Goal: Task Accomplishment & Management: Manage account settings

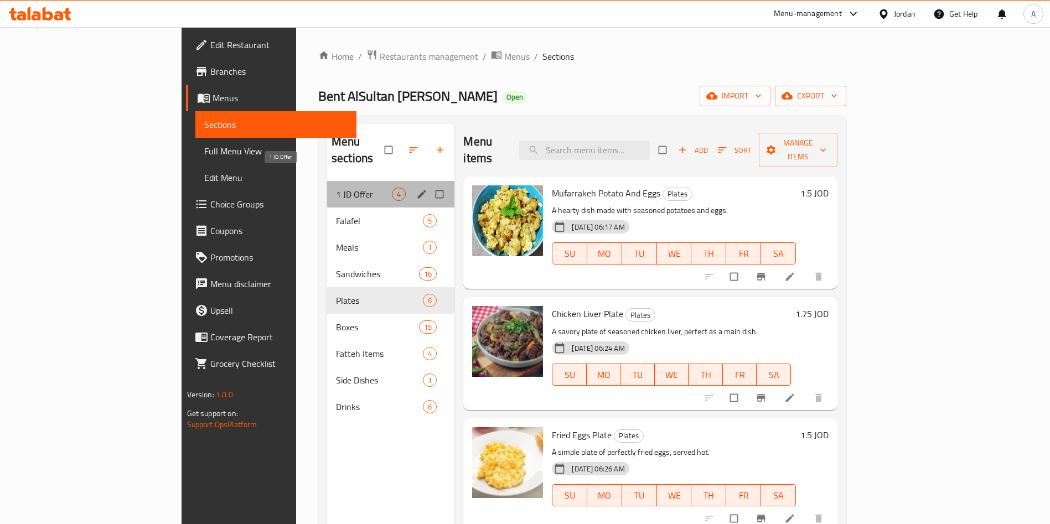
click at [336, 188] on span "1 JD Offer" at bounding box center [364, 194] width 56 height 13
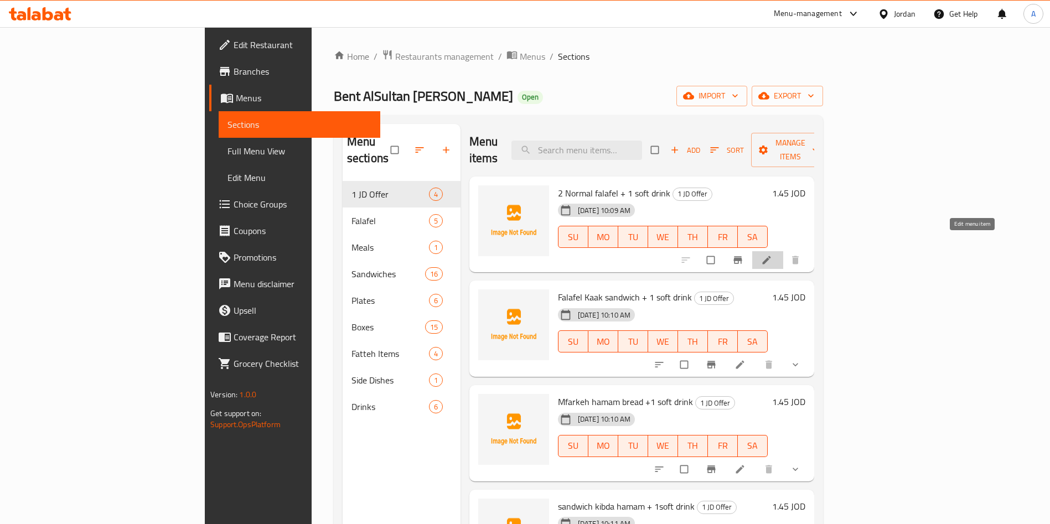
click at [772, 255] on icon at bounding box center [766, 260] width 11 height 11
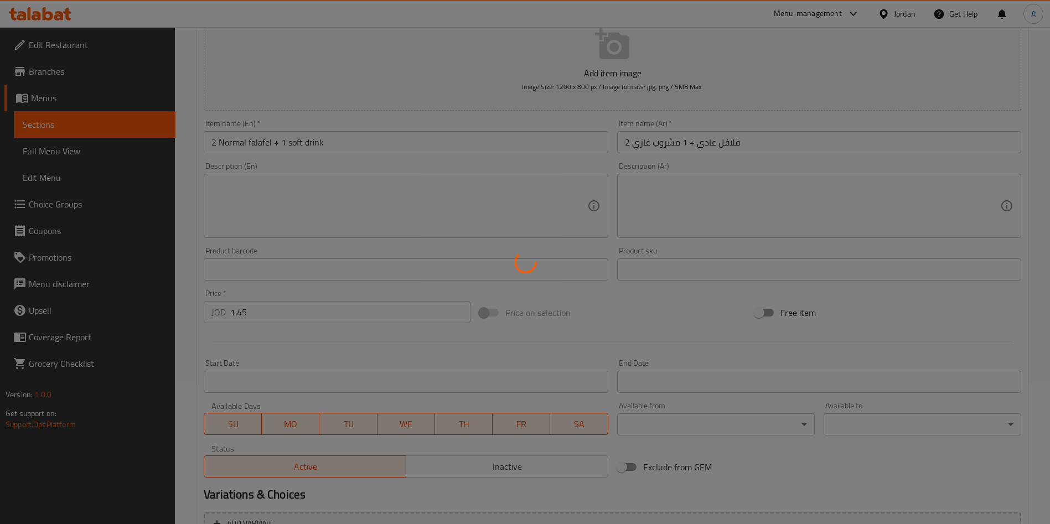
scroll to position [166, 0]
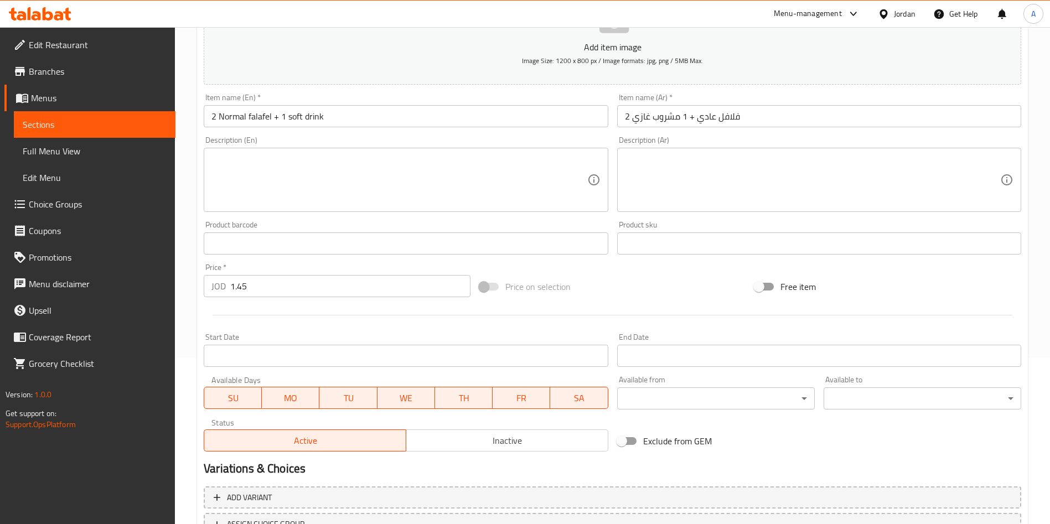
click at [299, 398] on span "MO" at bounding box center [290, 398] width 49 height 16
click at [349, 403] on span "TU" at bounding box center [348, 398] width 49 height 16
drag, startPoint x: 395, startPoint y: 395, endPoint x: 406, endPoint y: 398, distance: 11.0
click at [397, 395] on span "WE" at bounding box center [406, 398] width 49 height 16
click at [475, 401] on span "TH" at bounding box center [463, 398] width 49 height 16
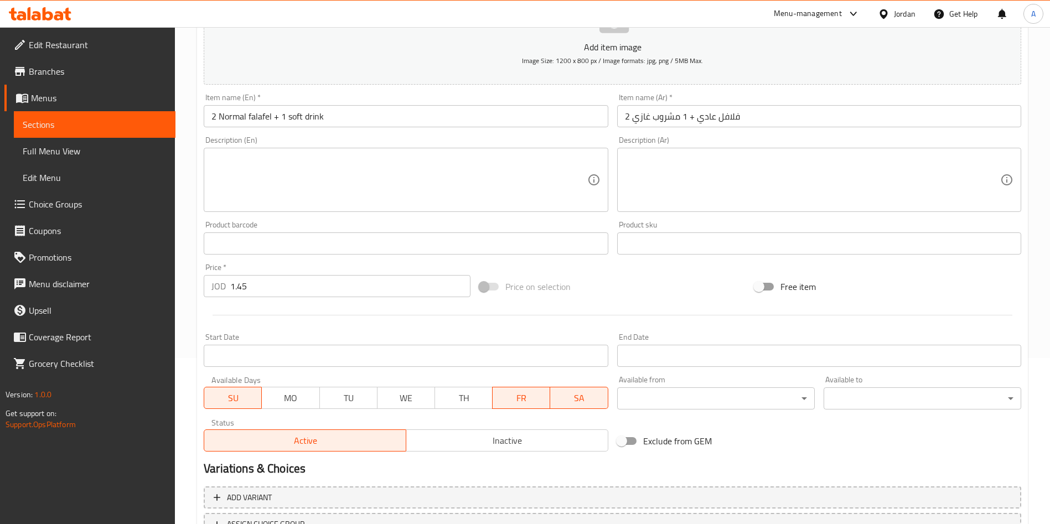
click at [506, 400] on span "FR" at bounding box center [521, 398] width 49 height 16
click at [558, 409] on div "Available Days SU MO TU WE TH FR SA" at bounding box center [405, 392] width 413 height 43
click at [577, 407] on button "SA" at bounding box center [578, 398] width 58 height 22
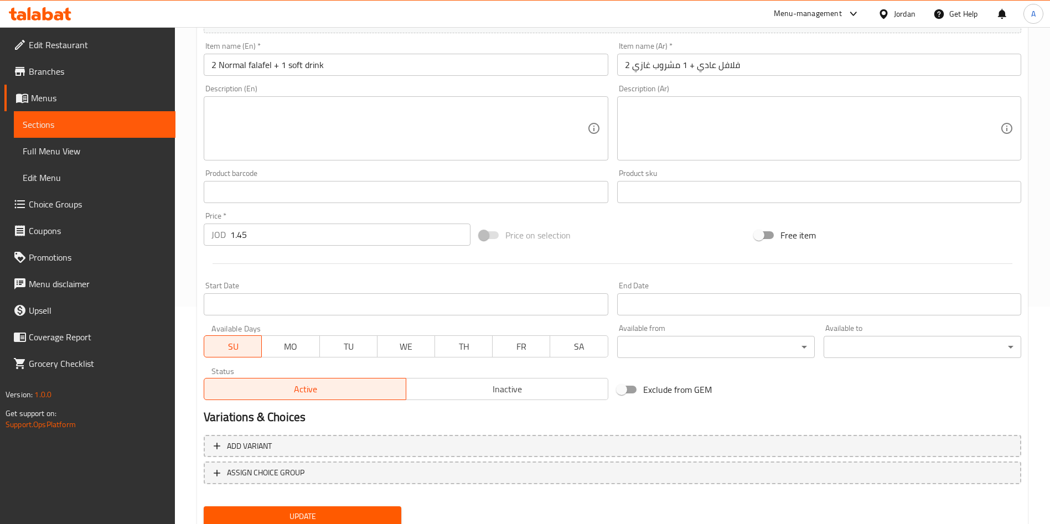
scroll to position [258, 0]
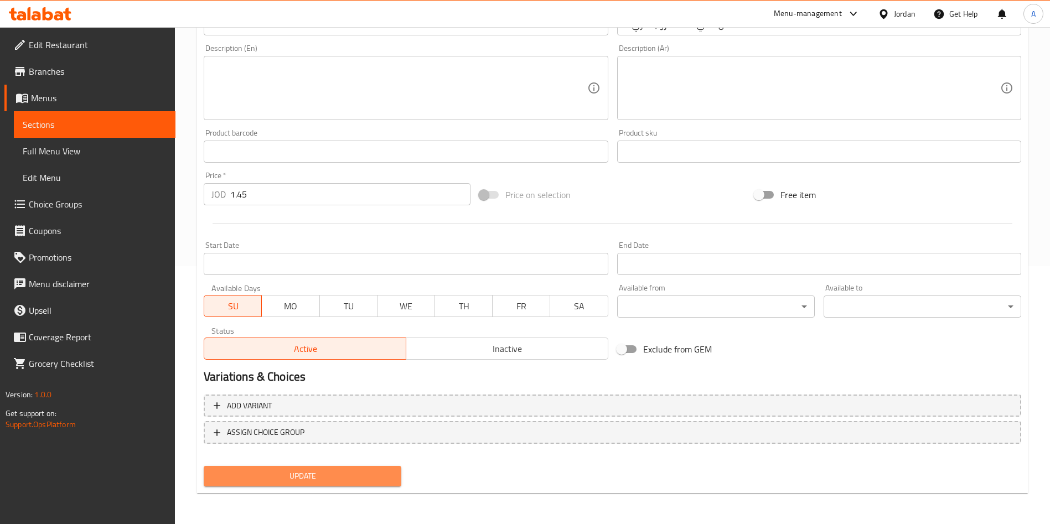
click at [292, 467] on button "Update" at bounding box center [303, 476] width 198 height 20
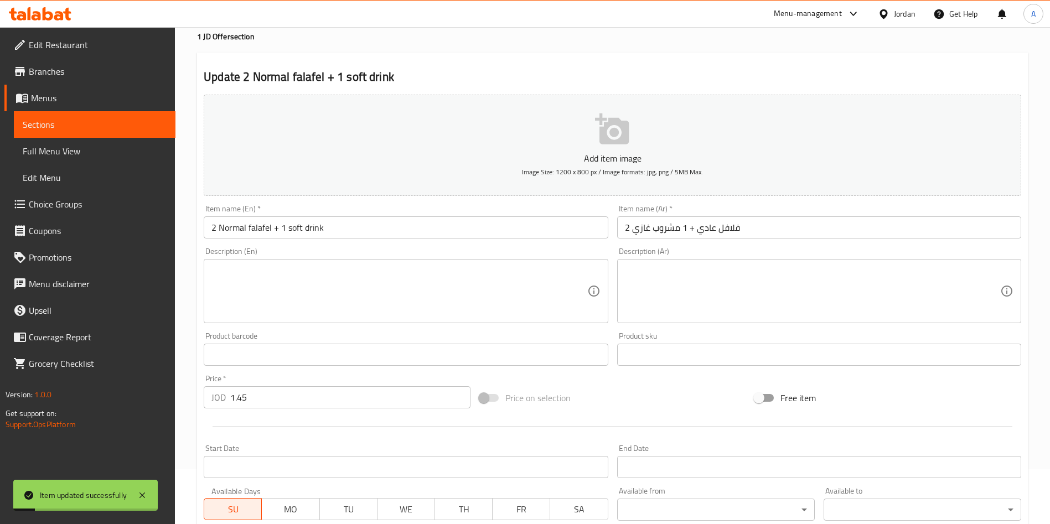
scroll to position [0, 0]
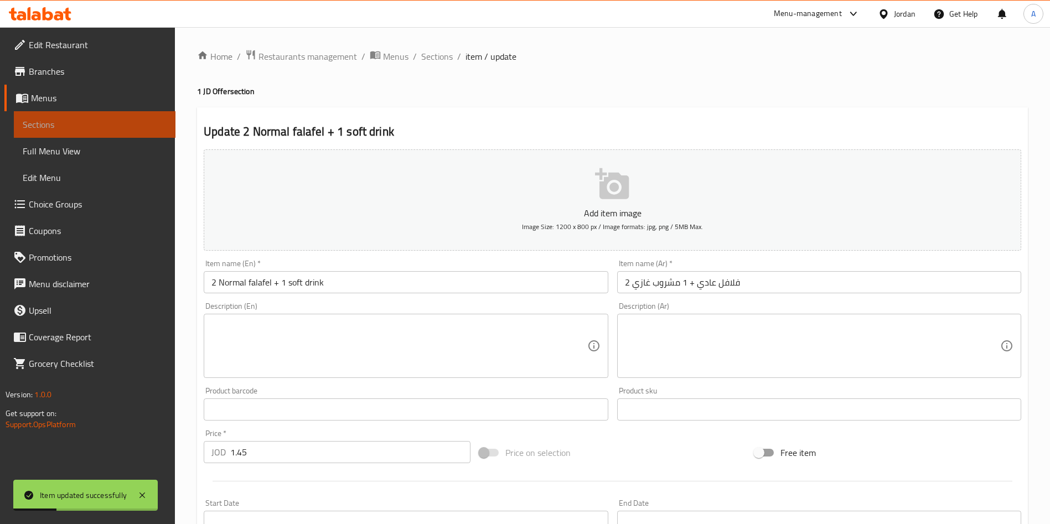
click at [104, 125] on span "Sections" at bounding box center [95, 124] width 144 height 13
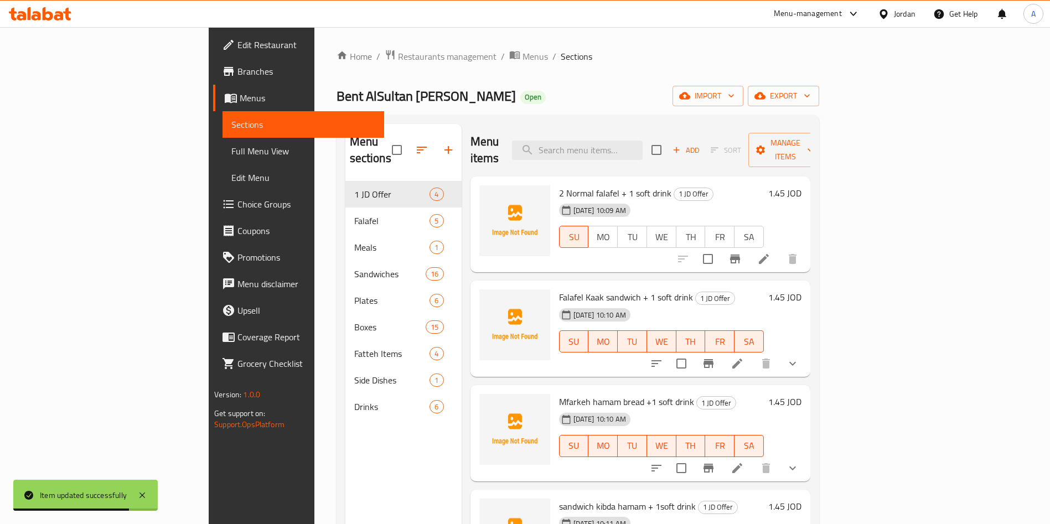
click at [753, 355] on li at bounding box center [737, 364] width 31 height 20
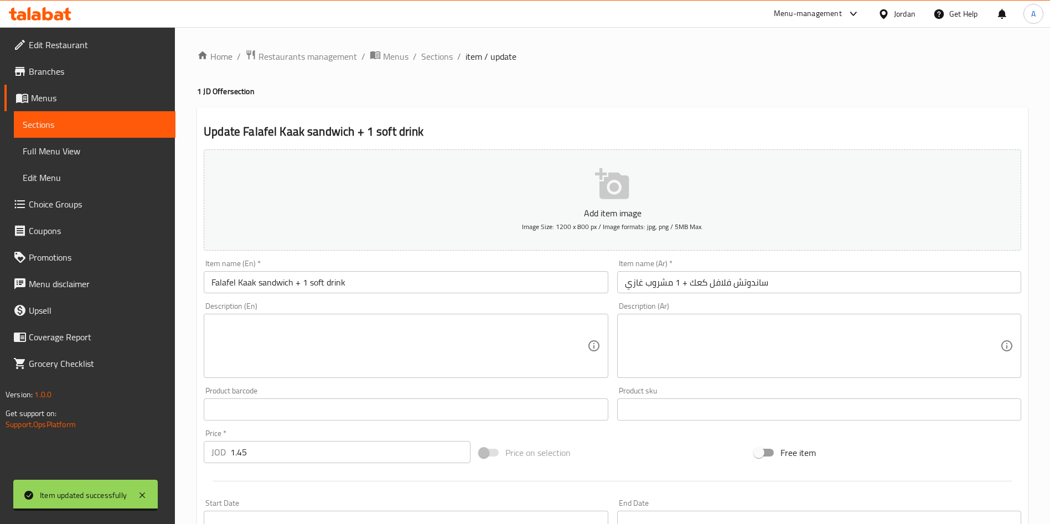
scroll to position [166, 0]
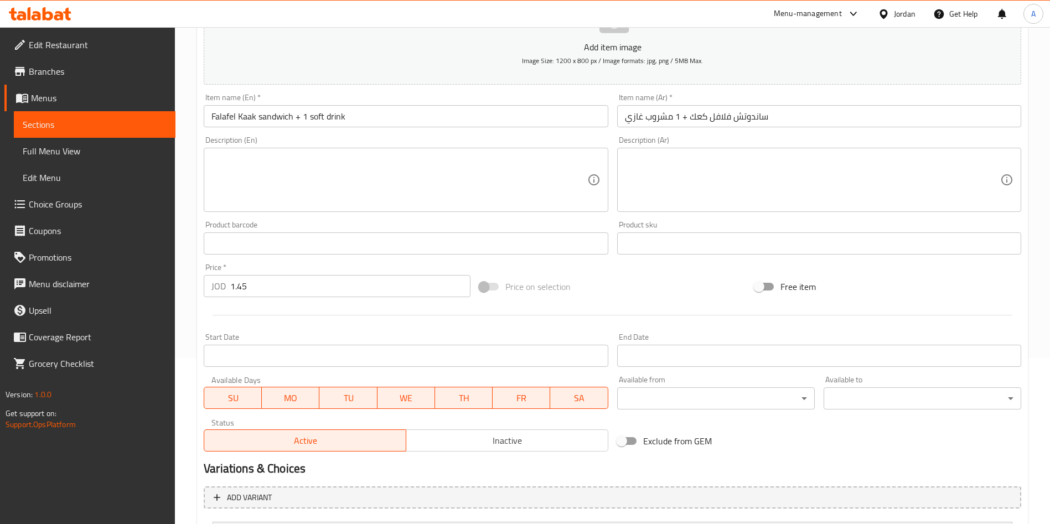
click at [306, 396] on span "MO" at bounding box center [290, 398] width 49 height 16
click at [356, 392] on span "TU" at bounding box center [348, 398] width 49 height 16
click at [427, 399] on span "WE" at bounding box center [406, 398] width 49 height 16
click at [465, 395] on span "TH" at bounding box center [463, 398] width 49 height 16
click at [517, 388] on button "FR" at bounding box center [521, 398] width 58 height 22
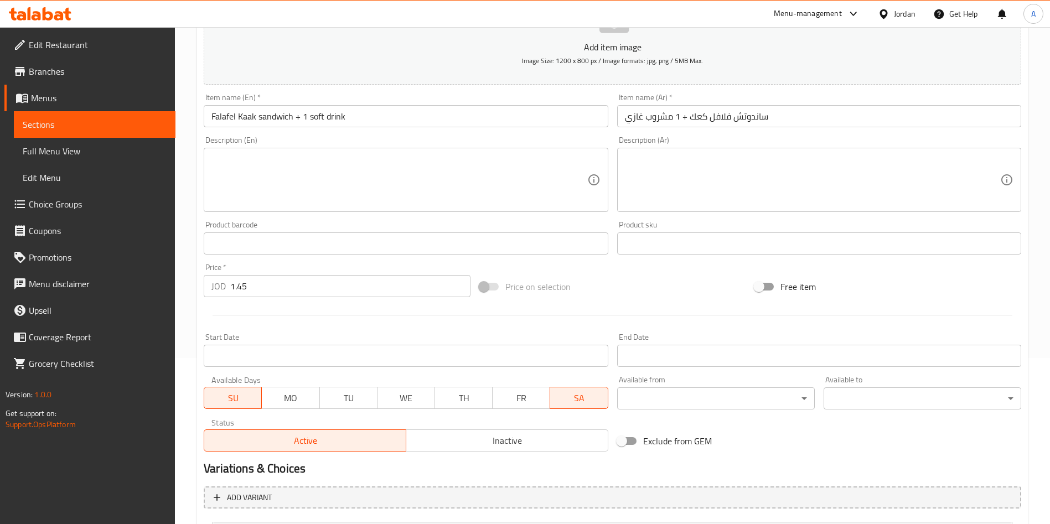
click at [569, 398] on span "SA" at bounding box center [578, 398] width 49 height 16
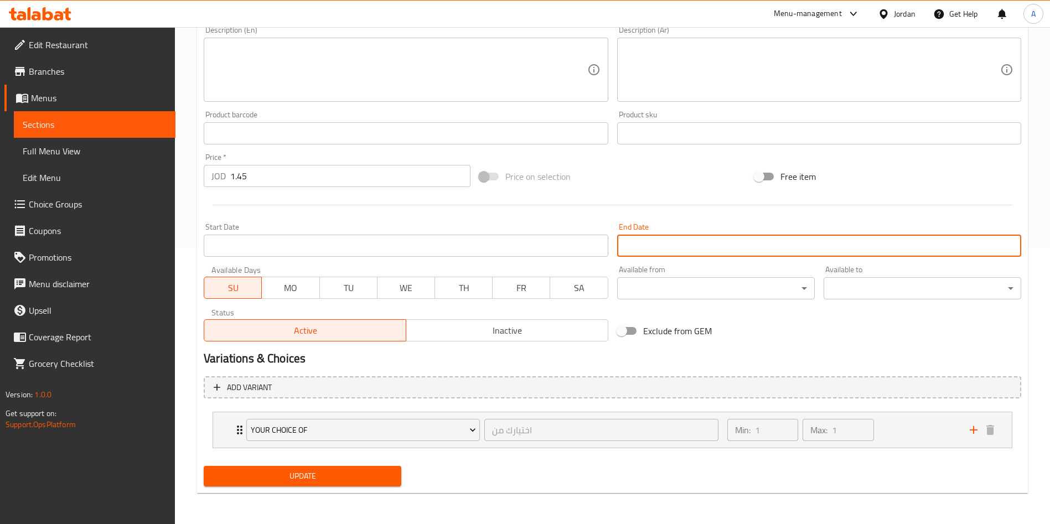
click at [741, 255] on input "Start Date" at bounding box center [819, 246] width 404 height 22
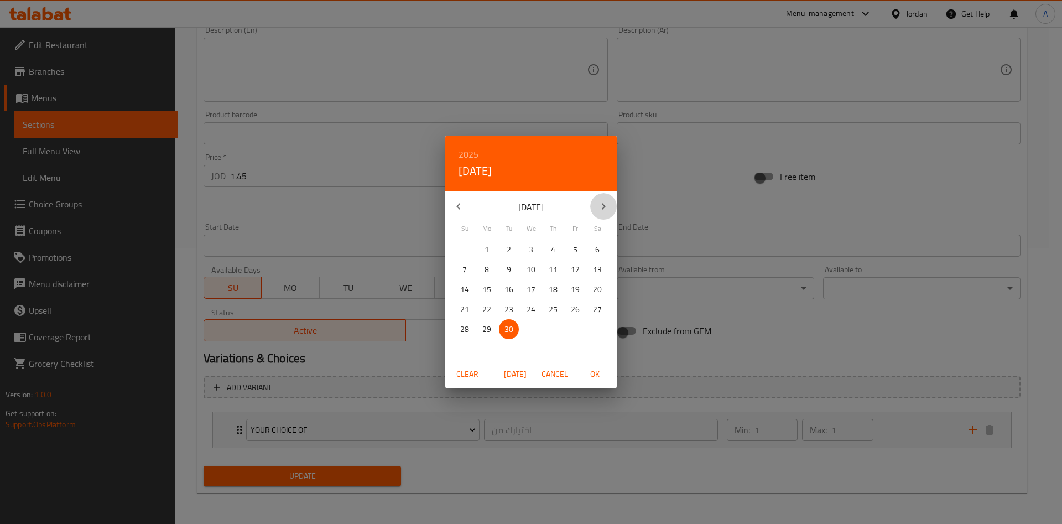
click at [603, 207] on icon "button" at bounding box center [603, 206] width 13 height 13
click at [579, 325] on p "31" at bounding box center [575, 330] width 9 height 14
click at [597, 376] on span "OK" at bounding box center [595, 374] width 27 height 14
type input "[DATE]"
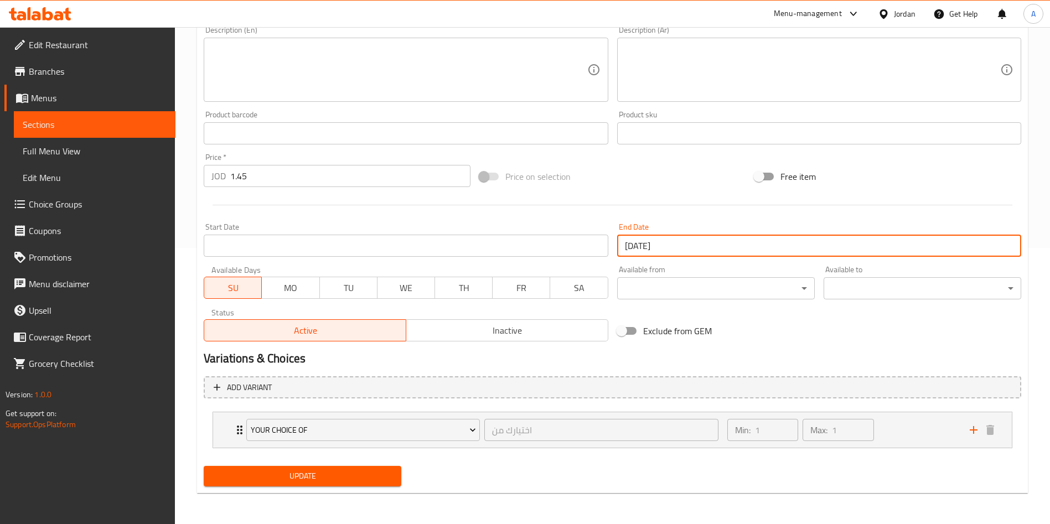
click at [362, 478] on span "Update" at bounding box center [302, 476] width 180 height 14
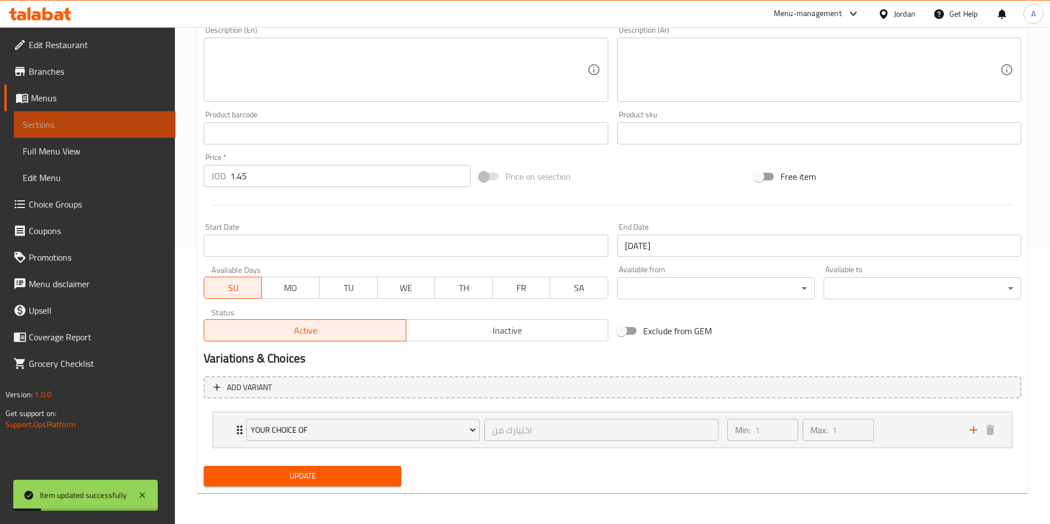
click at [131, 133] on link "Sections" at bounding box center [95, 124] width 162 height 27
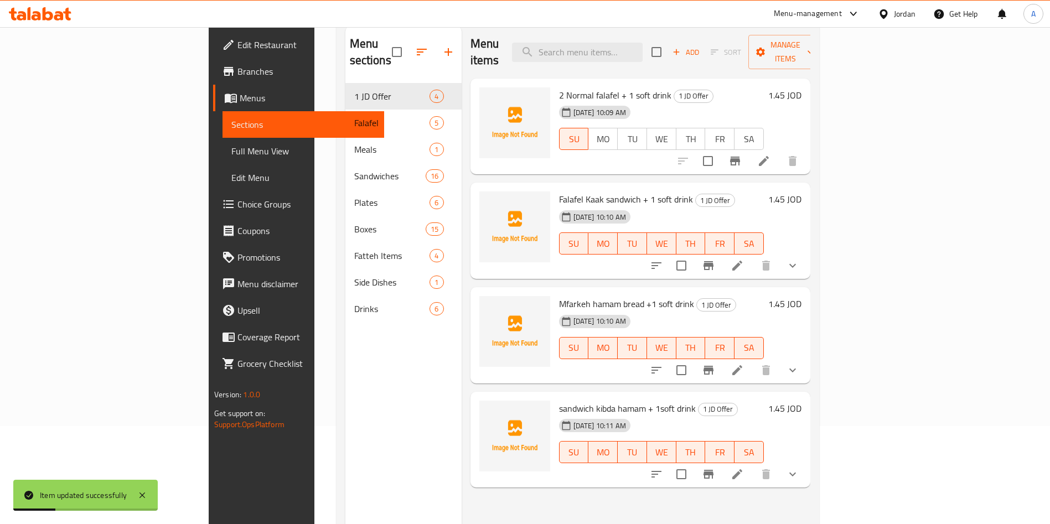
scroll to position [72, 0]
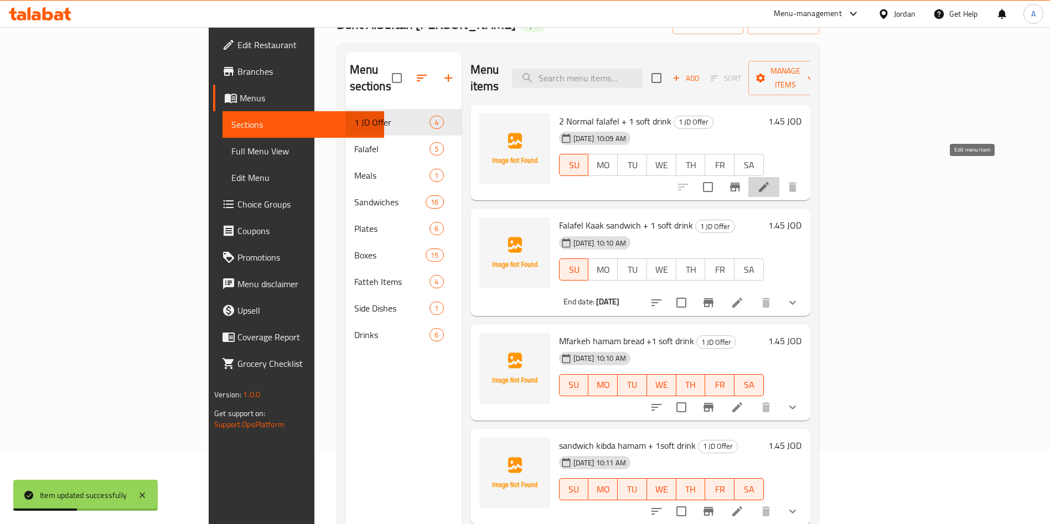
click at [770, 180] on icon at bounding box center [763, 186] width 13 height 13
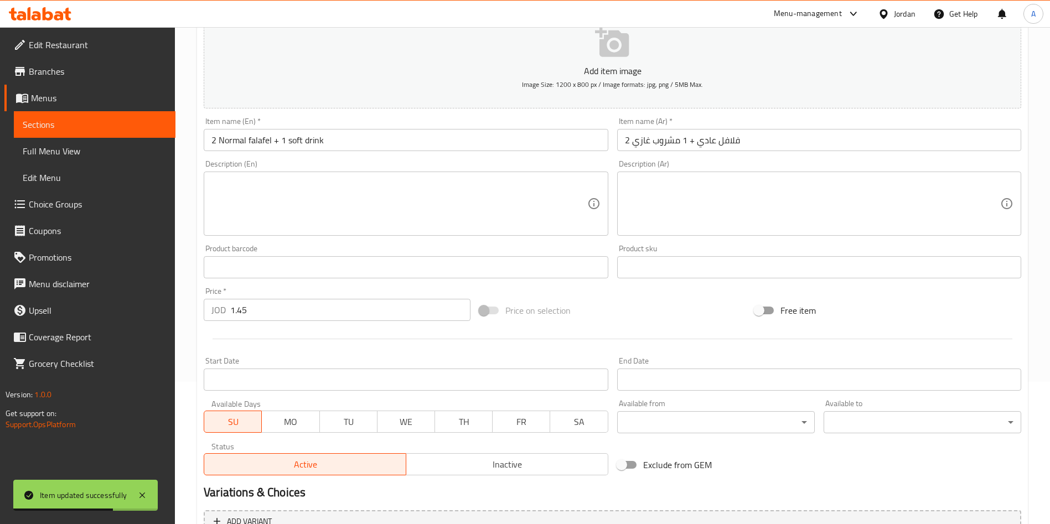
scroll to position [249, 0]
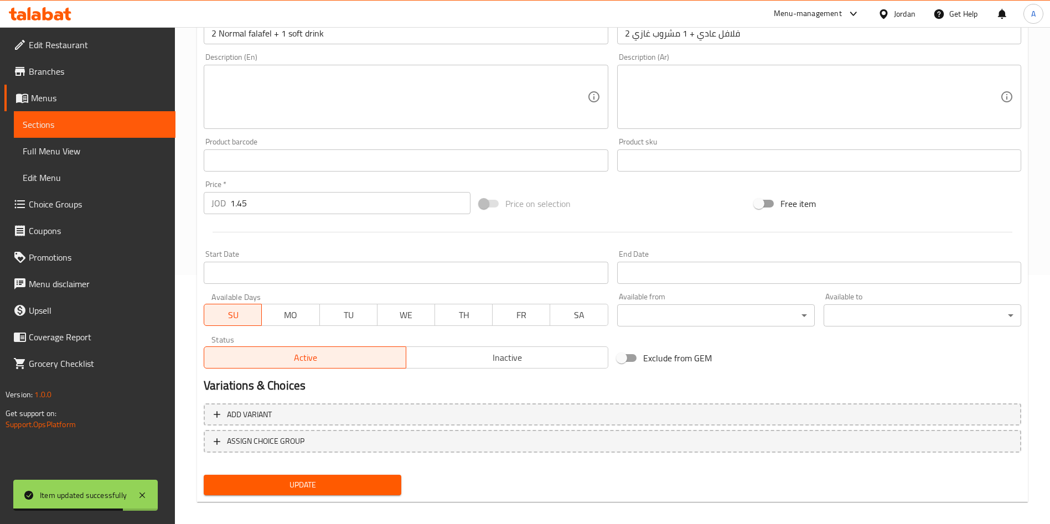
click at [653, 287] on div "End Date End Date" at bounding box center [819, 267] width 413 height 43
click at [655, 273] on input "Start Date" at bounding box center [819, 273] width 404 height 22
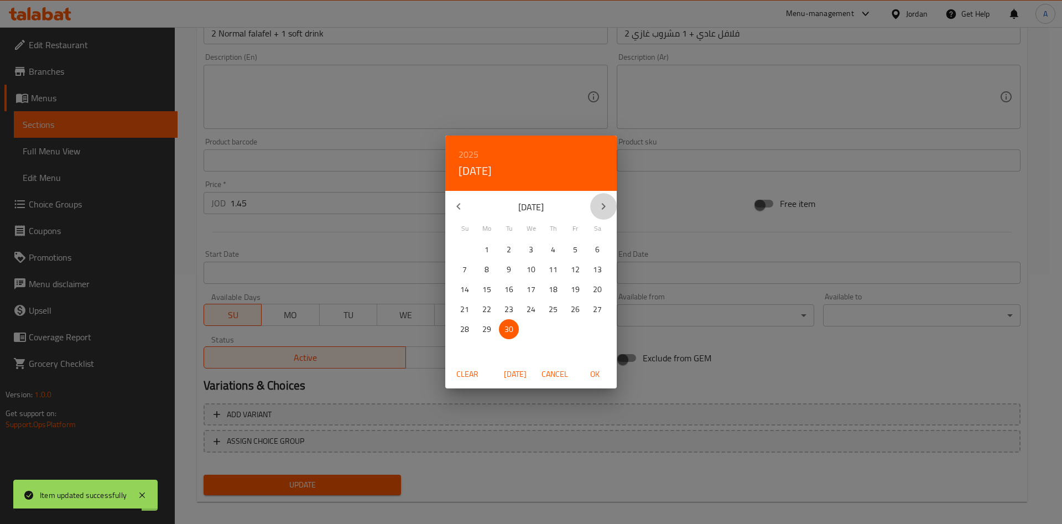
click at [609, 210] on icon "button" at bounding box center [603, 206] width 13 height 13
click at [576, 333] on p "31" at bounding box center [575, 330] width 9 height 14
click at [596, 388] on div "Clear Today Cancel OK" at bounding box center [531, 374] width 172 height 29
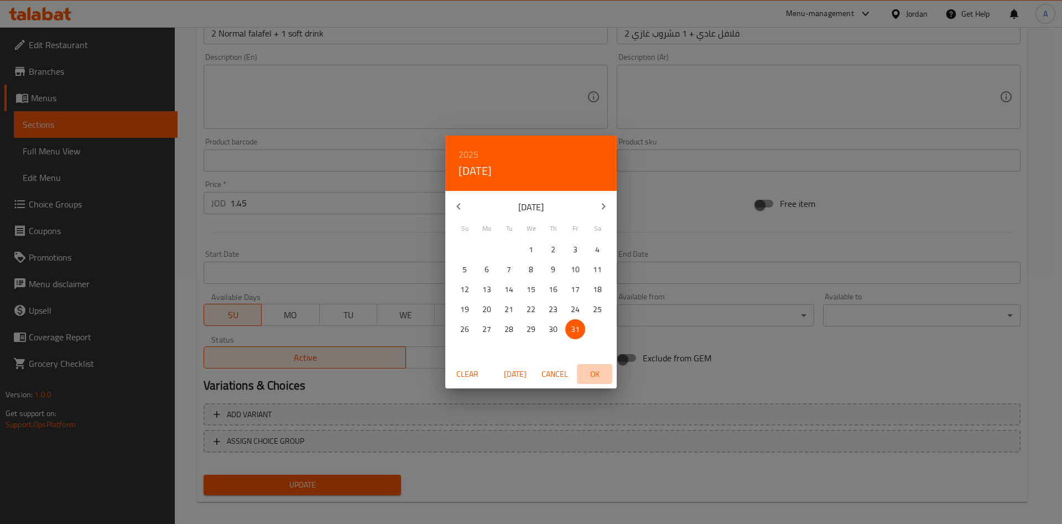
click at [601, 380] on span "OK" at bounding box center [595, 374] width 27 height 14
type input "[DATE]"
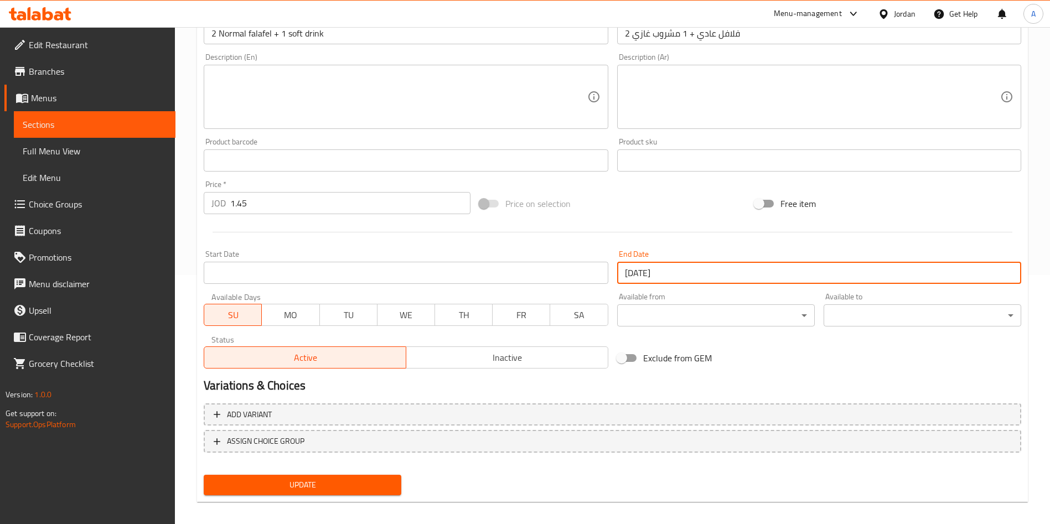
click at [342, 480] on span "Update" at bounding box center [302, 485] width 180 height 14
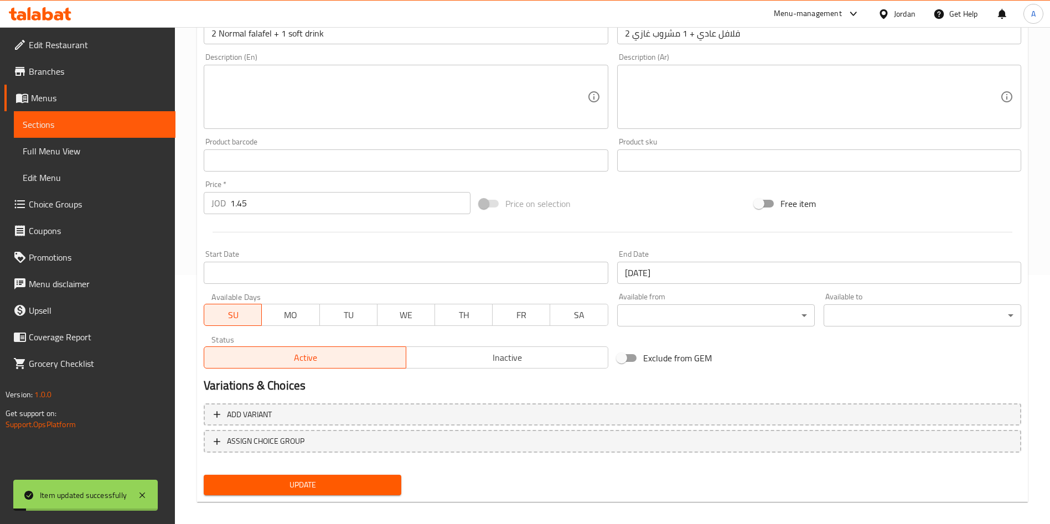
drag, startPoint x: 85, startPoint y: 118, endPoint x: 92, endPoint y: 118, distance: 7.2
click at [85, 118] on span "Sections" at bounding box center [95, 124] width 144 height 13
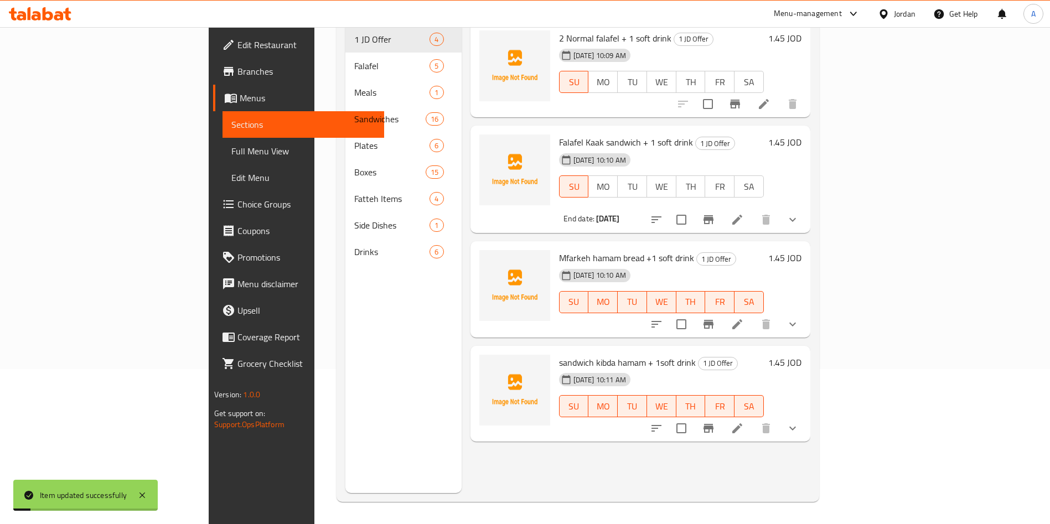
scroll to position [155, 0]
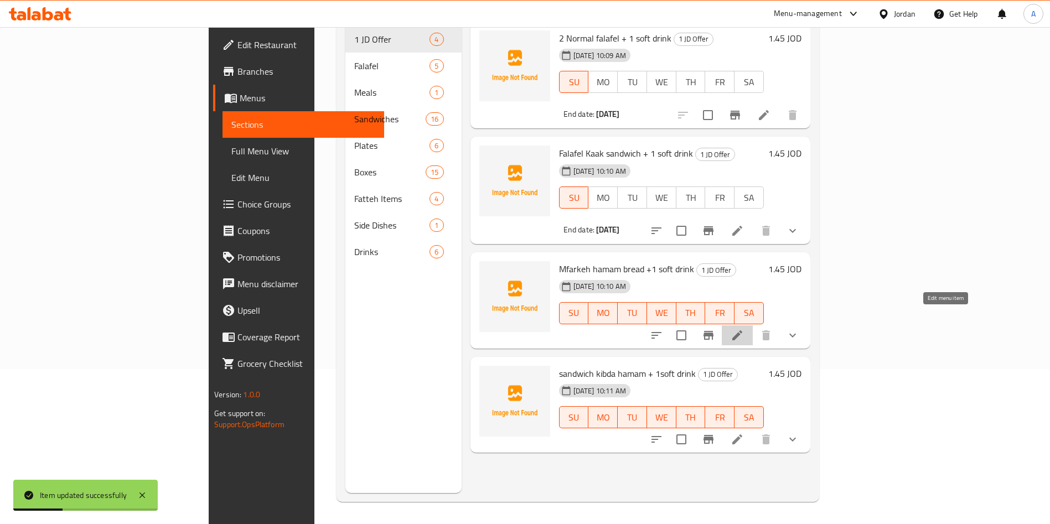
click at [744, 329] on icon at bounding box center [736, 335] width 13 height 13
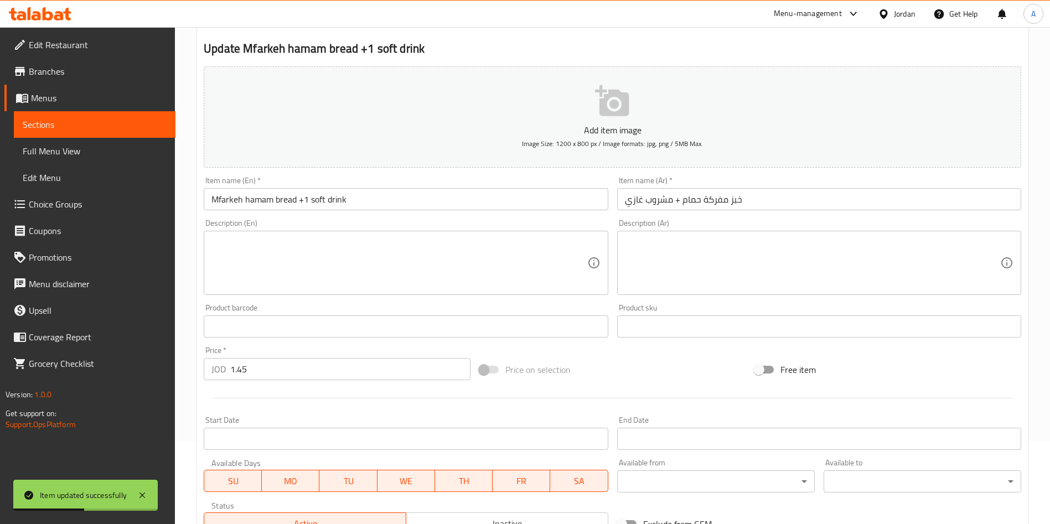
scroll to position [166, 0]
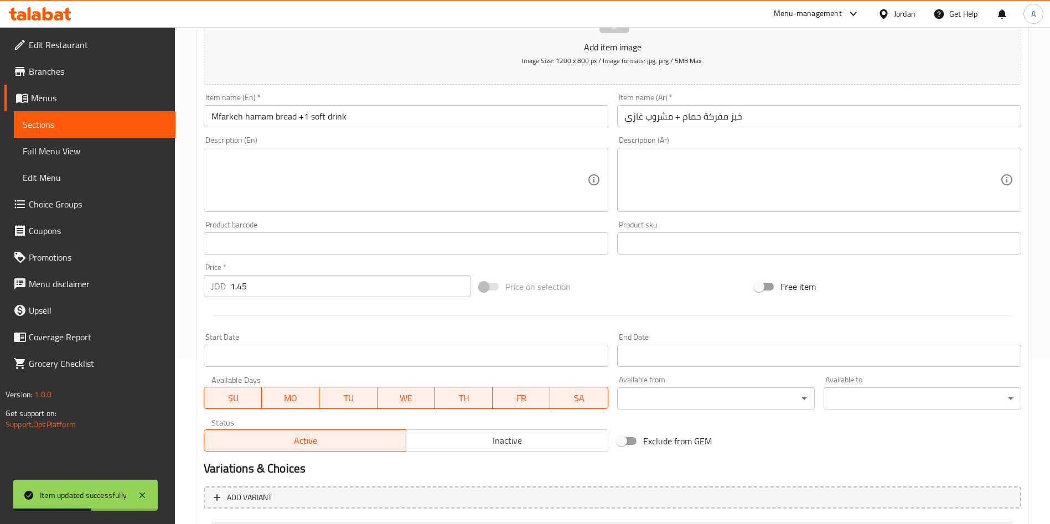
click at [301, 400] on span "MO" at bounding box center [290, 398] width 49 height 16
click at [365, 393] on span "TU" at bounding box center [348, 398] width 49 height 16
click at [425, 403] on span "WE" at bounding box center [406, 398] width 49 height 16
click at [452, 397] on span "TH" at bounding box center [463, 398] width 49 height 16
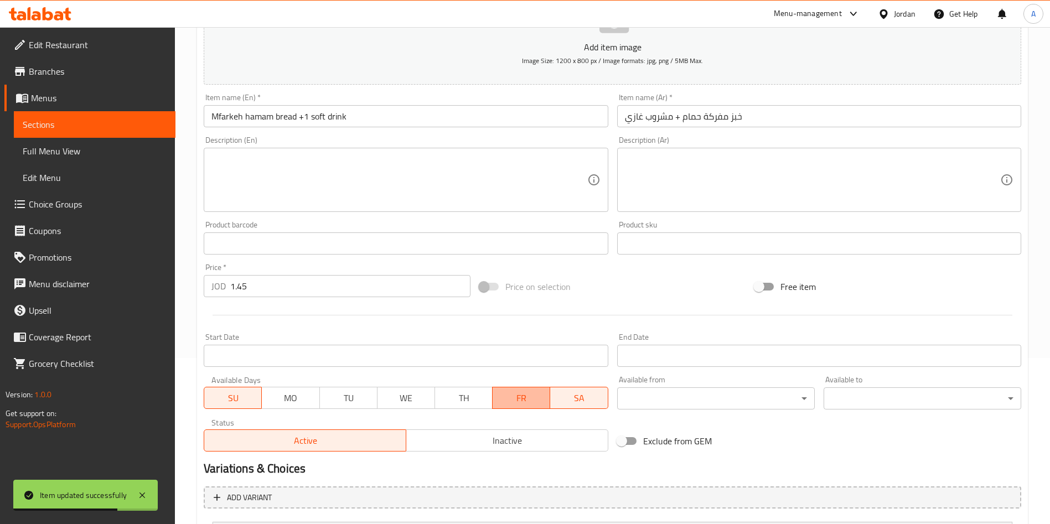
click at [511, 396] on span "FR" at bounding box center [521, 398] width 49 height 16
click at [572, 396] on span "SA" at bounding box center [578, 398] width 49 height 16
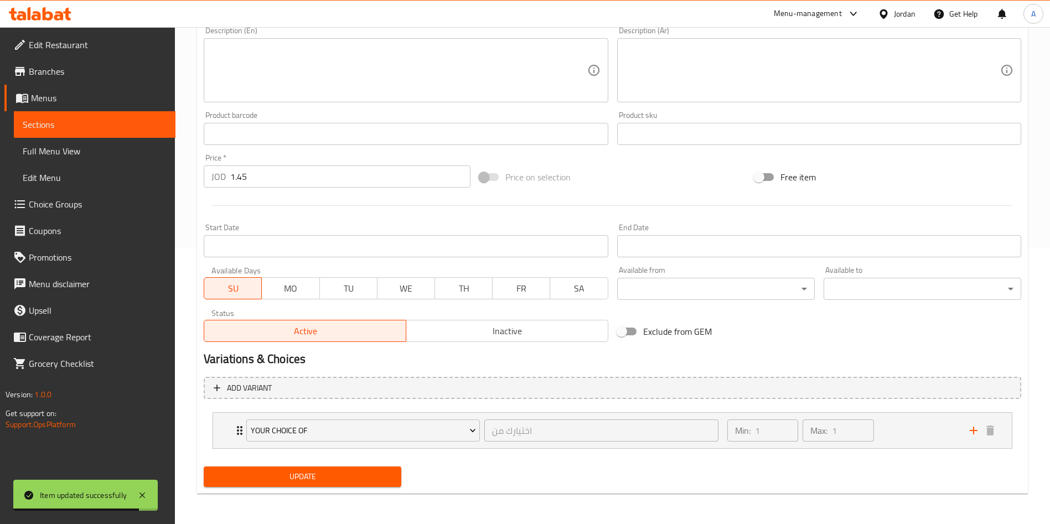
scroll to position [276, 0]
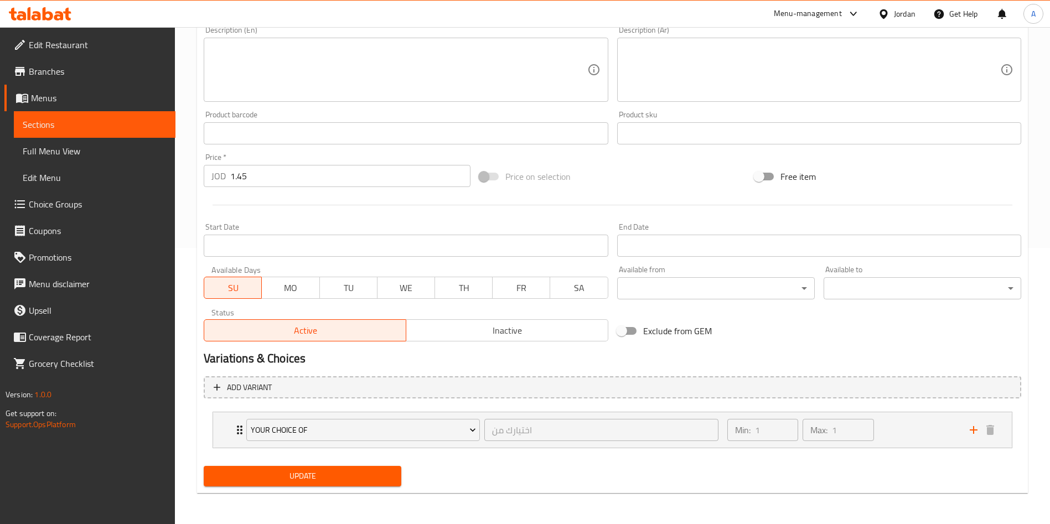
click at [718, 232] on div "End Date End Date" at bounding box center [819, 240] width 404 height 34
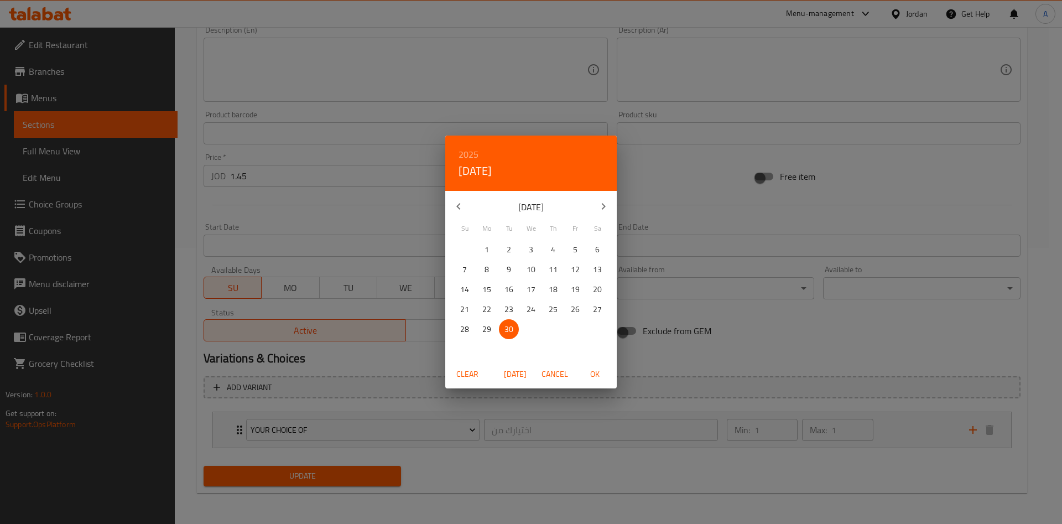
click at [601, 211] on icon "button" at bounding box center [603, 206] width 13 height 13
click at [569, 321] on button "31" at bounding box center [576, 329] width 20 height 20
click at [595, 370] on span "OK" at bounding box center [595, 374] width 27 height 14
type input "[DATE]"
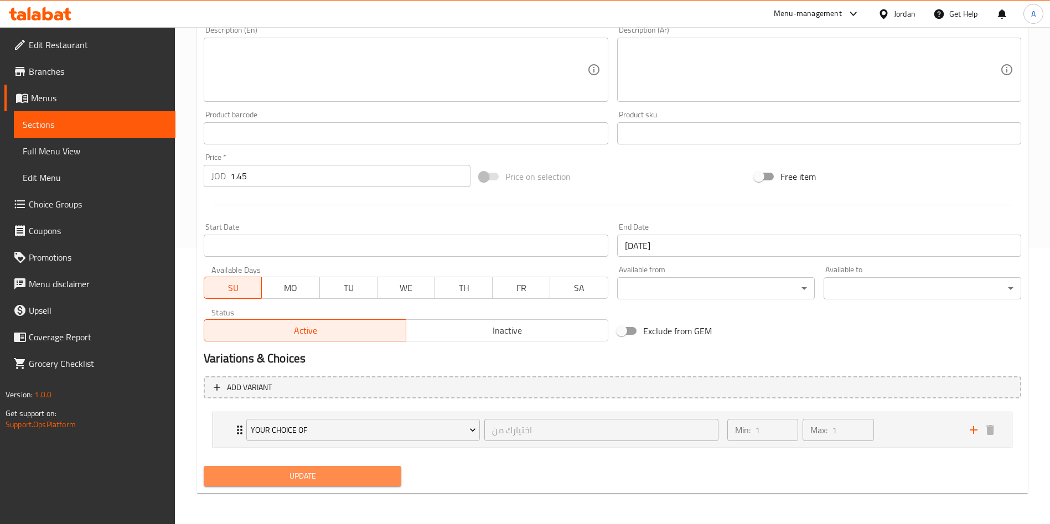
click at [342, 474] on span "Update" at bounding box center [302, 476] width 180 height 14
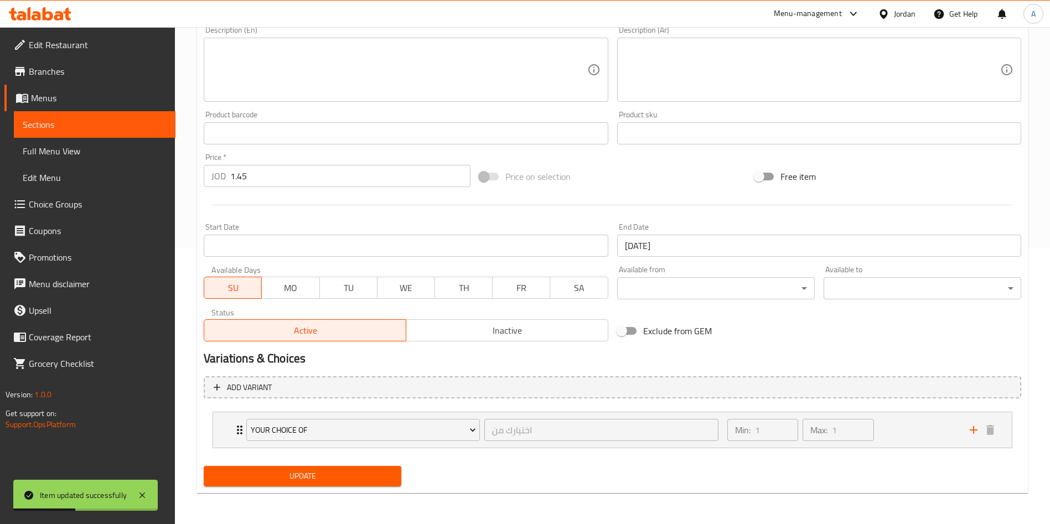
click at [335, 475] on span "Update" at bounding box center [302, 476] width 180 height 14
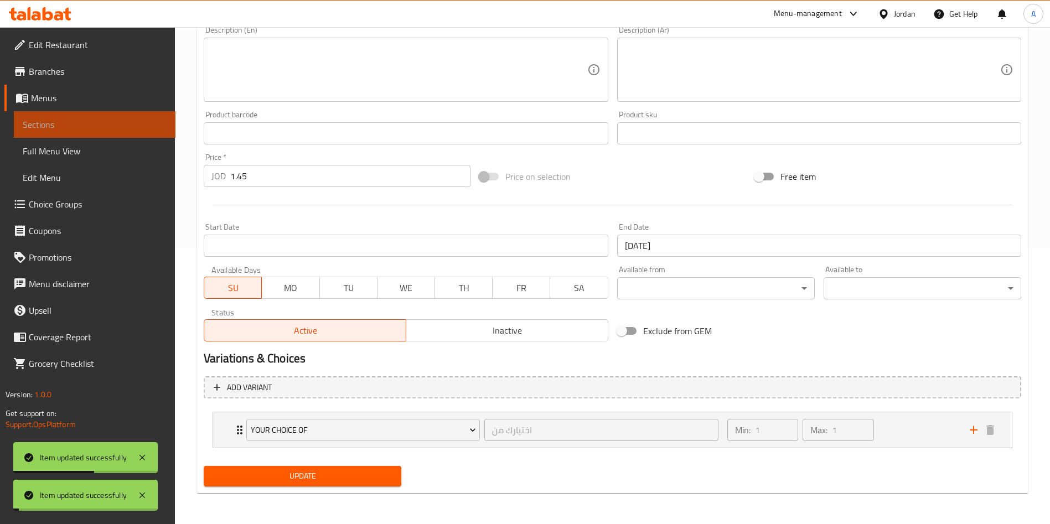
click at [105, 129] on span "Sections" at bounding box center [95, 124] width 144 height 13
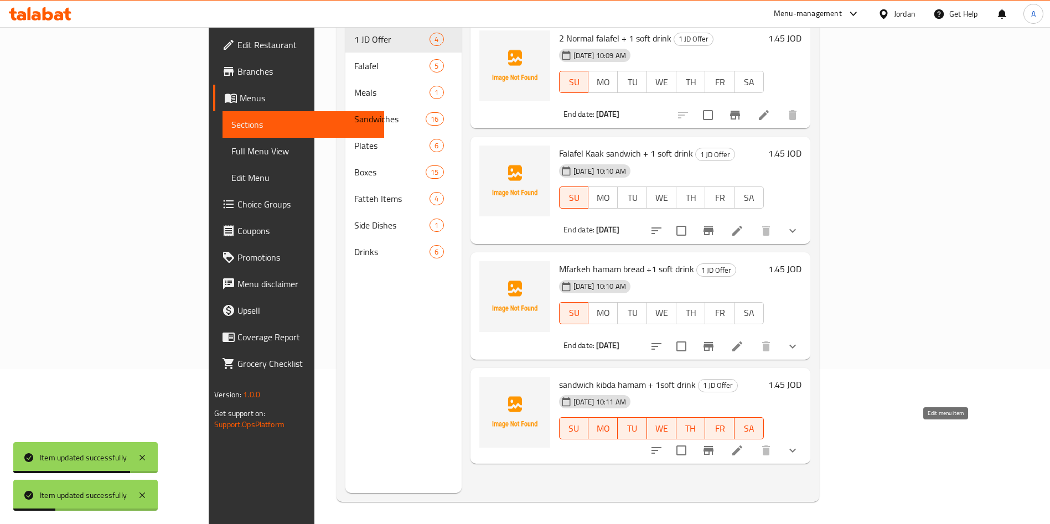
click at [742, 445] on icon at bounding box center [737, 450] width 10 height 10
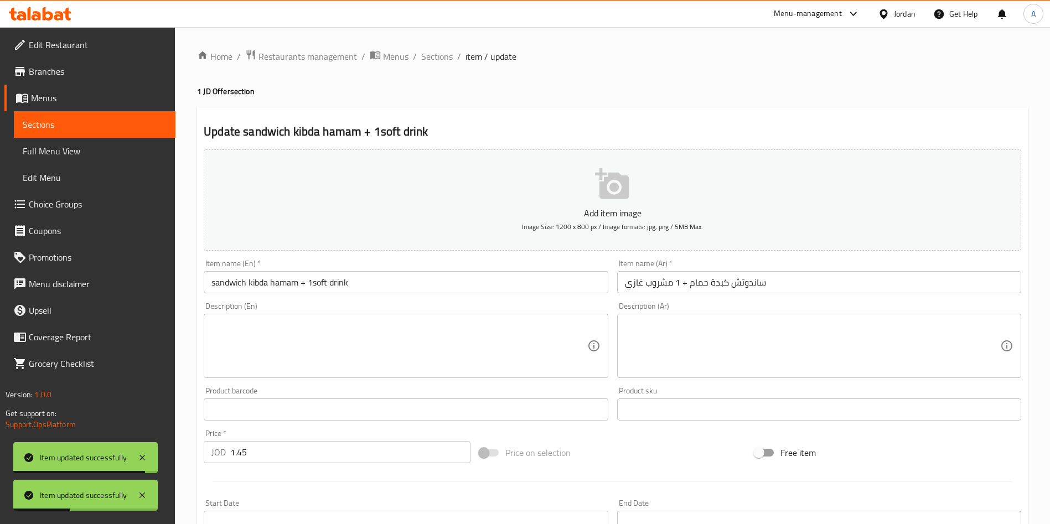
scroll to position [276, 0]
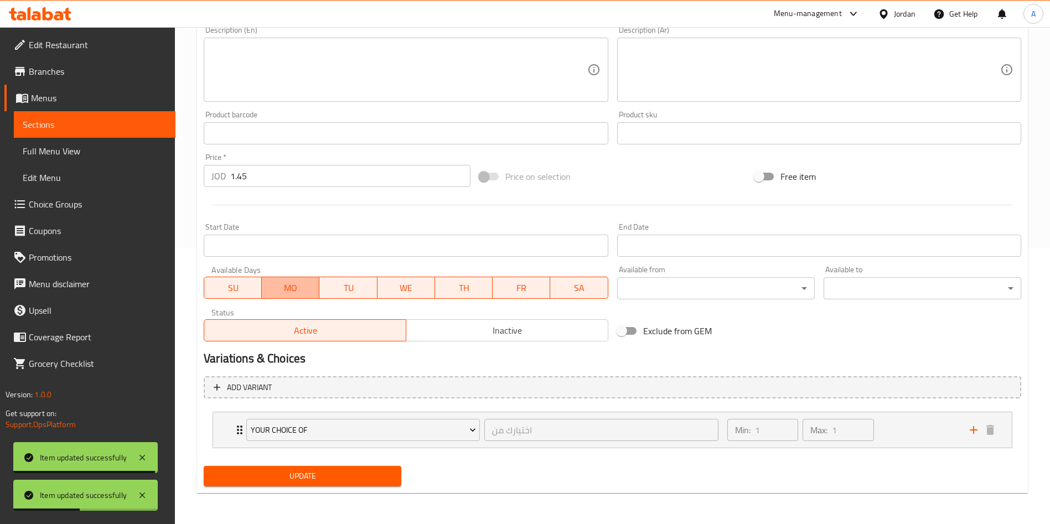
click at [297, 287] on span "MO" at bounding box center [290, 288] width 49 height 16
click at [356, 284] on span "TU" at bounding box center [348, 288] width 49 height 16
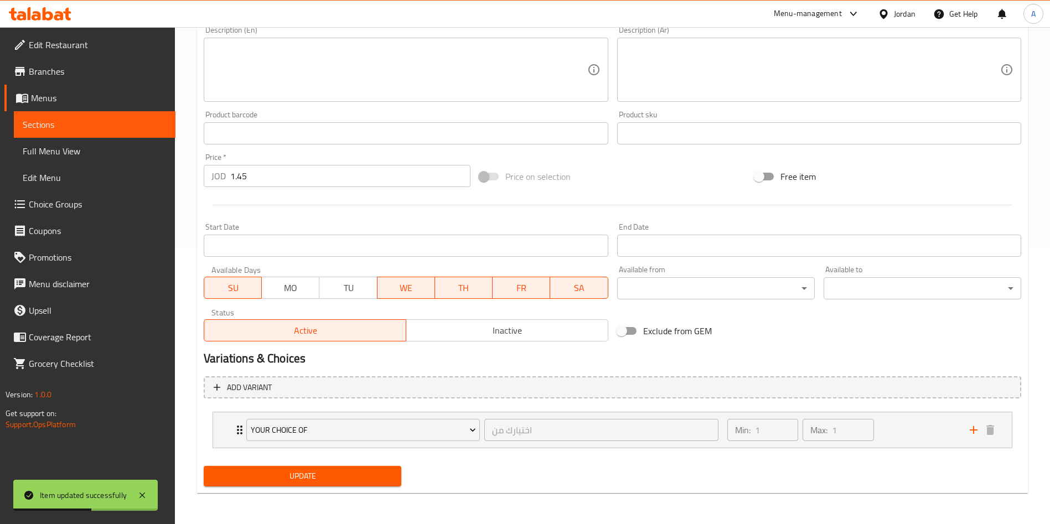
click at [419, 297] on button "WE" at bounding box center [406, 288] width 58 height 22
click at [464, 286] on span "TH" at bounding box center [463, 288] width 49 height 16
click at [533, 285] on span "FR" at bounding box center [521, 288] width 49 height 16
click at [613, 294] on div "Available from ​ ​" at bounding box center [716, 282] width 206 height 43
click at [588, 291] on span "SA" at bounding box center [578, 288] width 49 height 16
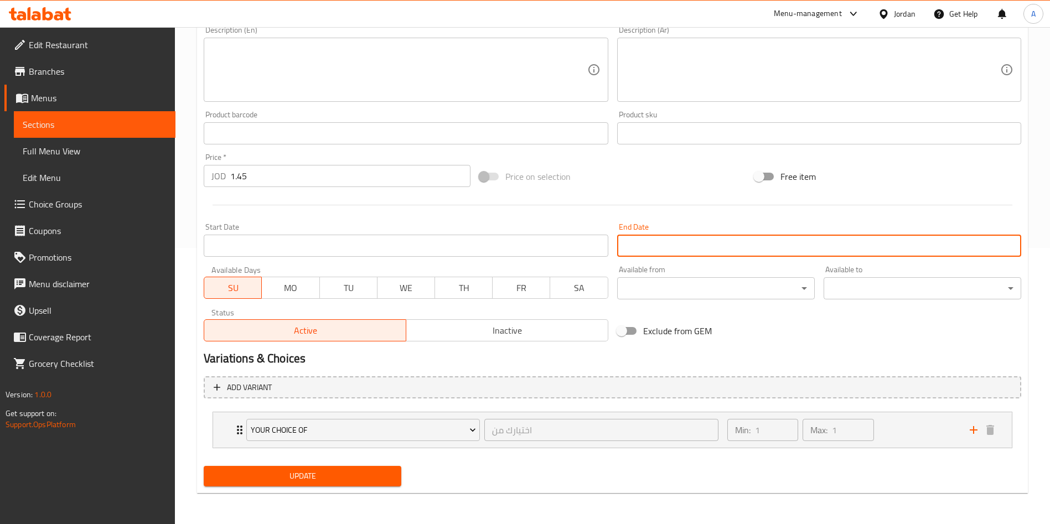
click at [658, 246] on input "Start Date" at bounding box center [819, 246] width 404 height 22
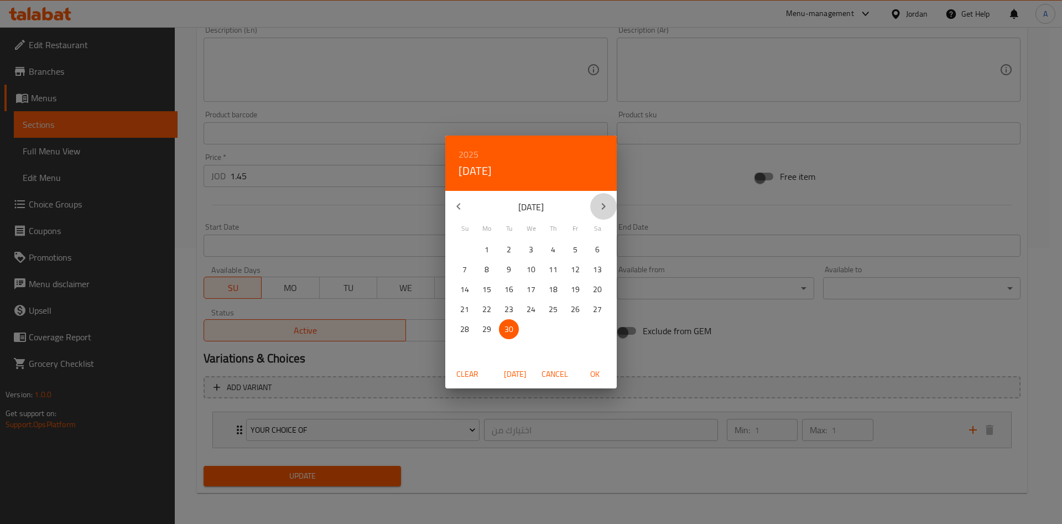
click at [608, 205] on icon "button" at bounding box center [603, 206] width 13 height 13
click at [576, 330] on p "31" at bounding box center [575, 330] width 9 height 14
click at [597, 372] on span "OK" at bounding box center [595, 374] width 27 height 14
type input "[DATE]"
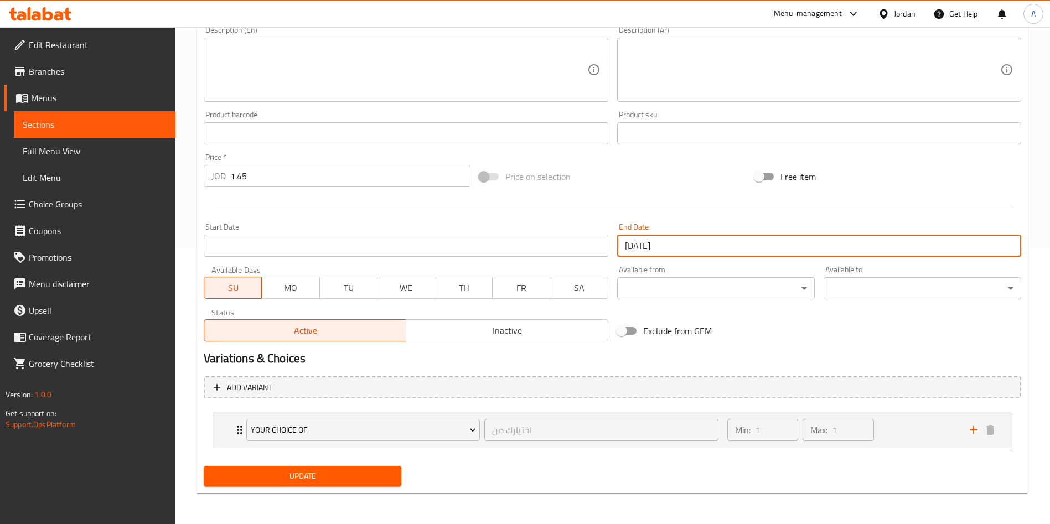
click at [300, 473] on span "Update" at bounding box center [302, 476] width 180 height 14
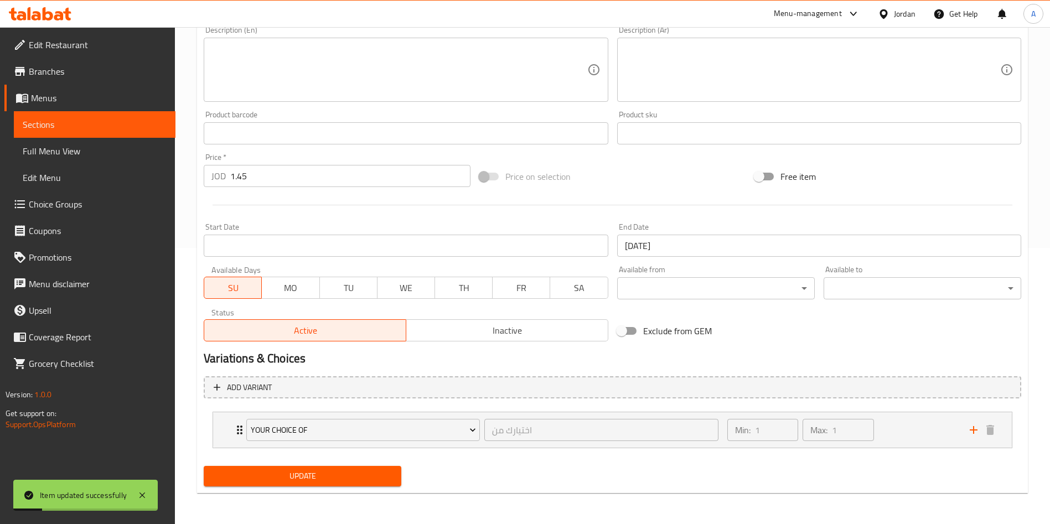
click at [85, 122] on span "Sections" at bounding box center [95, 124] width 144 height 13
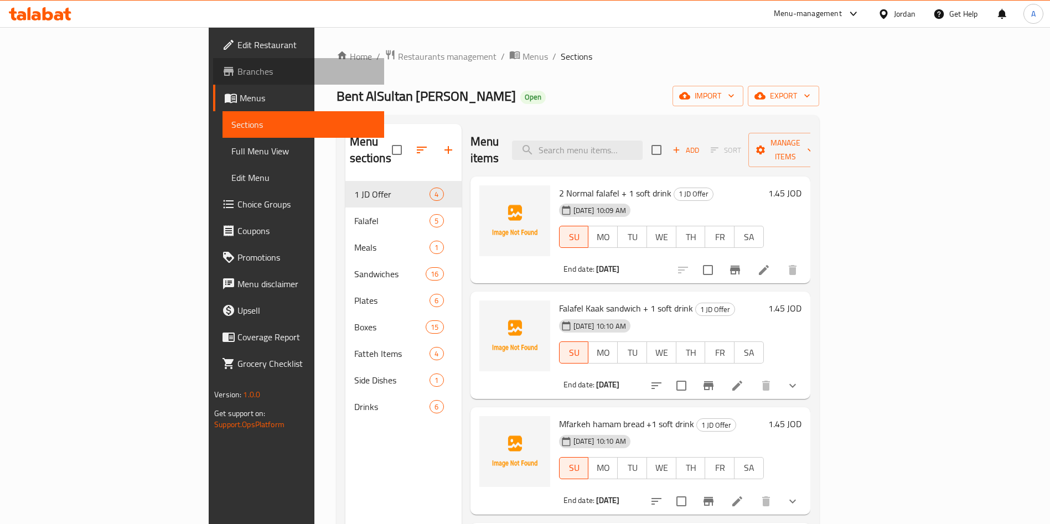
click at [237, 73] on span "Branches" at bounding box center [306, 71] width 138 height 13
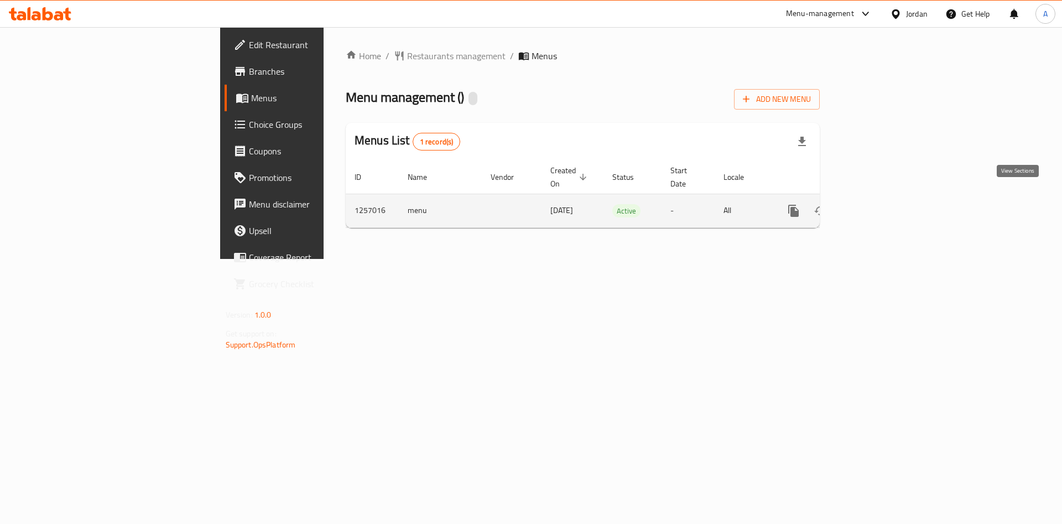
click at [887, 198] on link "enhanced table" at bounding box center [873, 211] width 27 height 27
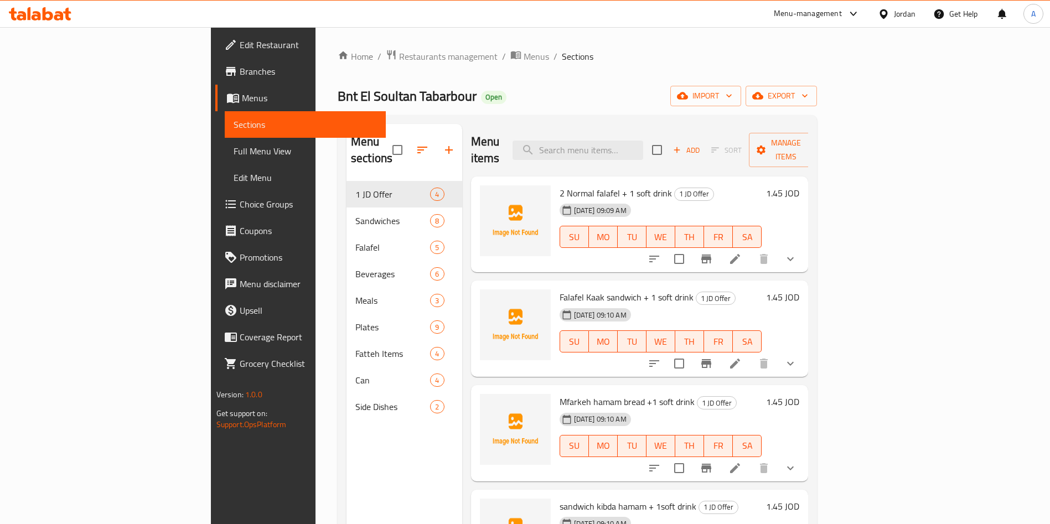
click at [741, 252] on icon at bounding box center [734, 258] width 13 height 13
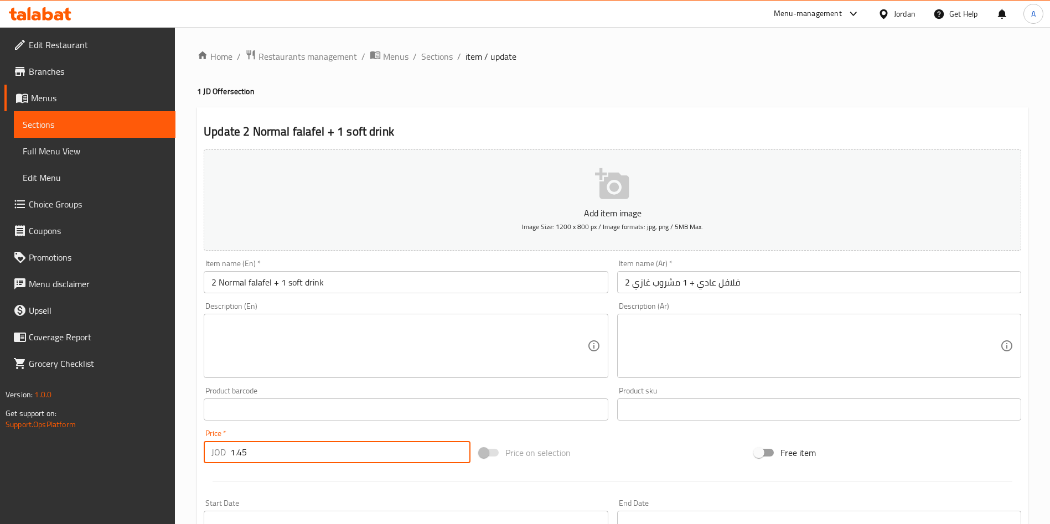
drag, startPoint x: 264, startPoint y: 453, endPoint x: 242, endPoint y: 463, distance: 24.6
click at [242, 463] on input "1.45" at bounding box center [350, 452] width 240 height 22
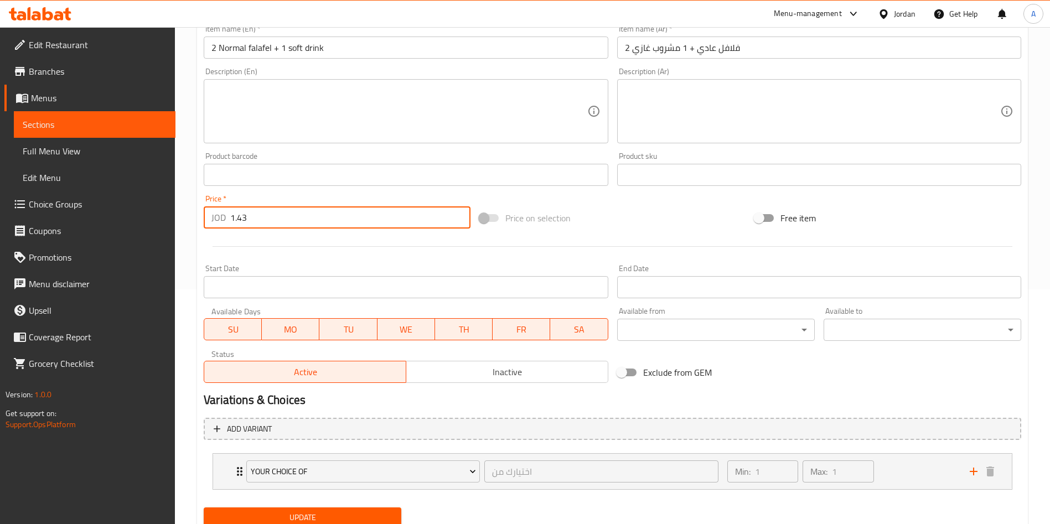
scroll to position [276, 0]
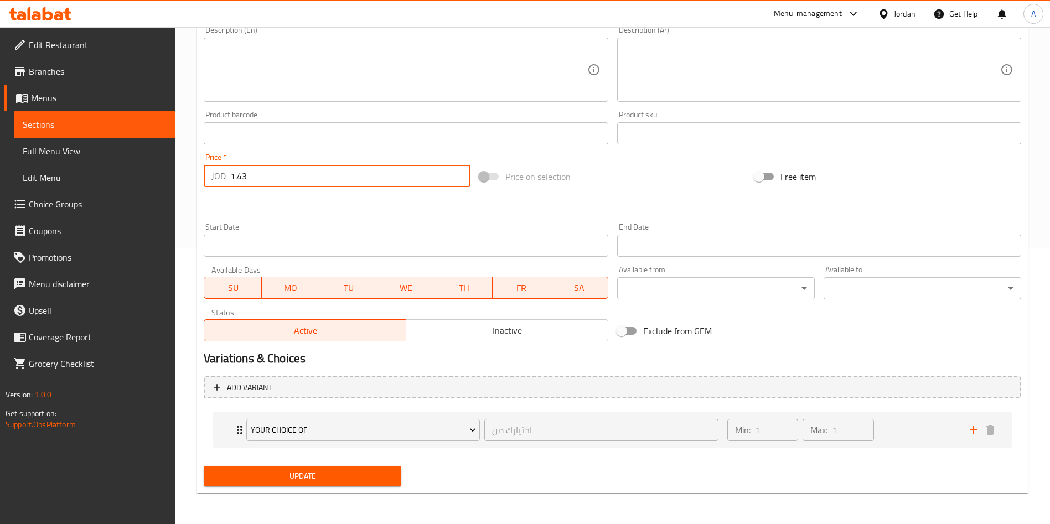
type input "1.43"
click at [346, 478] on span "Update" at bounding box center [302, 476] width 180 height 14
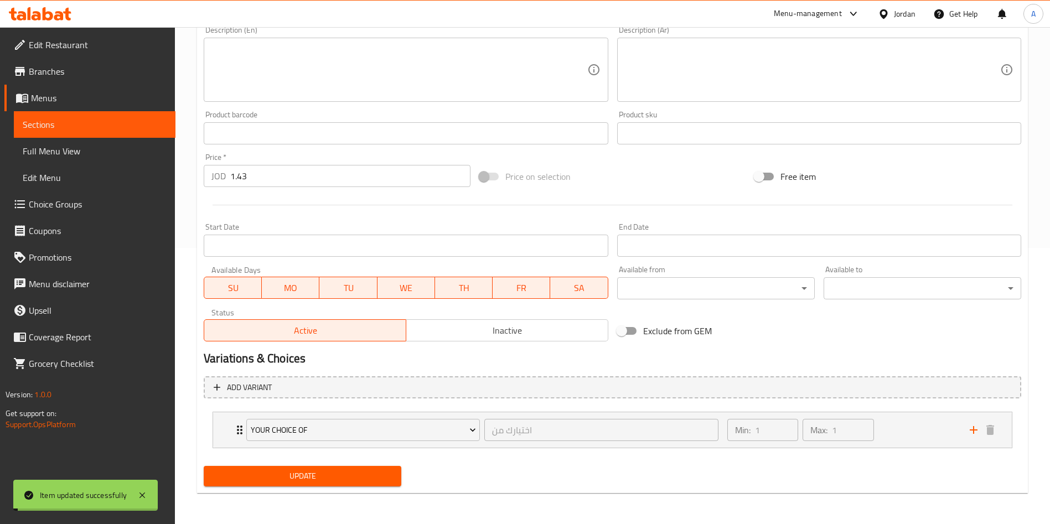
click at [91, 127] on span "Sections" at bounding box center [95, 124] width 144 height 13
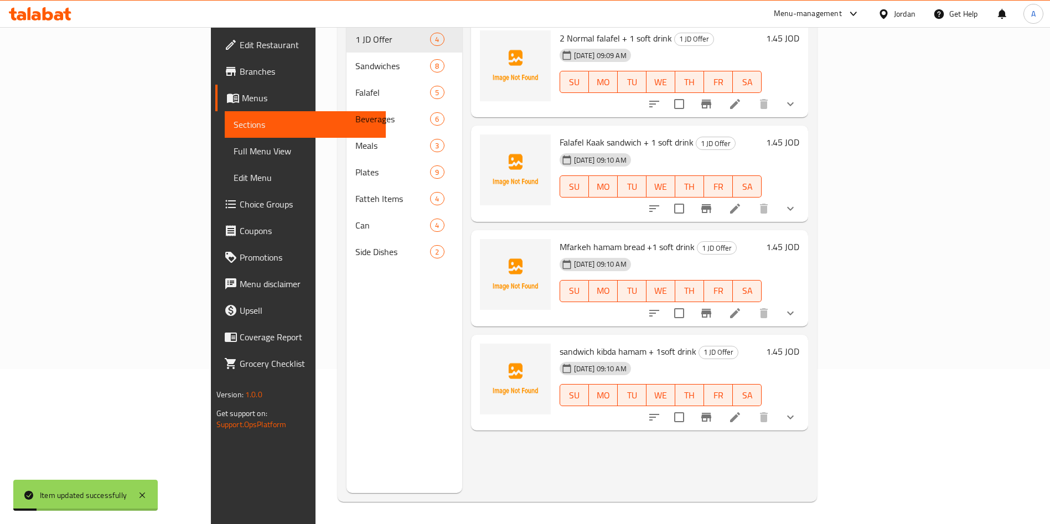
scroll to position [72, 0]
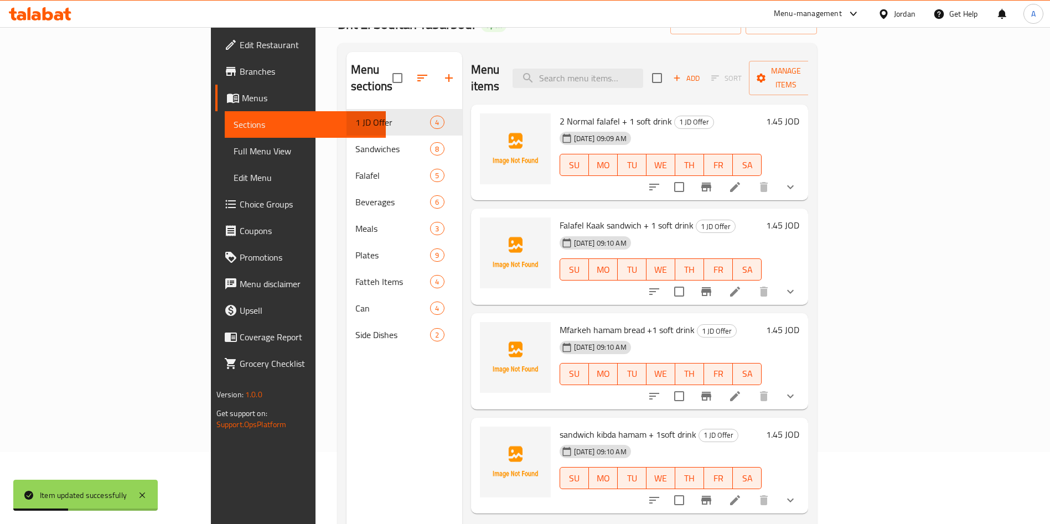
click at [750, 282] on li at bounding box center [734, 292] width 31 height 20
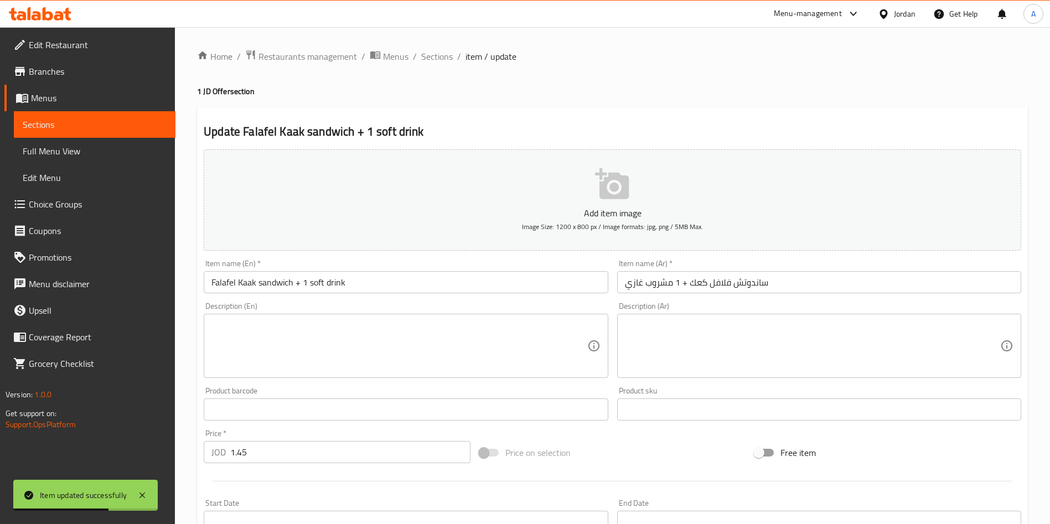
click at [277, 448] on input "1.45" at bounding box center [350, 452] width 240 height 22
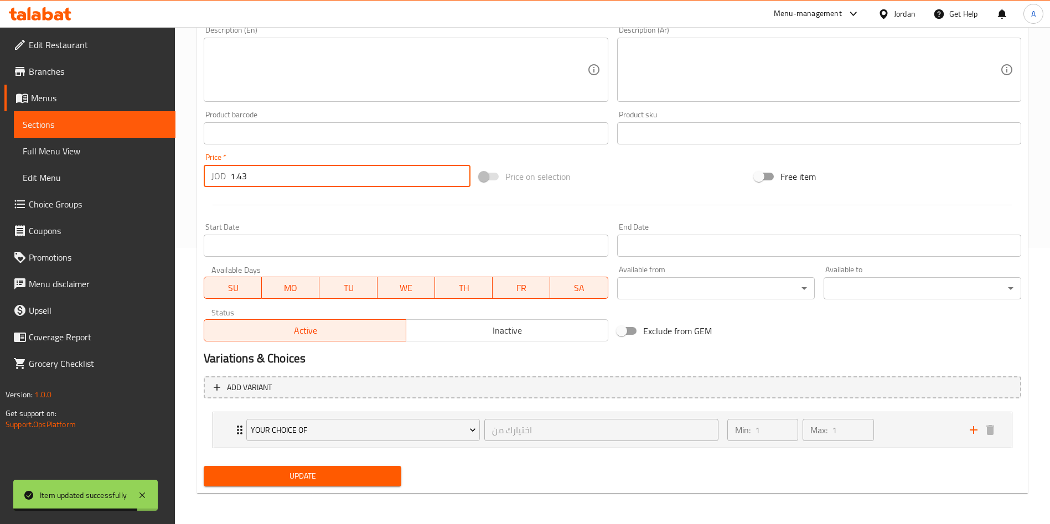
type input "1.43"
click at [366, 481] on span "Update" at bounding box center [302, 476] width 180 height 14
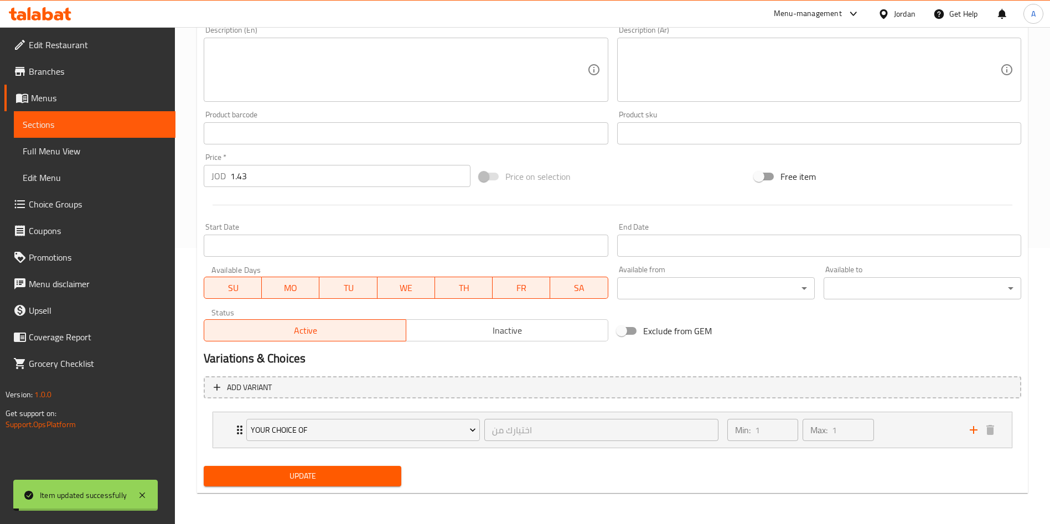
click at [95, 128] on span "Sections" at bounding box center [95, 124] width 144 height 13
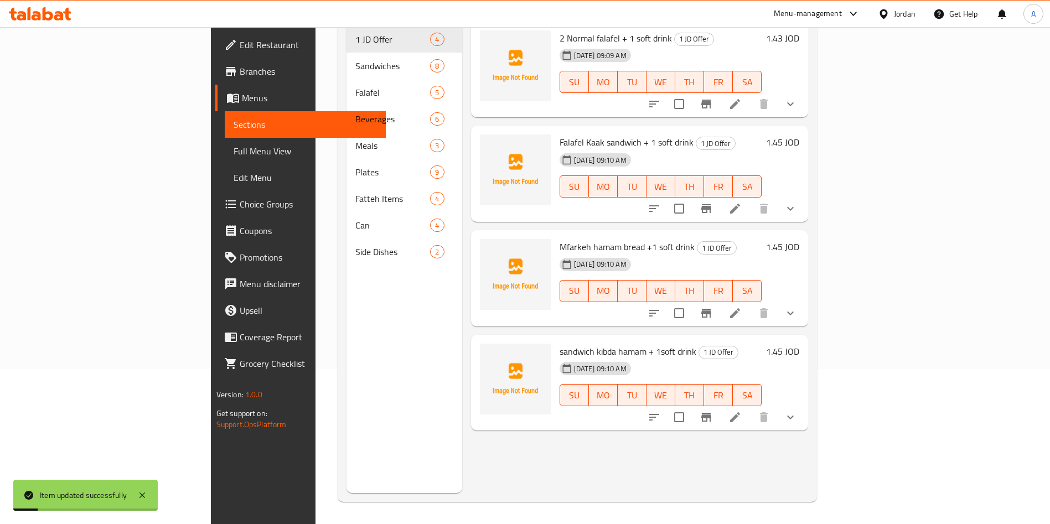
scroll to position [72, 0]
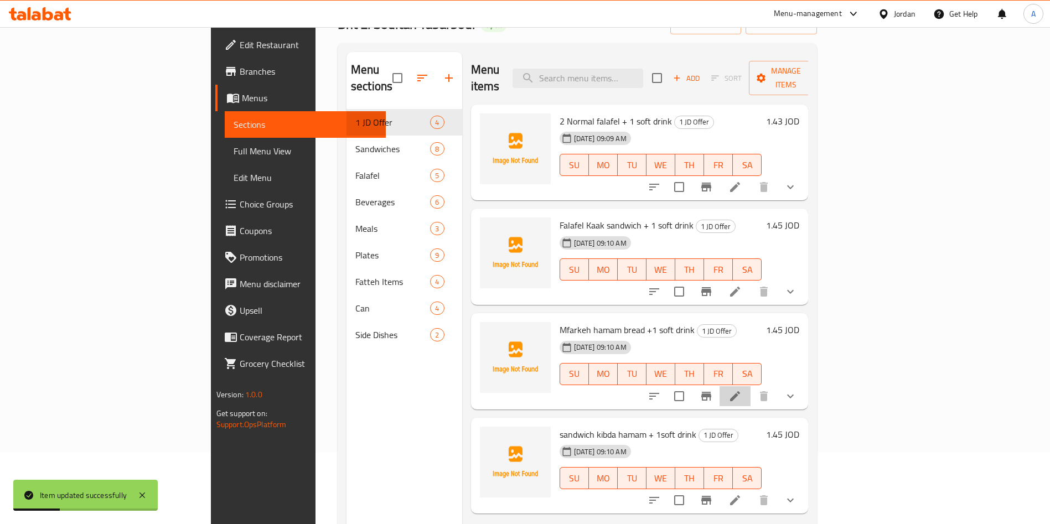
click at [750, 387] on li at bounding box center [734, 396] width 31 height 20
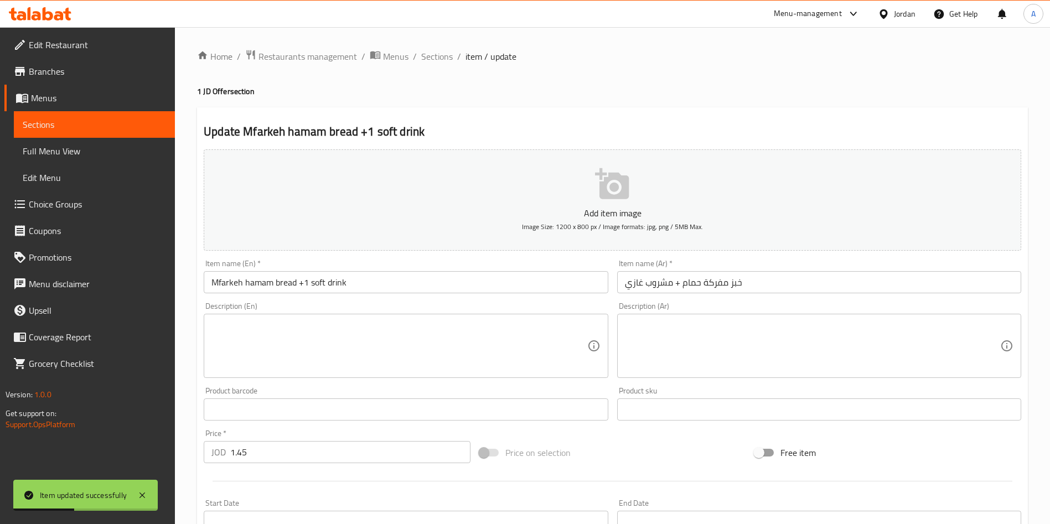
scroll to position [249, 0]
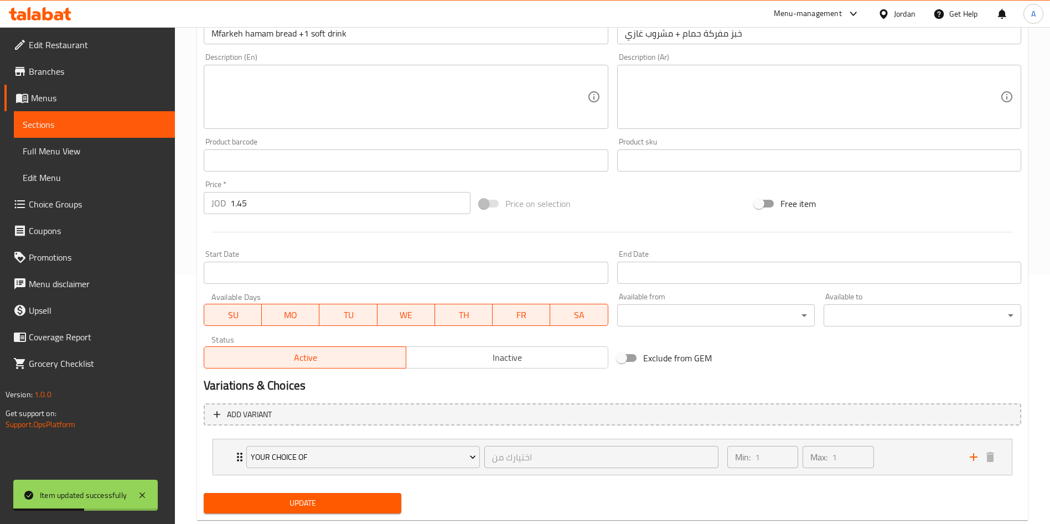
click at [269, 204] on input "1.45" at bounding box center [350, 203] width 240 height 22
type input "1.43"
click at [321, 512] on button "Update" at bounding box center [303, 503] width 198 height 20
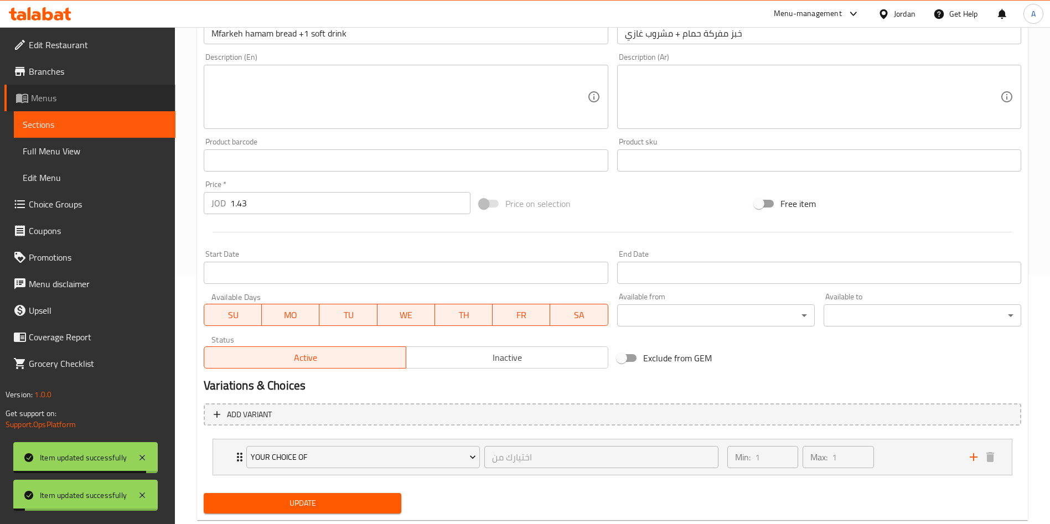
click at [98, 105] on link "Menus" at bounding box center [89, 98] width 171 height 27
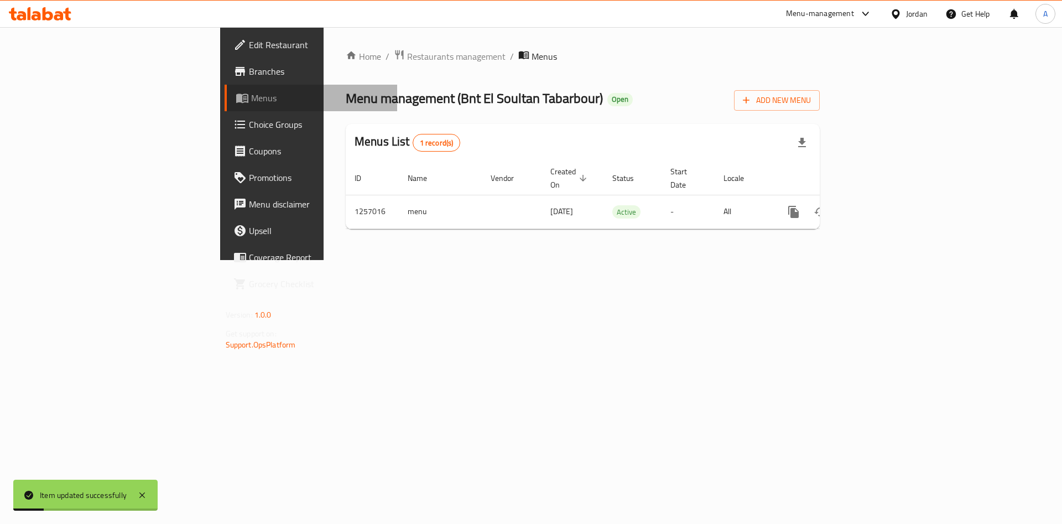
click at [251, 103] on span "Menus" at bounding box center [320, 97] width 138 height 13
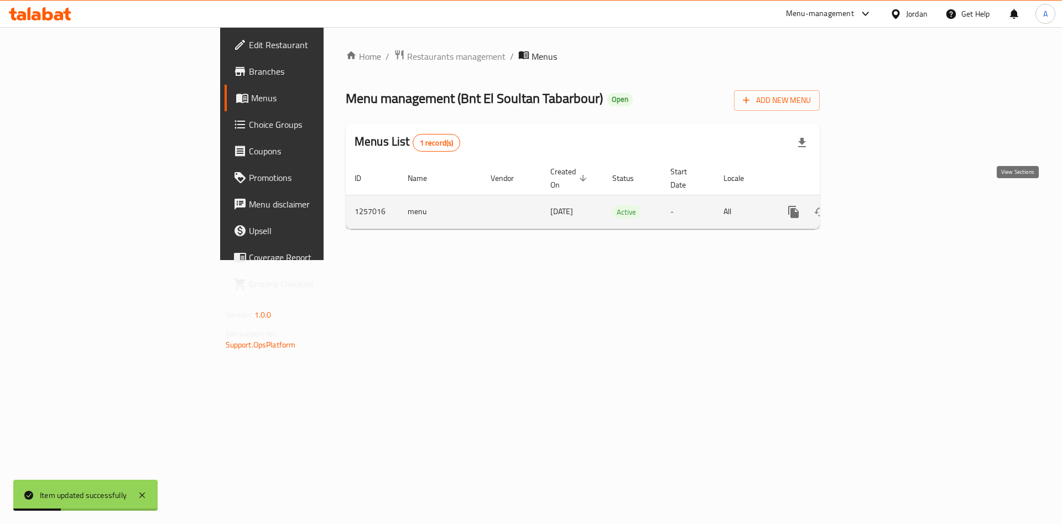
click at [887, 206] on link "enhanced table" at bounding box center [873, 212] width 27 height 27
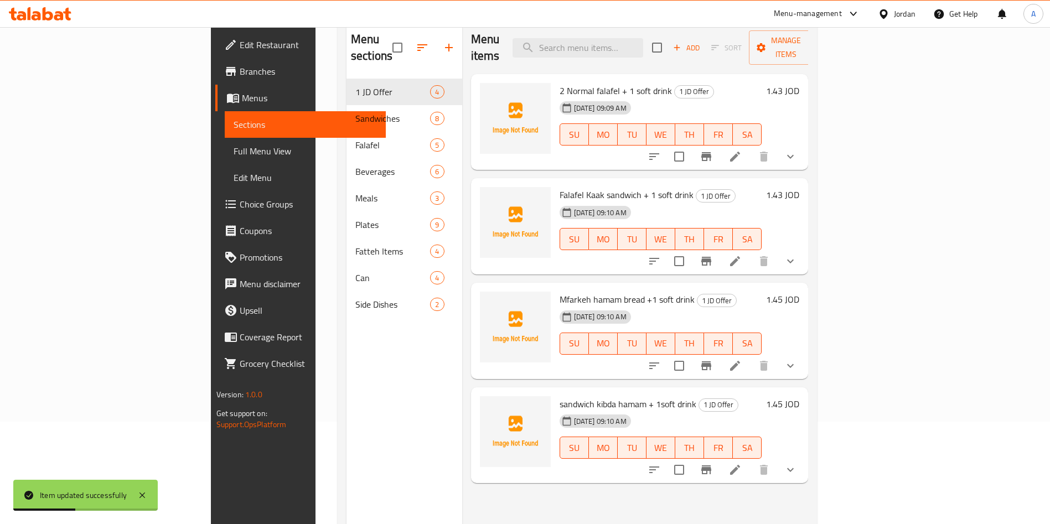
scroll to position [155, 0]
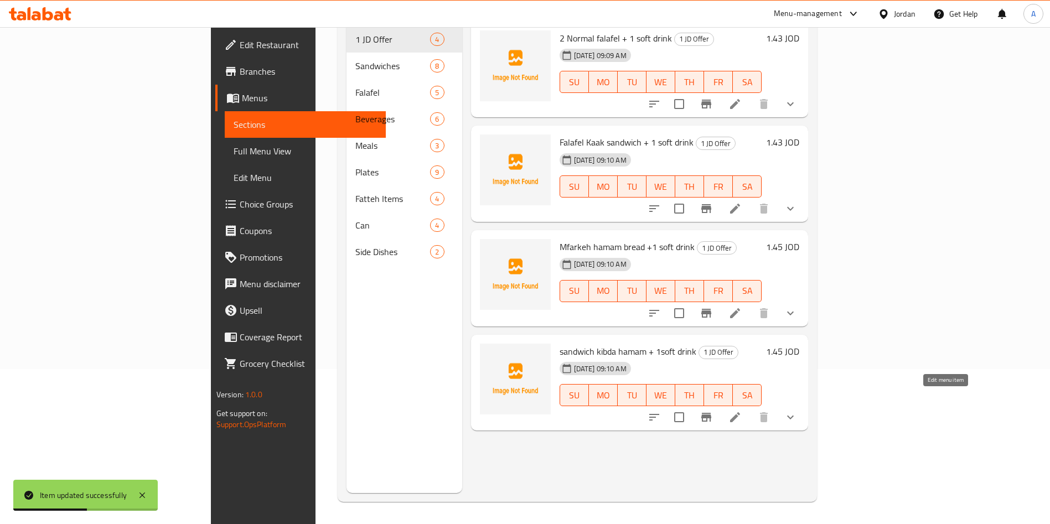
click at [740, 412] on icon at bounding box center [735, 417] width 10 height 10
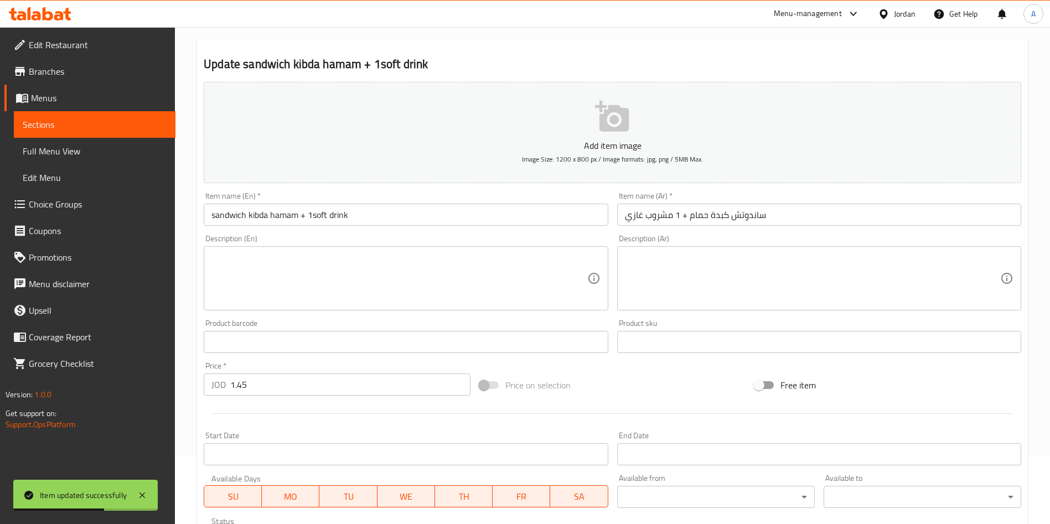
scroll to position [83, 0]
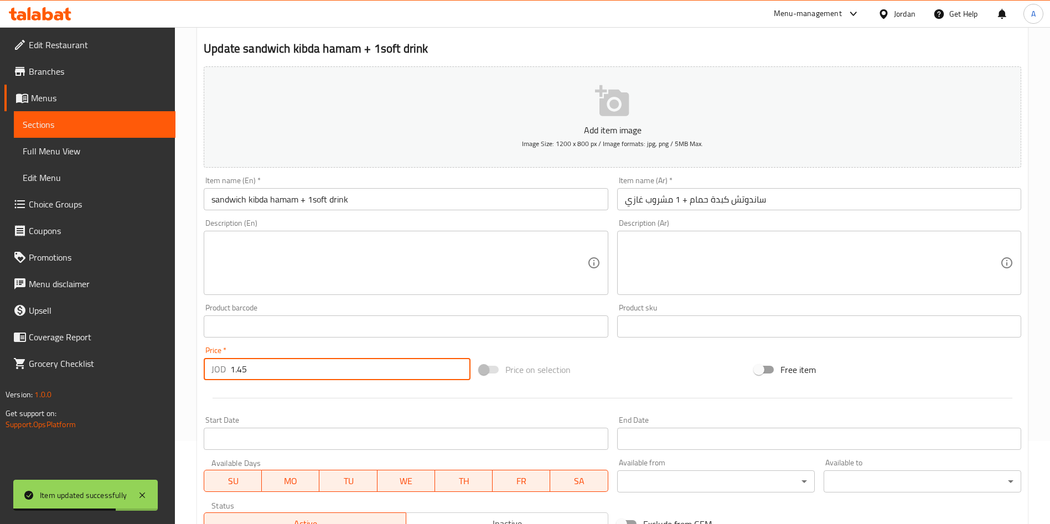
click at [279, 372] on input "1.45" at bounding box center [350, 369] width 240 height 22
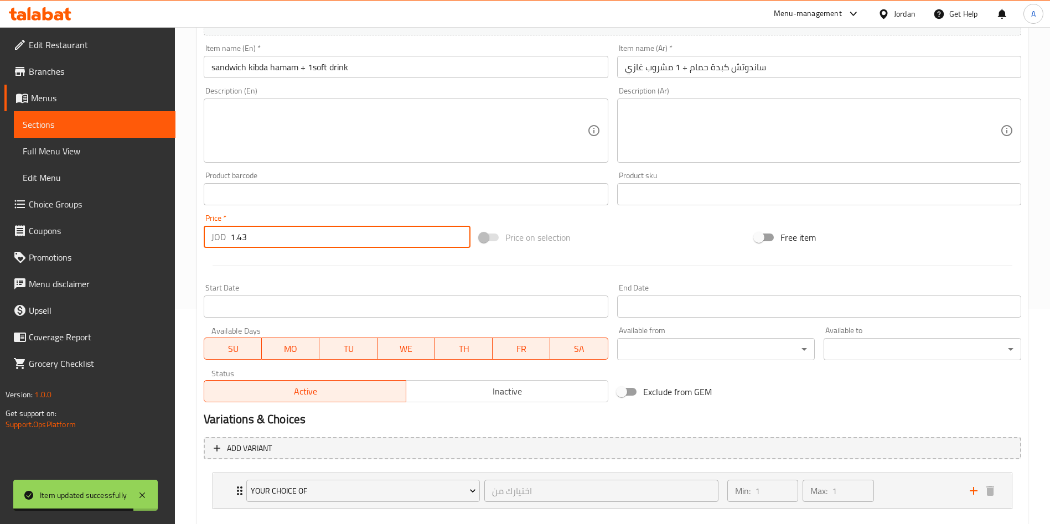
scroll to position [276, 0]
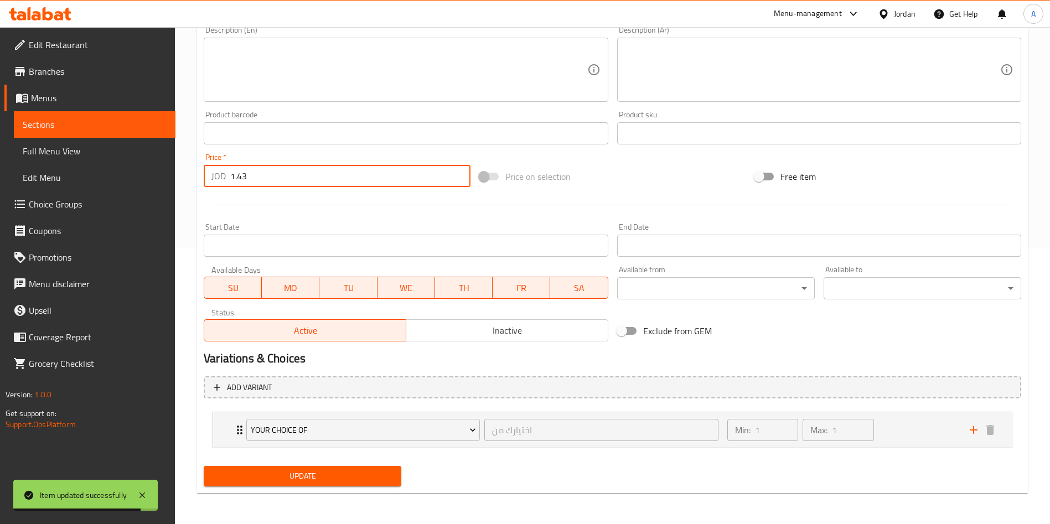
type input "1.43"
click at [292, 485] on button "Update" at bounding box center [303, 476] width 198 height 20
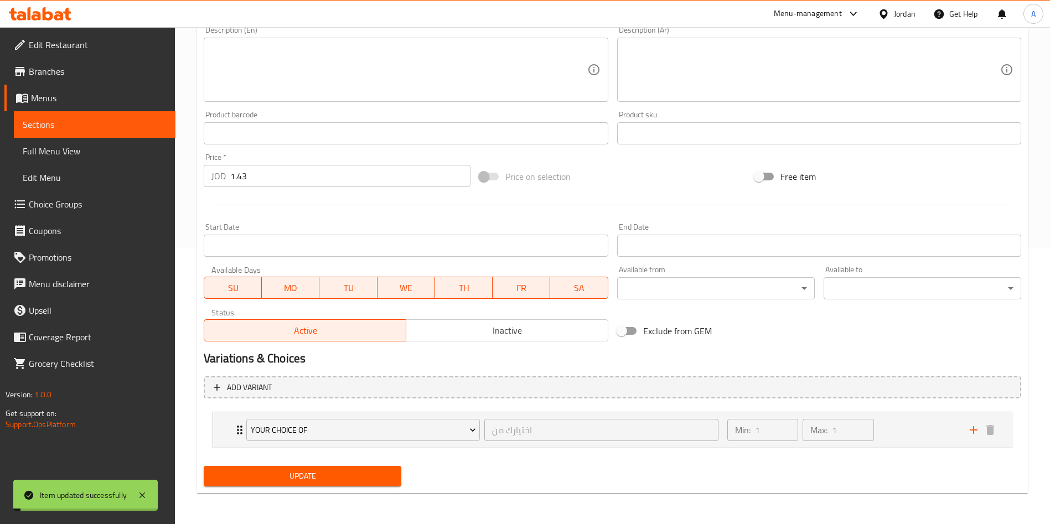
click at [303, 474] on span "Update" at bounding box center [302, 476] width 180 height 14
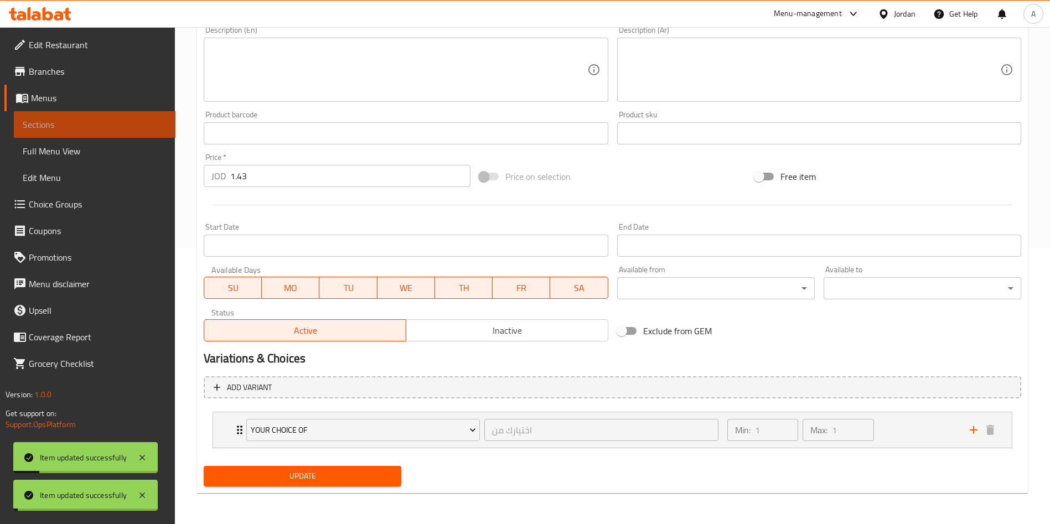
click at [112, 131] on span "Sections" at bounding box center [95, 124] width 144 height 13
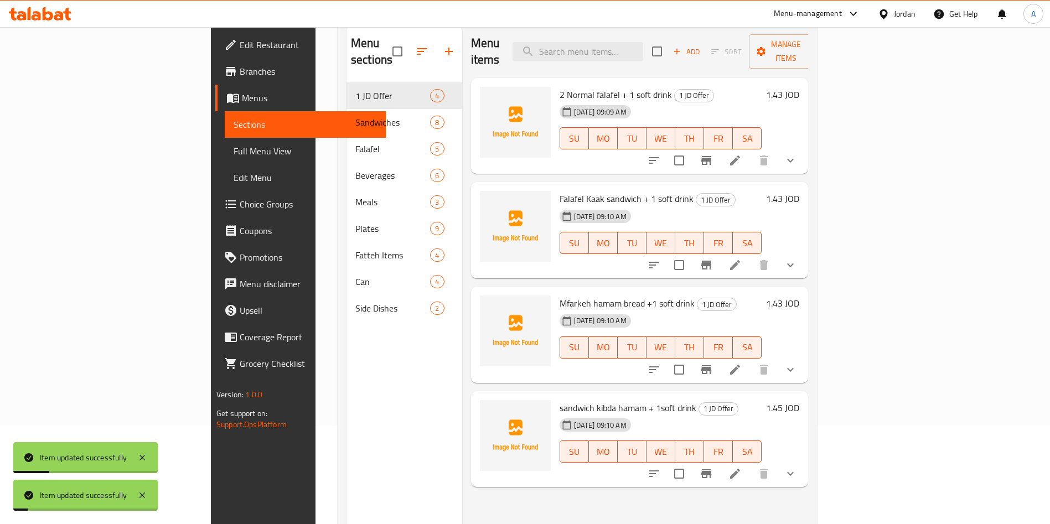
scroll to position [72, 0]
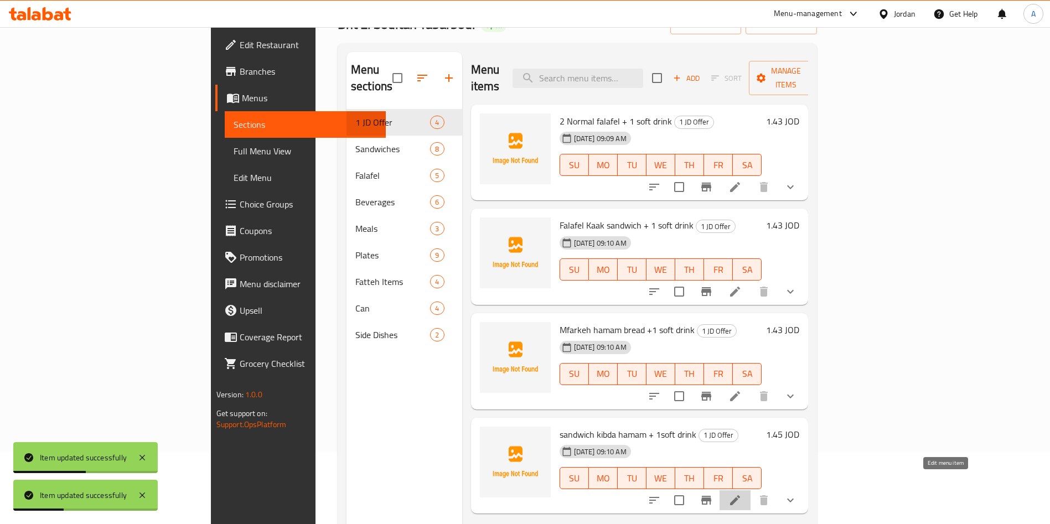
click at [741, 494] on icon at bounding box center [734, 500] width 13 height 13
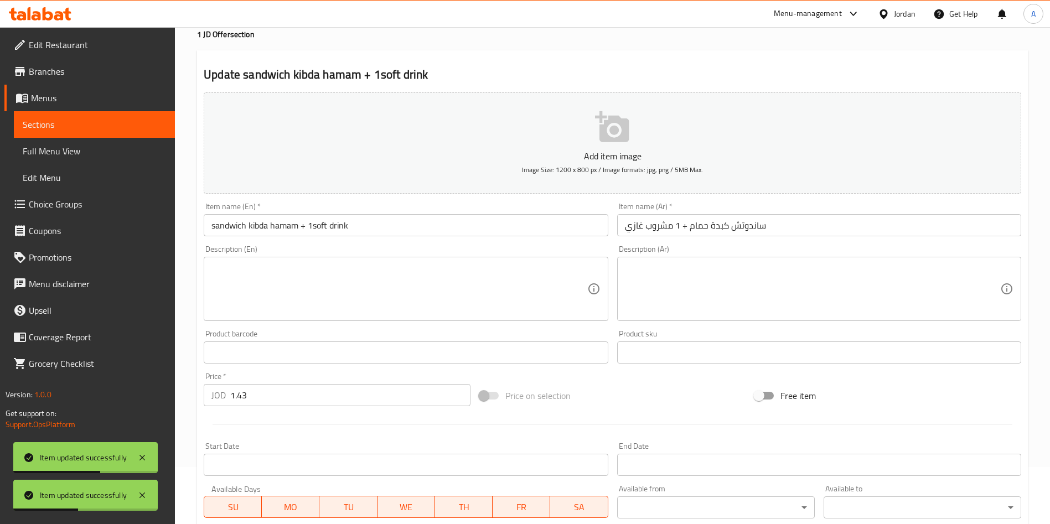
scroll to position [83, 0]
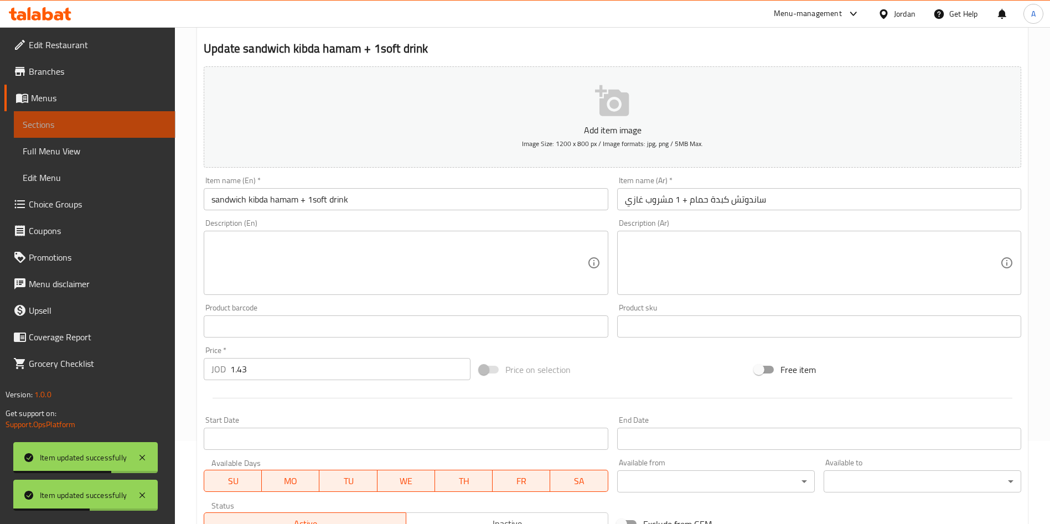
click at [51, 132] on link "Sections" at bounding box center [95, 124] width 162 height 27
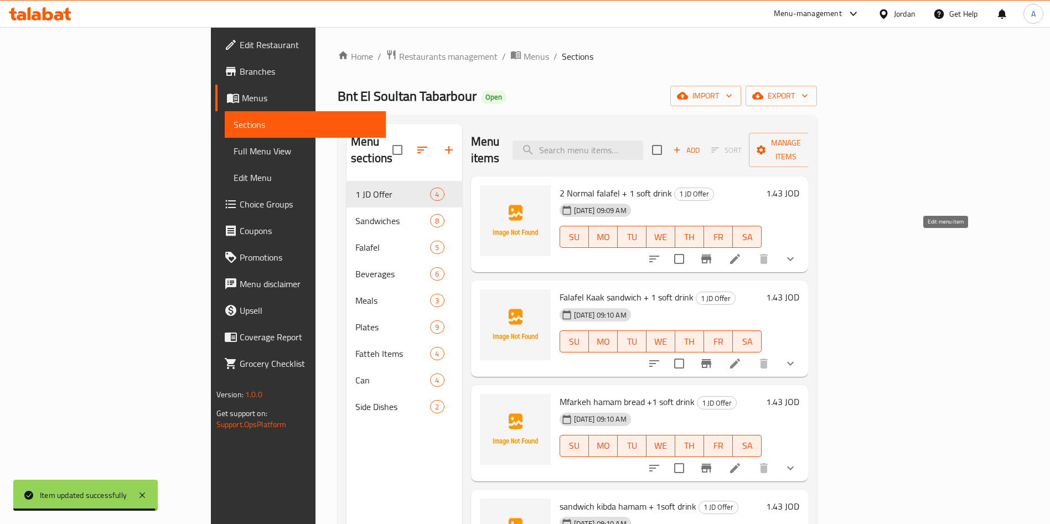
click at [741, 252] on icon at bounding box center [734, 258] width 13 height 13
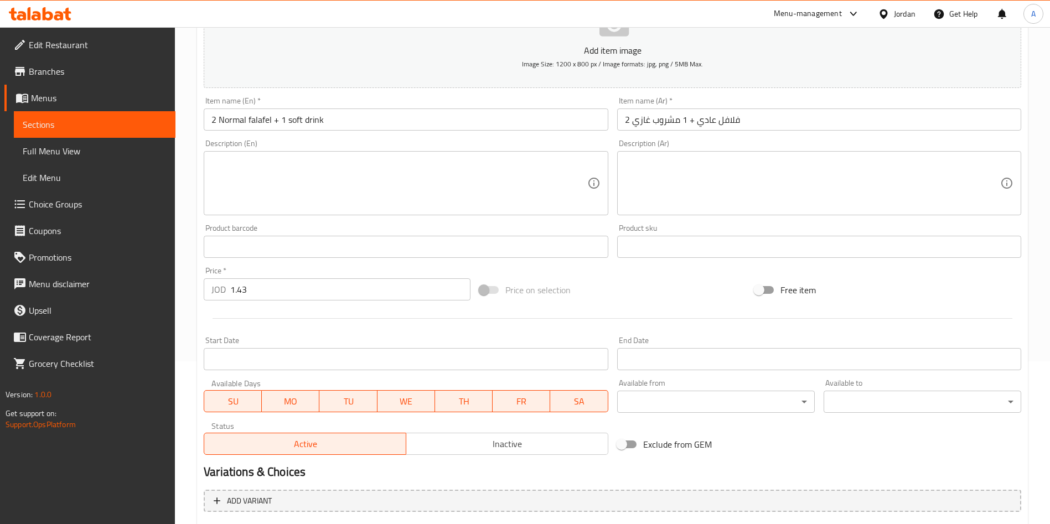
scroll to position [166, 0]
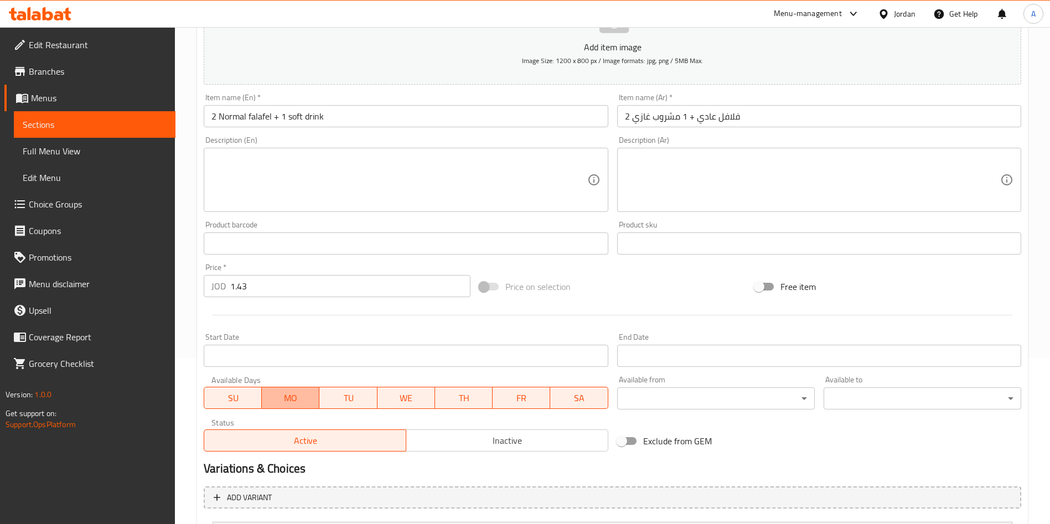
click at [295, 403] on span "MO" at bounding box center [290, 398] width 49 height 16
click at [344, 401] on span "TU" at bounding box center [348, 398] width 49 height 16
click at [408, 408] on button "WE" at bounding box center [406, 398] width 58 height 22
click at [458, 397] on span "TH" at bounding box center [463, 398] width 49 height 16
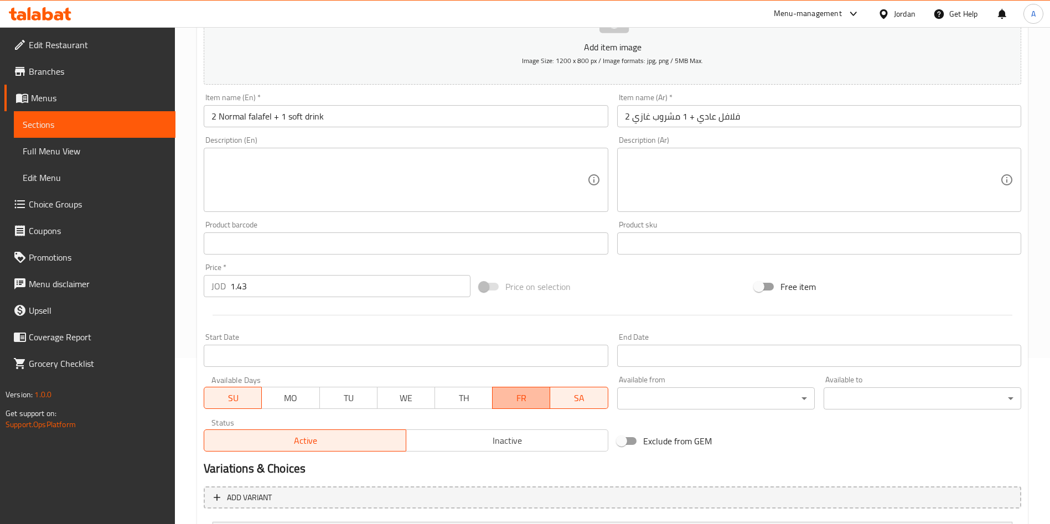
click at [494, 397] on button "FR" at bounding box center [521, 398] width 58 height 22
click at [561, 395] on span "SA" at bounding box center [578, 398] width 49 height 16
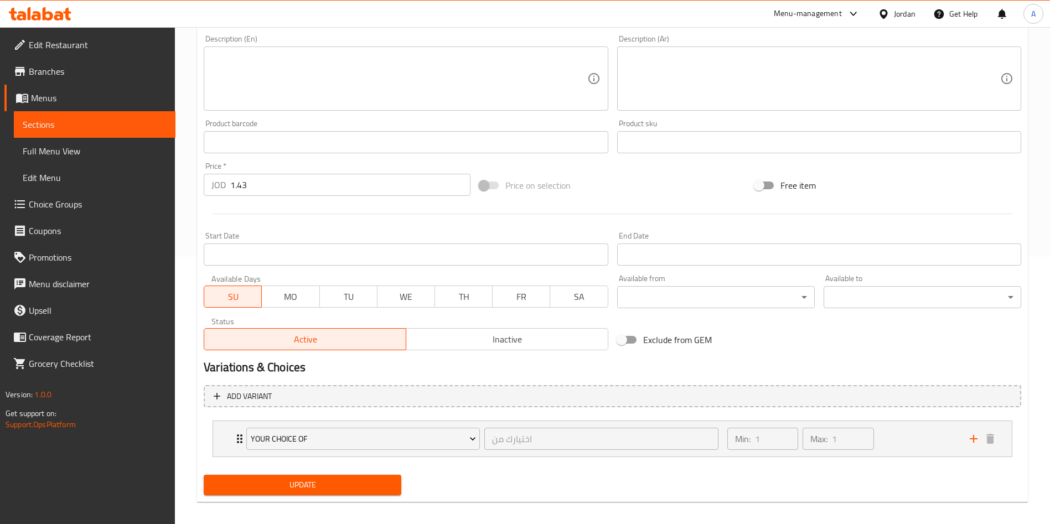
scroll to position [276, 0]
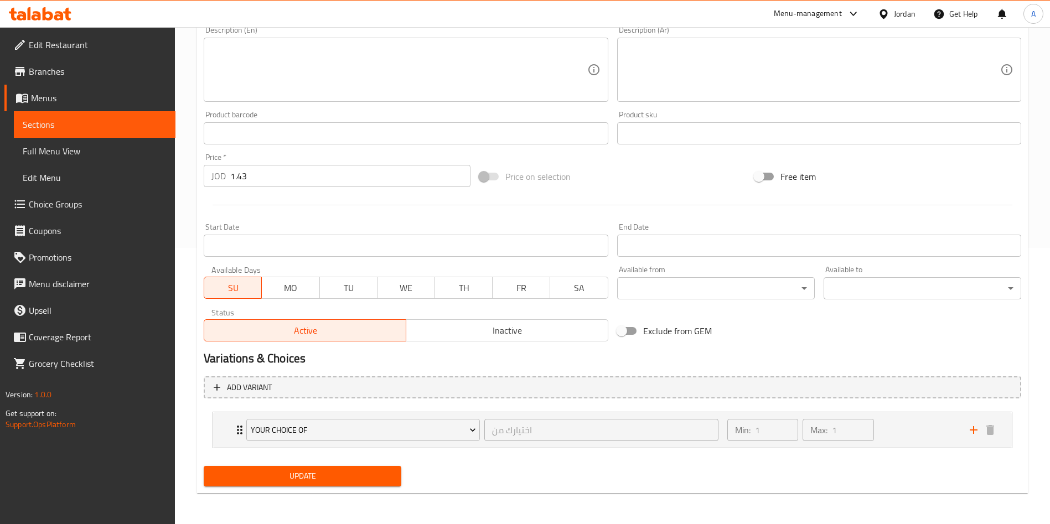
click at [630, 262] on div "Available from ​ ​" at bounding box center [716, 282] width 206 height 43
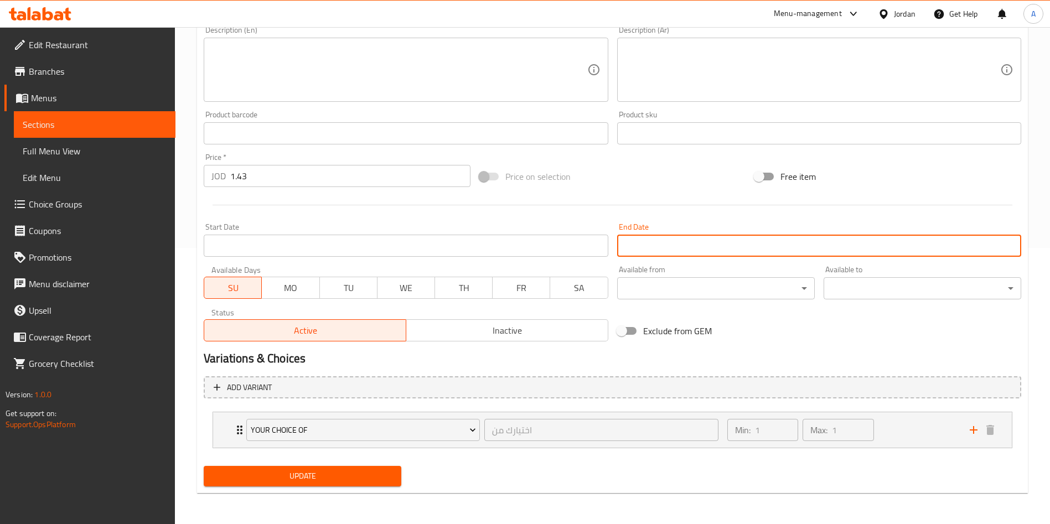
click at [638, 251] on input "Start Date" at bounding box center [819, 246] width 404 height 22
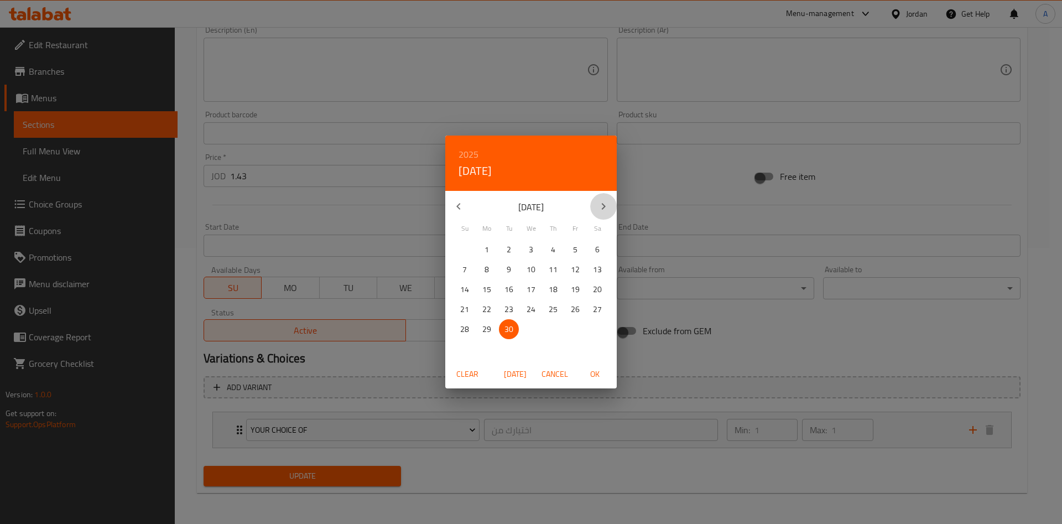
click at [603, 210] on icon "button" at bounding box center [603, 206] width 13 height 13
click at [577, 329] on p "31" at bounding box center [575, 330] width 9 height 14
click at [603, 377] on span "OK" at bounding box center [595, 374] width 27 height 14
type input "[DATE]"
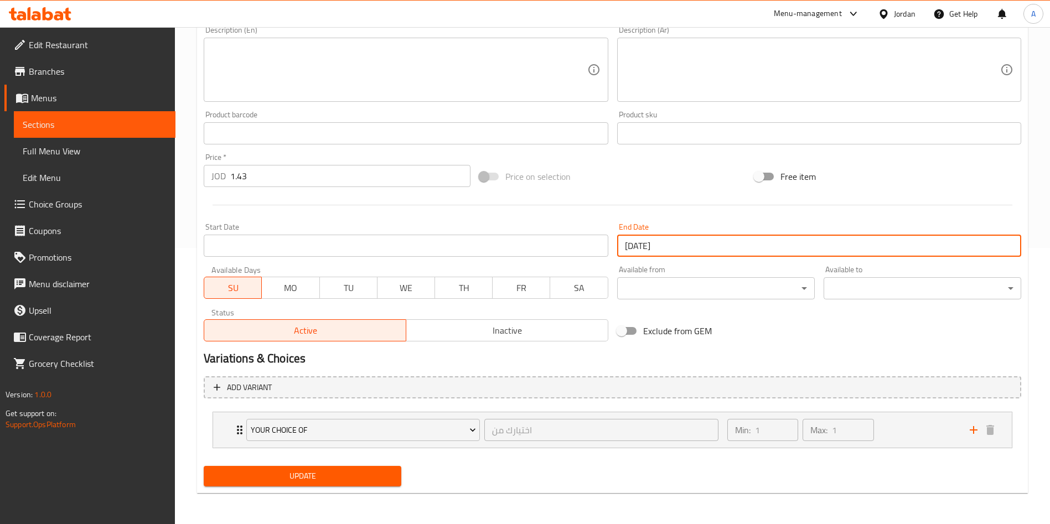
click at [353, 484] on button "Update" at bounding box center [303, 476] width 198 height 20
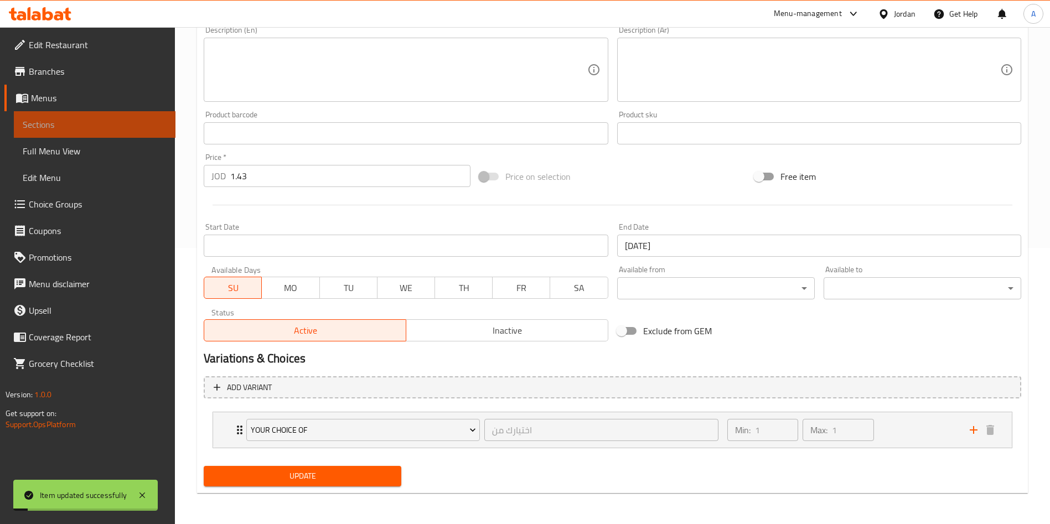
click at [89, 121] on span "Sections" at bounding box center [95, 124] width 144 height 13
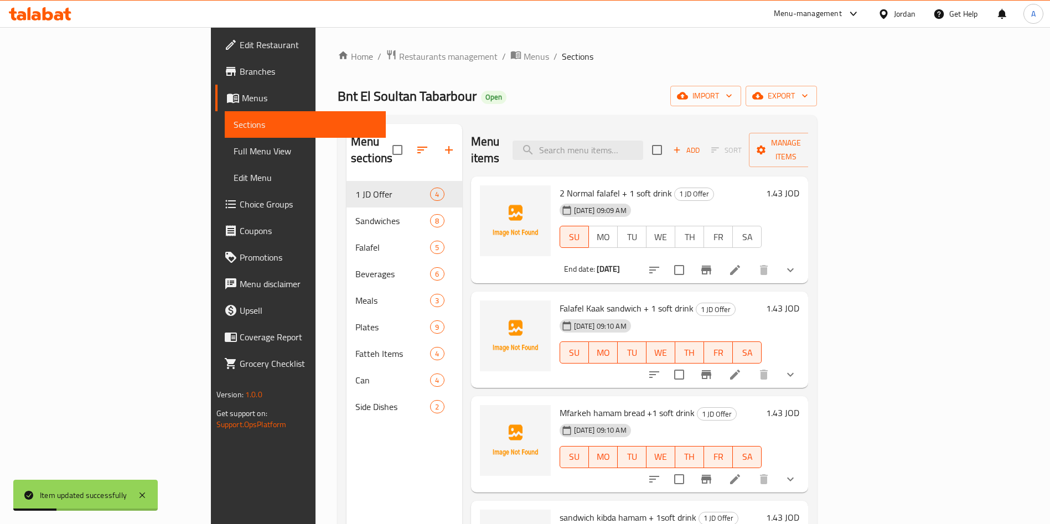
click at [750, 366] on li at bounding box center [734, 375] width 31 height 20
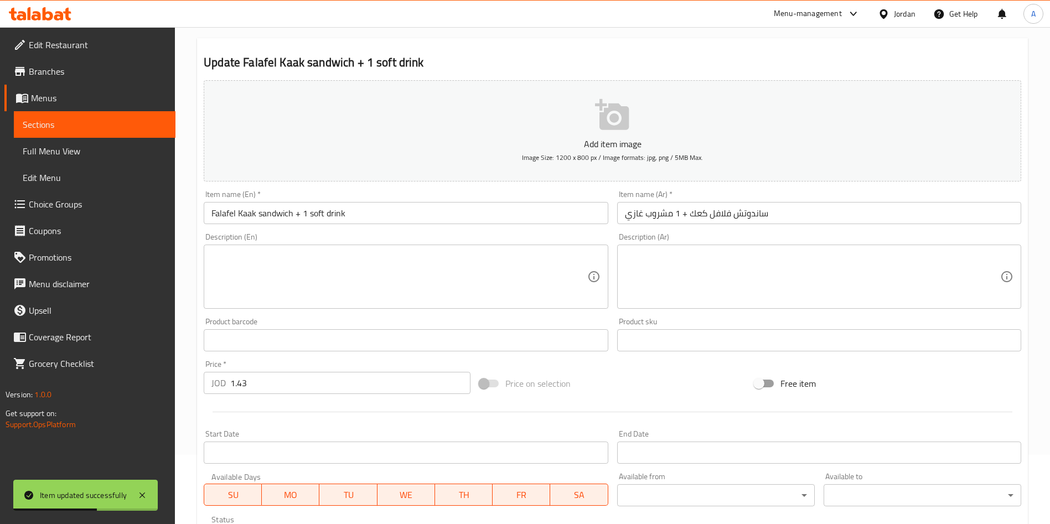
scroll to position [166, 0]
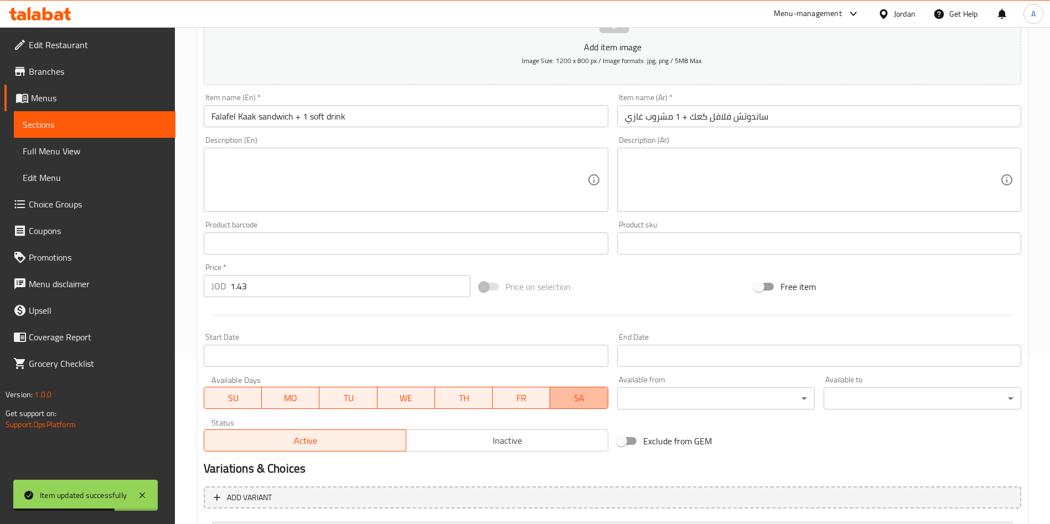
click at [571, 408] on button "SA" at bounding box center [579, 398] width 58 height 22
click at [545, 411] on div "Available Days SU MO TU WE TH FR SA" at bounding box center [405, 392] width 413 height 43
click at [525, 402] on span "FR" at bounding box center [521, 398] width 49 height 16
click at [428, 409] on div "Available Days SU MO TU WE TH FR SA" at bounding box center [405, 392] width 413 height 43
click at [465, 395] on span "TH" at bounding box center [463, 398] width 49 height 16
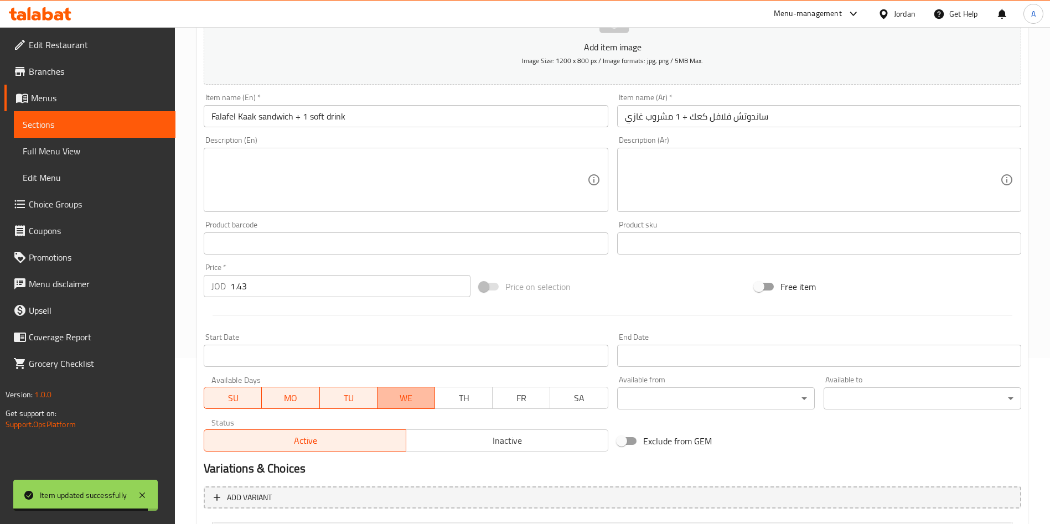
click at [417, 400] on span "WE" at bounding box center [406, 398] width 49 height 16
click at [356, 395] on span "TU" at bounding box center [348, 398] width 49 height 16
click at [300, 399] on span "MO" at bounding box center [290, 398] width 49 height 16
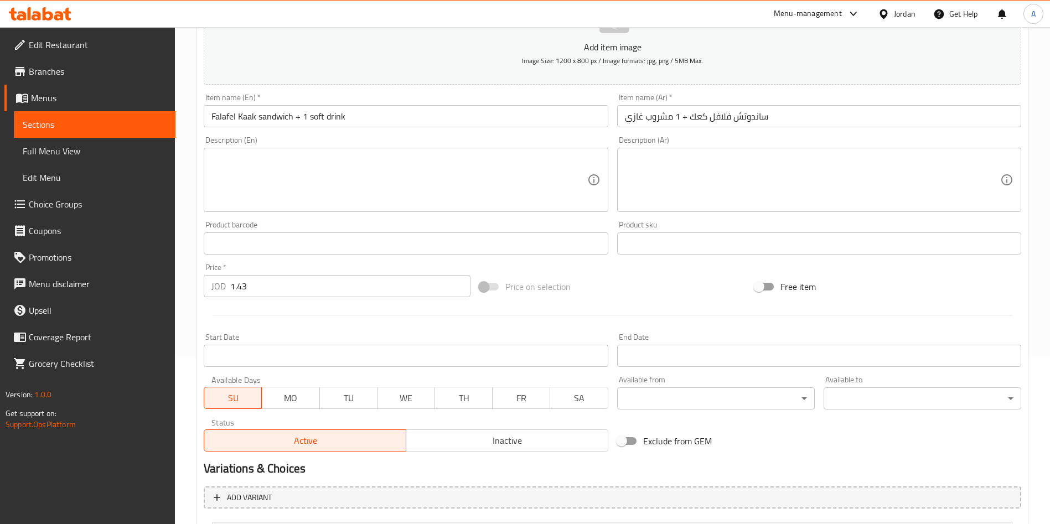
scroll to position [249, 0]
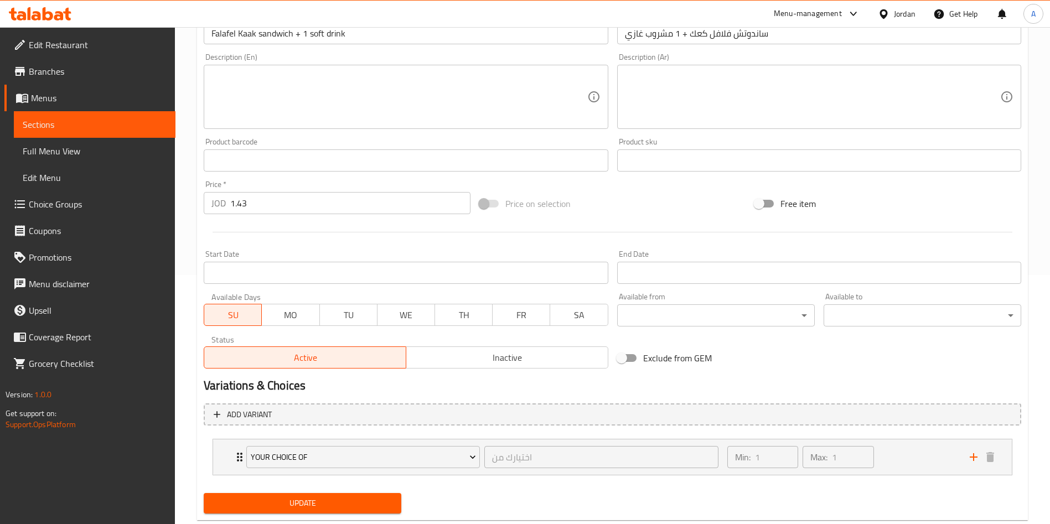
click at [704, 276] on input "Start Date" at bounding box center [819, 273] width 404 height 22
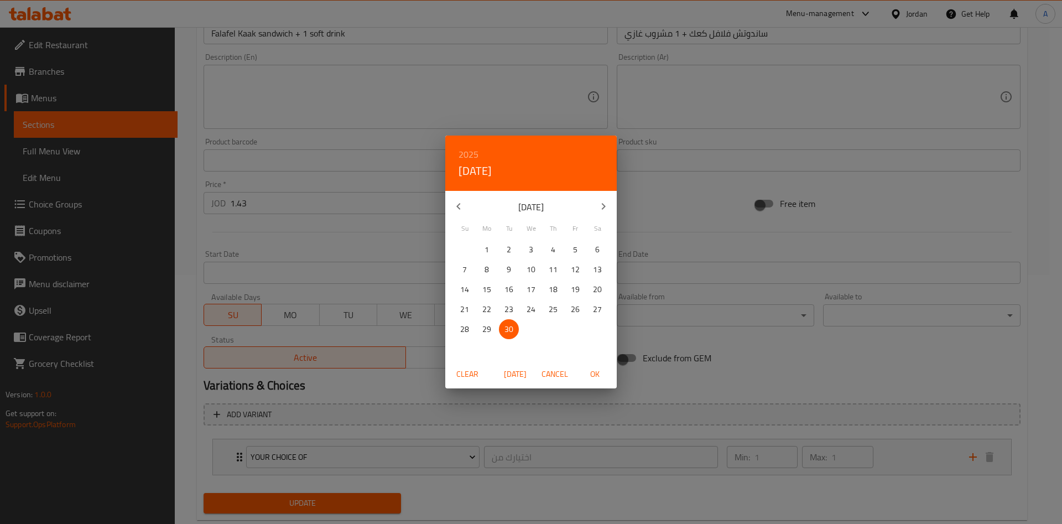
click at [611, 200] on button "button" at bounding box center [603, 206] width 27 height 27
click at [581, 327] on span "31" at bounding box center [576, 330] width 20 height 14
click at [604, 384] on div "Clear Today Cancel OK" at bounding box center [531, 374] width 172 height 29
click at [601, 376] on span "OK" at bounding box center [595, 374] width 27 height 14
type input "[DATE]"
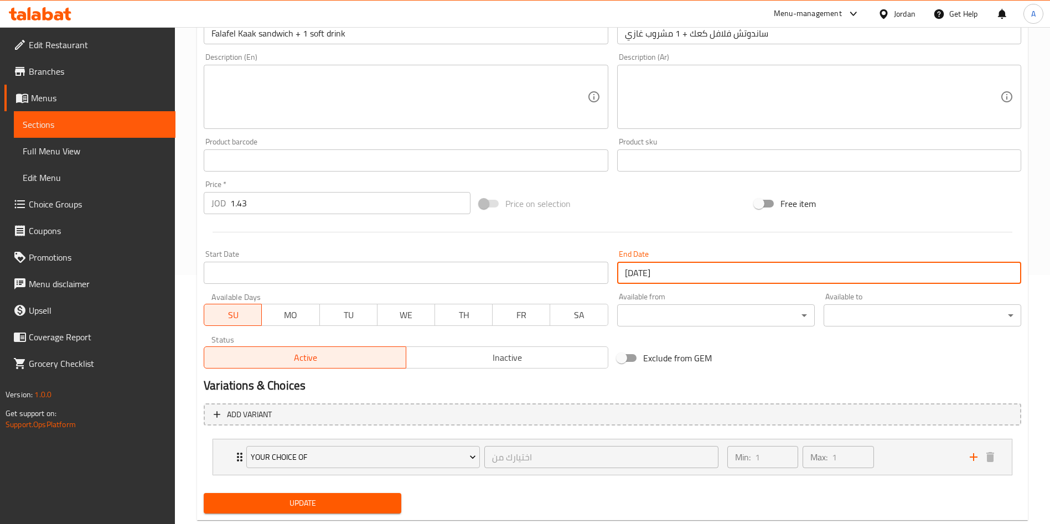
click at [371, 503] on span "Update" at bounding box center [302, 503] width 180 height 14
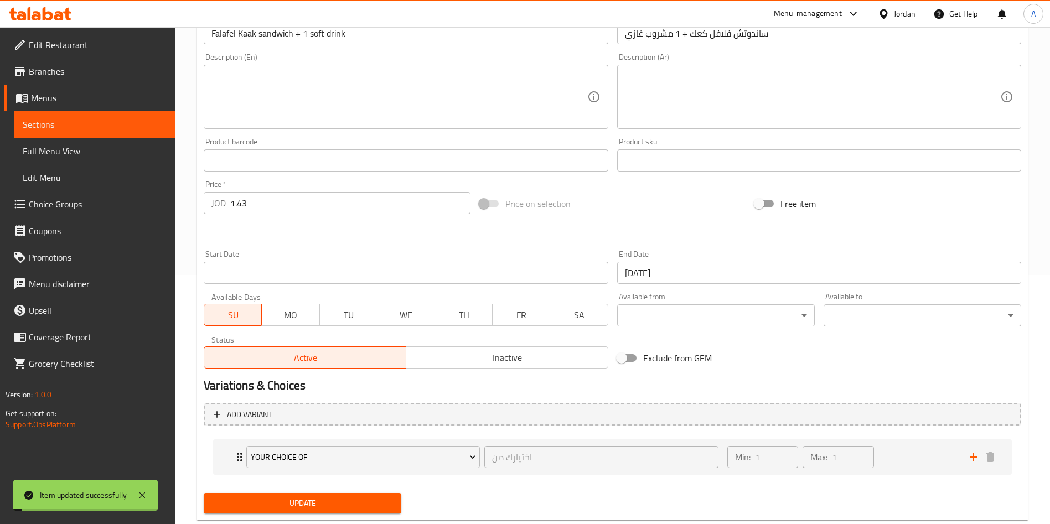
click at [92, 128] on span "Sections" at bounding box center [95, 124] width 144 height 13
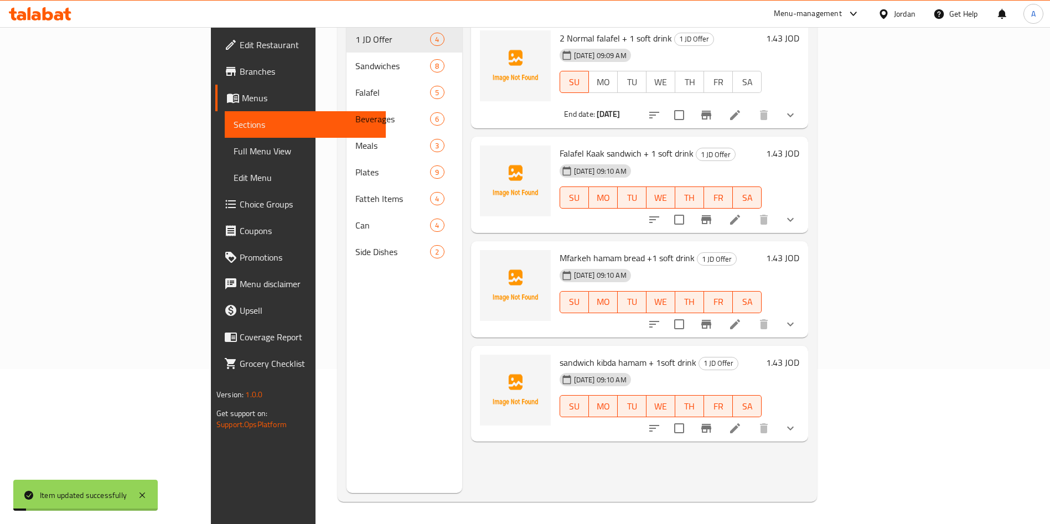
scroll to position [155, 0]
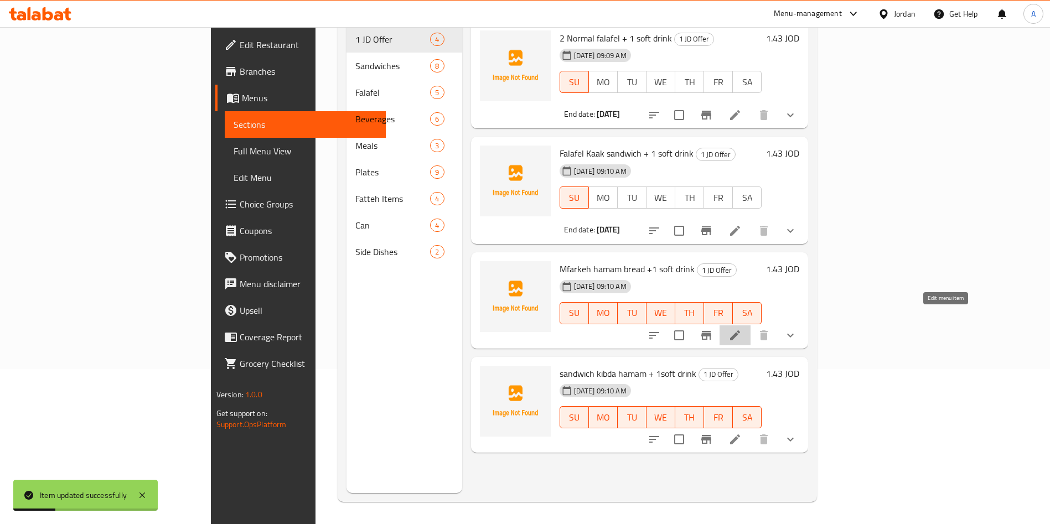
click at [741, 329] on icon at bounding box center [734, 335] width 13 height 13
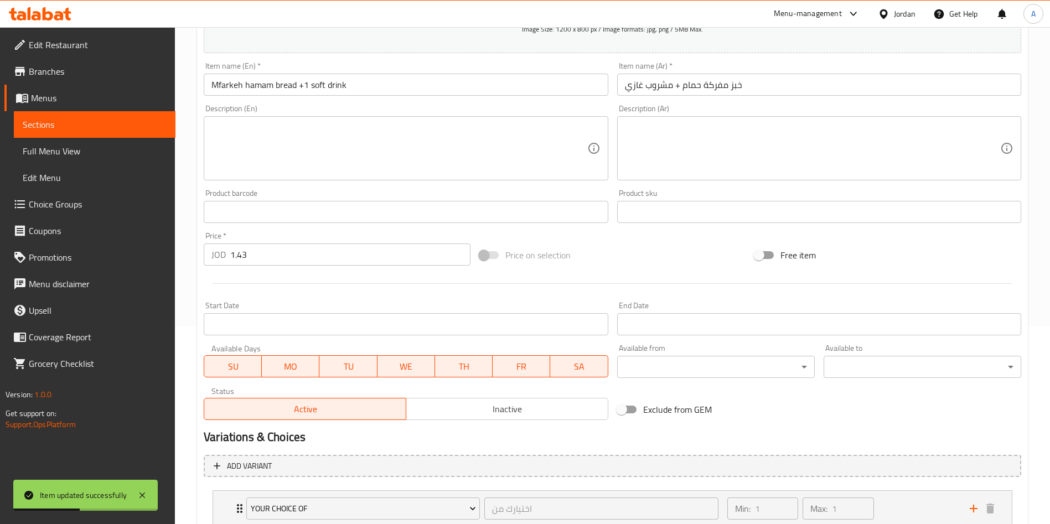
scroll to position [249, 0]
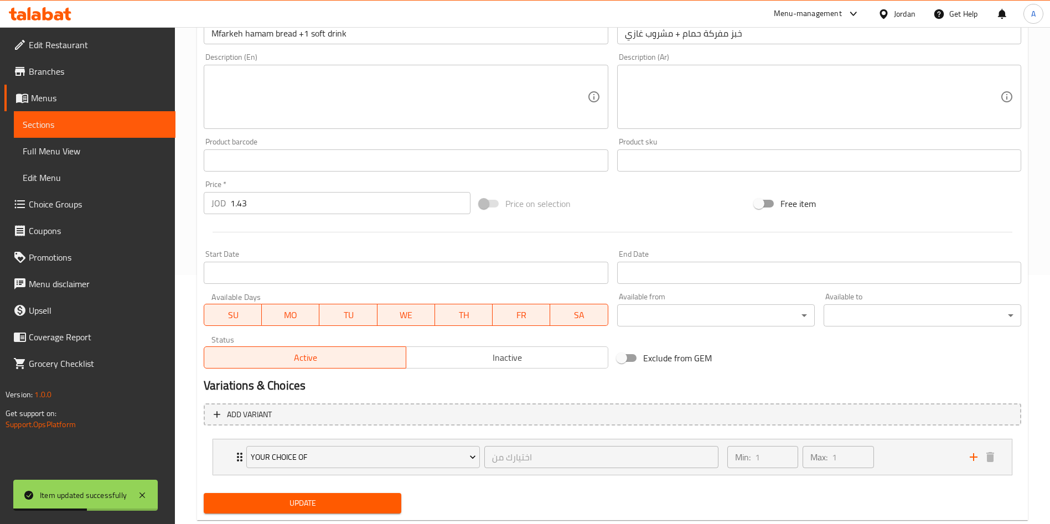
click at [297, 313] on span "MO" at bounding box center [290, 315] width 49 height 16
click at [366, 321] on span "TU" at bounding box center [348, 315] width 49 height 16
click at [404, 313] on span "WE" at bounding box center [406, 315] width 49 height 16
click at [470, 320] on span "TH" at bounding box center [463, 315] width 49 height 16
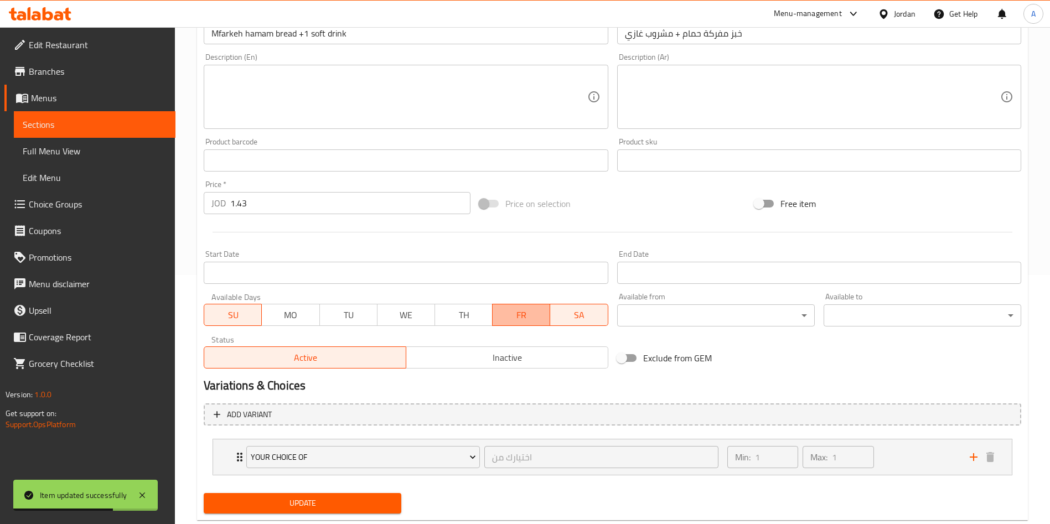
click at [510, 314] on span "FR" at bounding box center [521, 315] width 49 height 16
click at [572, 313] on span "SA" at bounding box center [578, 315] width 49 height 16
click at [672, 264] on input "Start Date" at bounding box center [819, 273] width 404 height 22
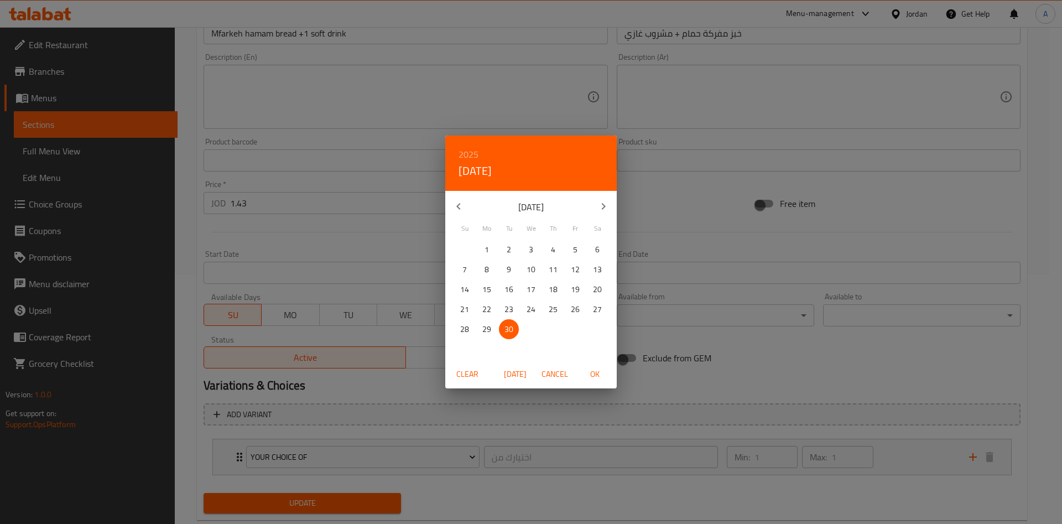
click at [607, 198] on button "button" at bounding box center [603, 206] width 27 height 27
click at [574, 323] on p "31" at bounding box center [575, 330] width 9 height 14
click at [595, 370] on span "OK" at bounding box center [595, 374] width 27 height 14
type input "[DATE]"
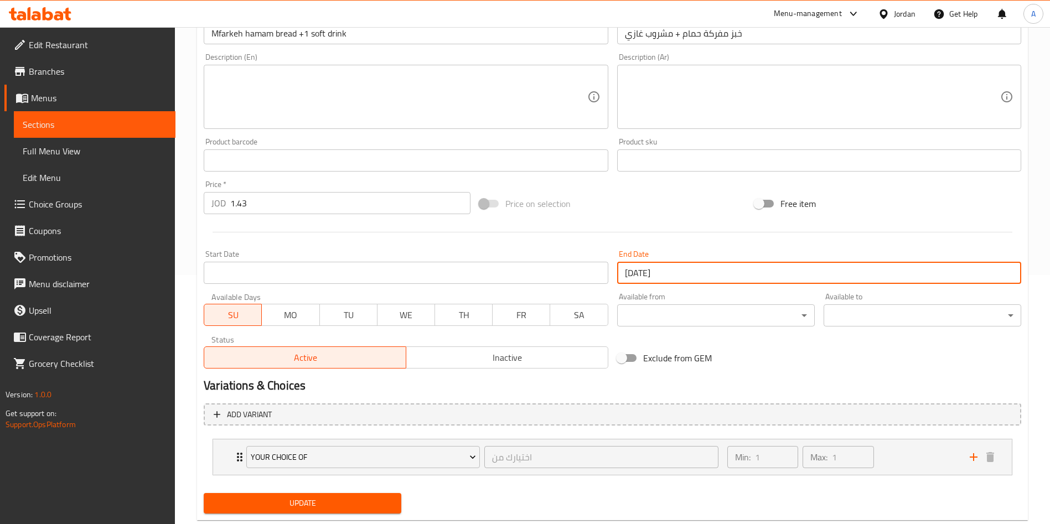
click at [333, 496] on span "Update" at bounding box center [302, 503] width 180 height 14
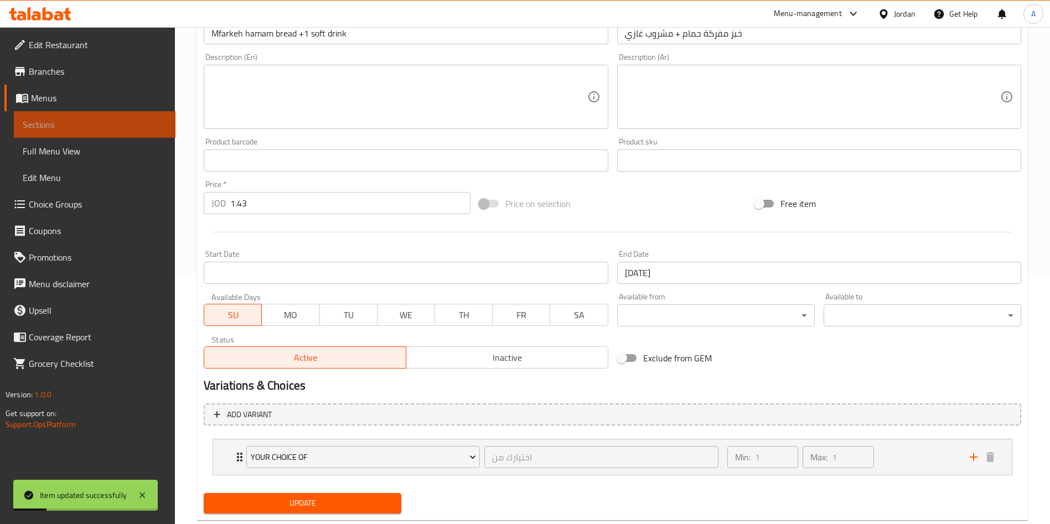
click at [130, 131] on link "Sections" at bounding box center [95, 124] width 162 height 27
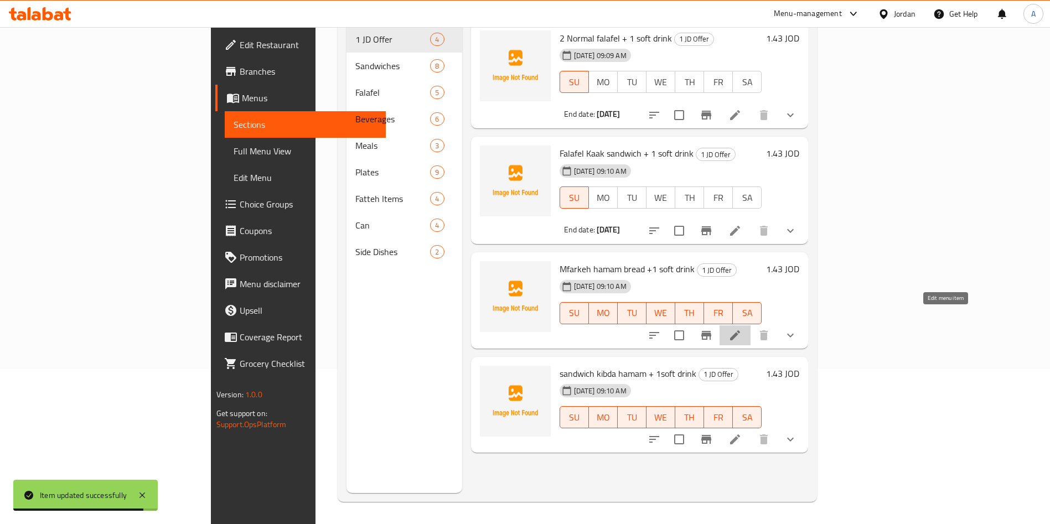
click at [741, 329] on icon at bounding box center [734, 335] width 13 height 13
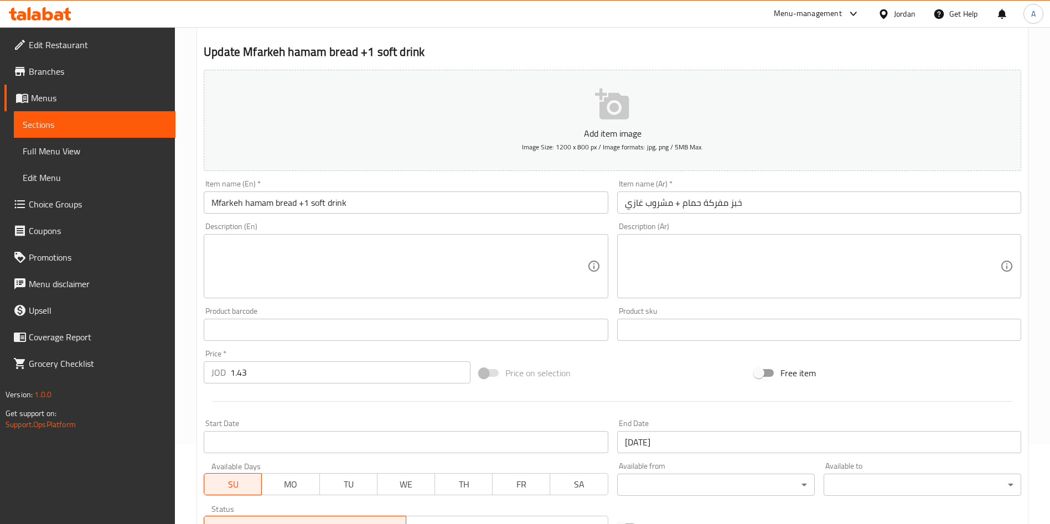
scroll to position [166, 0]
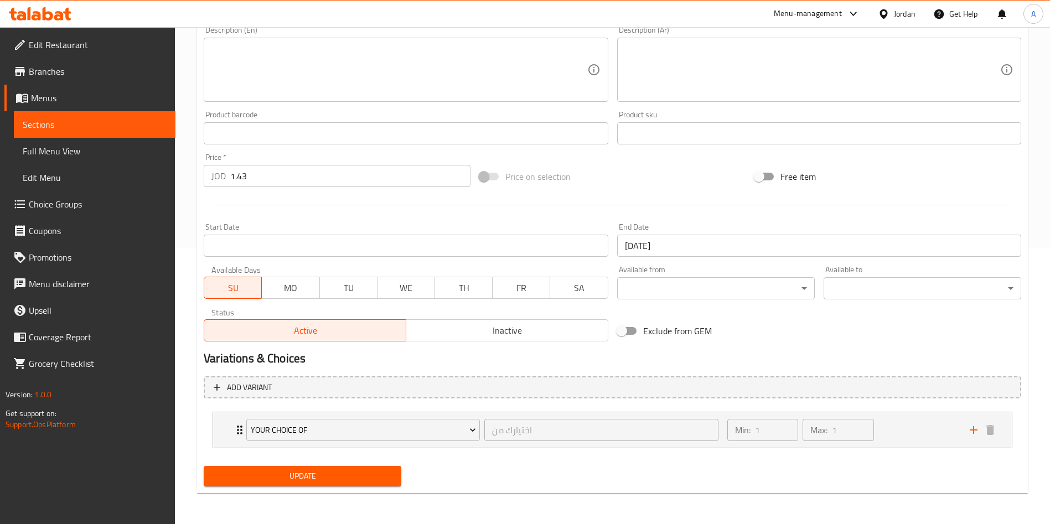
click at [121, 113] on link "Sections" at bounding box center [95, 124] width 162 height 27
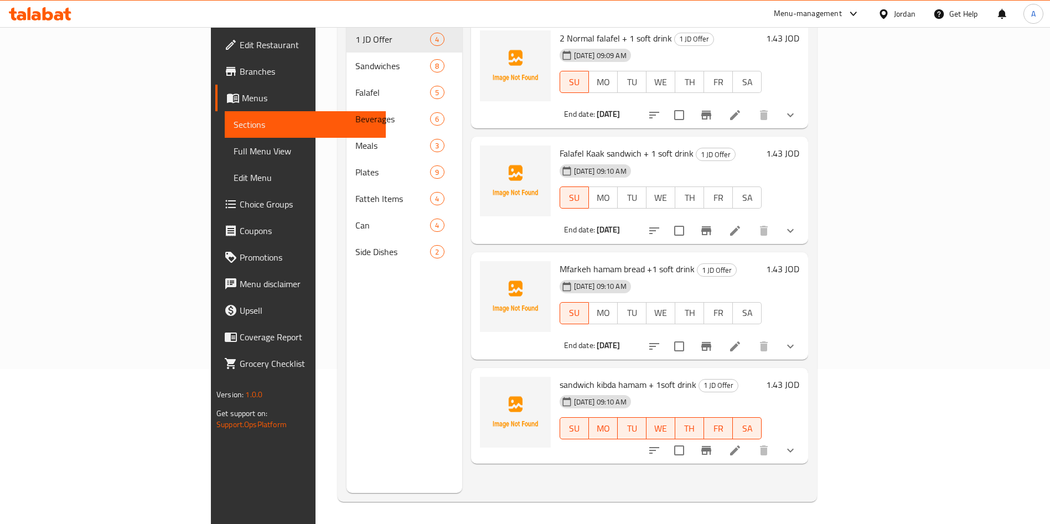
scroll to position [155, 0]
click at [741, 444] on icon at bounding box center [734, 450] width 13 height 13
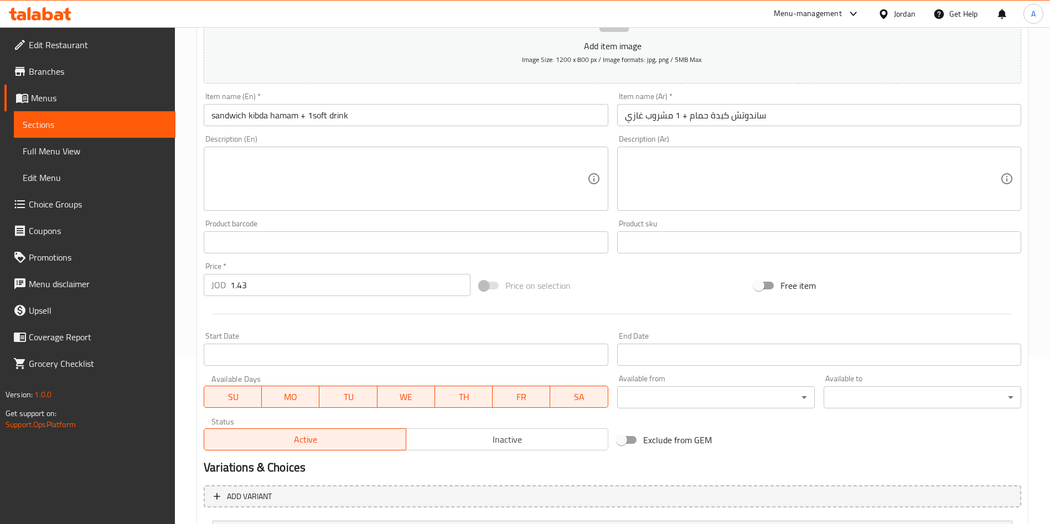
scroll to position [276, 0]
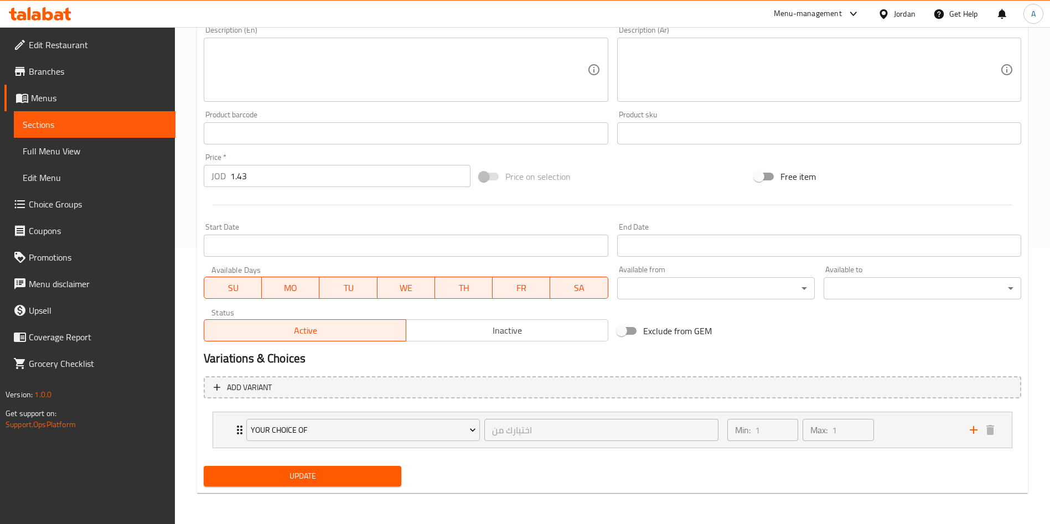
click at [292, 287] on span "MO" at bounding box center [290, 288] width 49 height 16
click at [328, 288] on span "TU" at bounding box center [348, 288] width 49 height 16
click at [401, 287] on span "WE" at bounding box center [406, 288] width 49 height 16
click at [446, 288] on span "TH" at bounding box center [463, 288] width 49 height 16
click at [527, 289] on span "FR" at bounding box center [521, 288] width 49 height 16
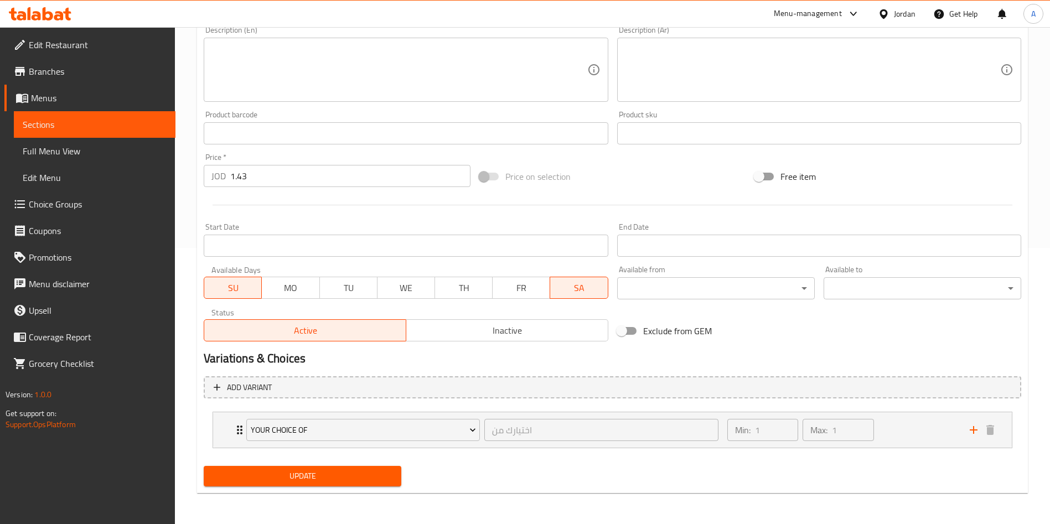
click at [562, 289] on span "SA" at bounding box center [578, 288] width 49 height 16
click at [681, 256] on input "Start Date" at bounding box center [819, 246] width 404 height 22
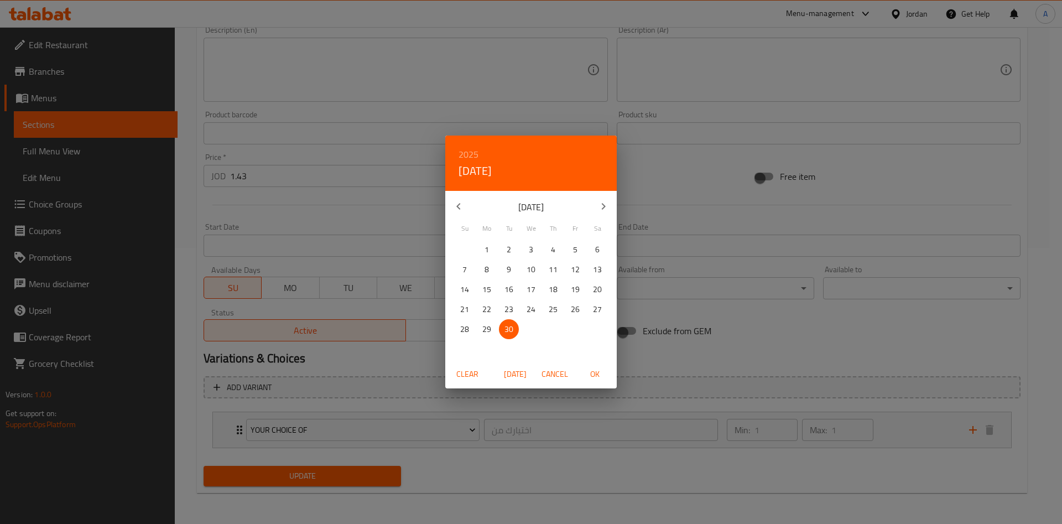
click at [600, 211] on icon "button" at bounding box center [603, 206] width 13 height 13
click at [573, 329] on p "31" at bounding box center [575, 330] width 9 height 14
click at [588, 387] on div "Clear Today Cancel OK" at bounding box center [531, 374] width 172 height 29
click at [594, 379] on span "OK" at bounding box center [595, 374] width 27 height 14
type input "[DATE]"
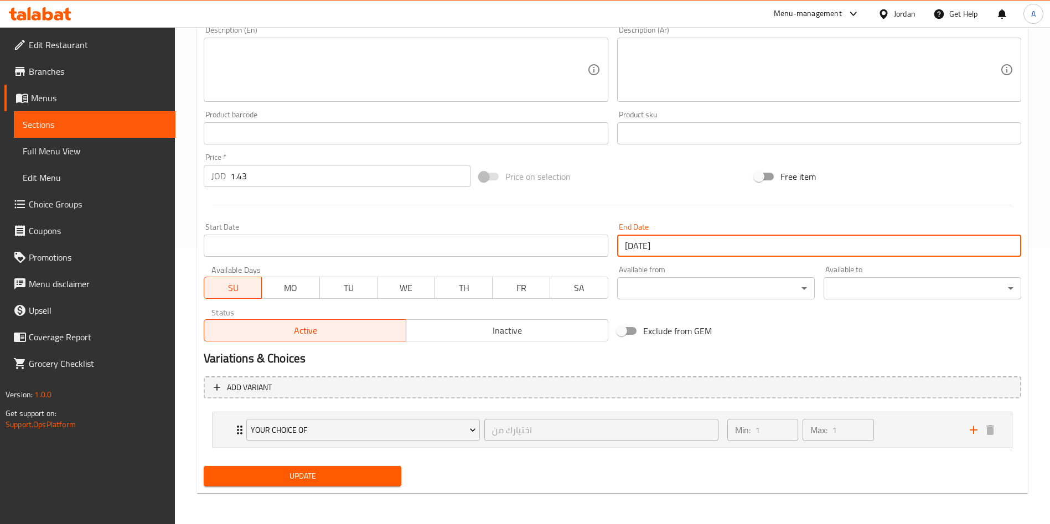
click at [378, 481] on span "Update" at bounding box center [302, 476] width 180 height 14
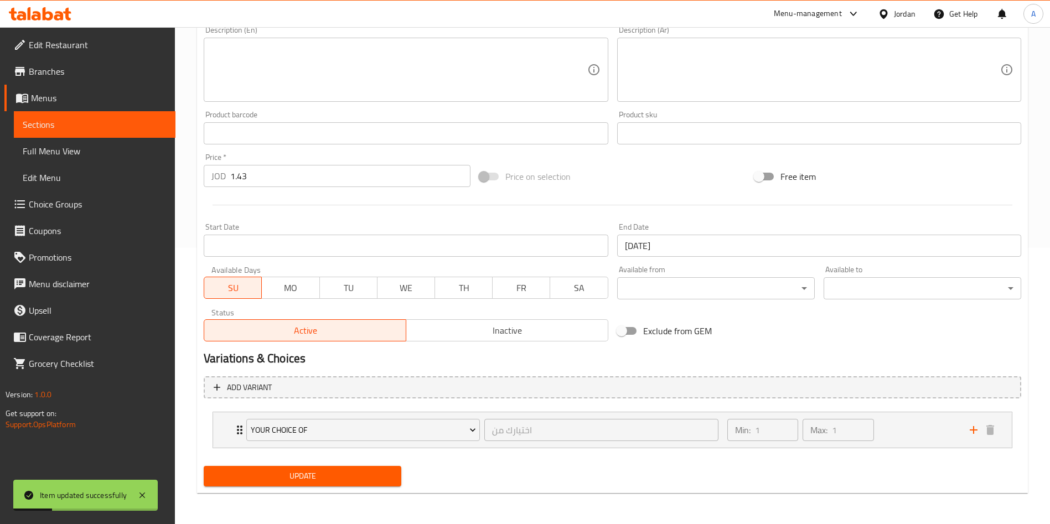
scroll to position [0, 0]
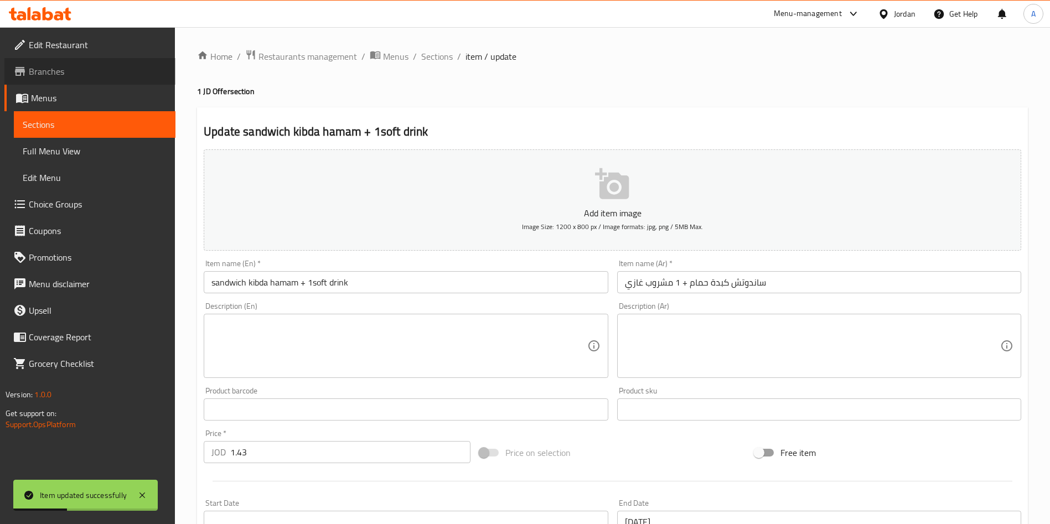
click at [88, 72] on span "Branches" at bounding box center [98, 71] width 138 height 13
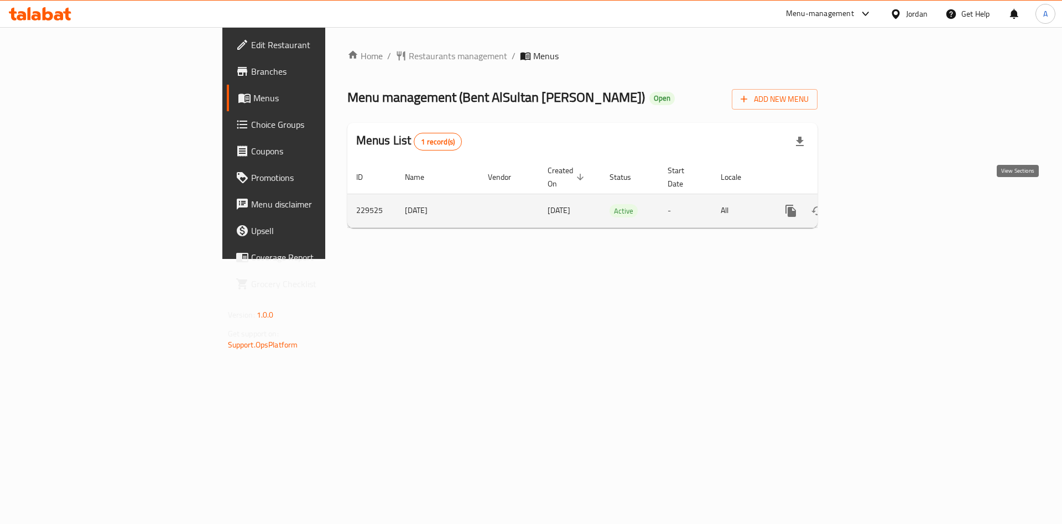
click at [884, 200] on link "enhanced table" at bounding box center [871, 211] width 27 height 27
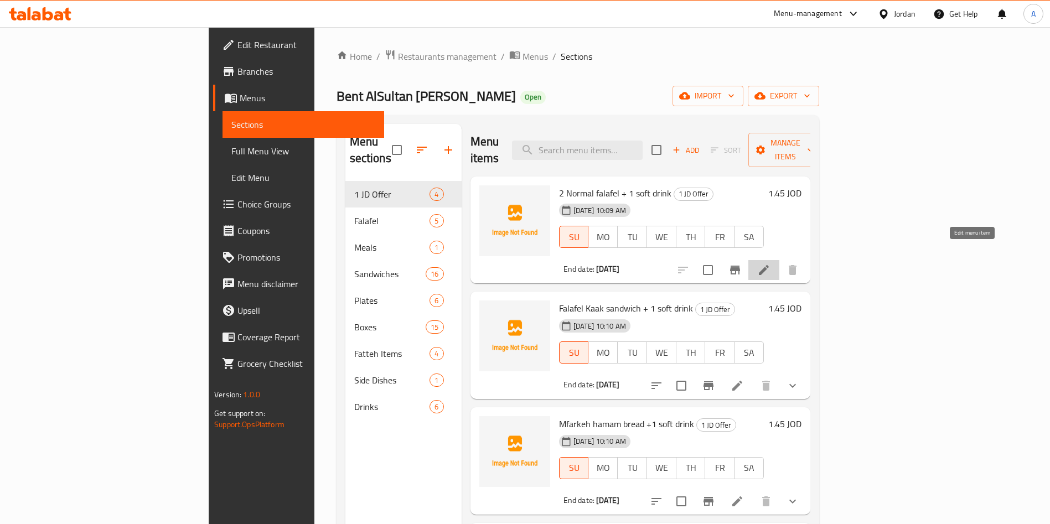
click at [770, 263] on icon at bounding box center [763, 269] width 13 height 13
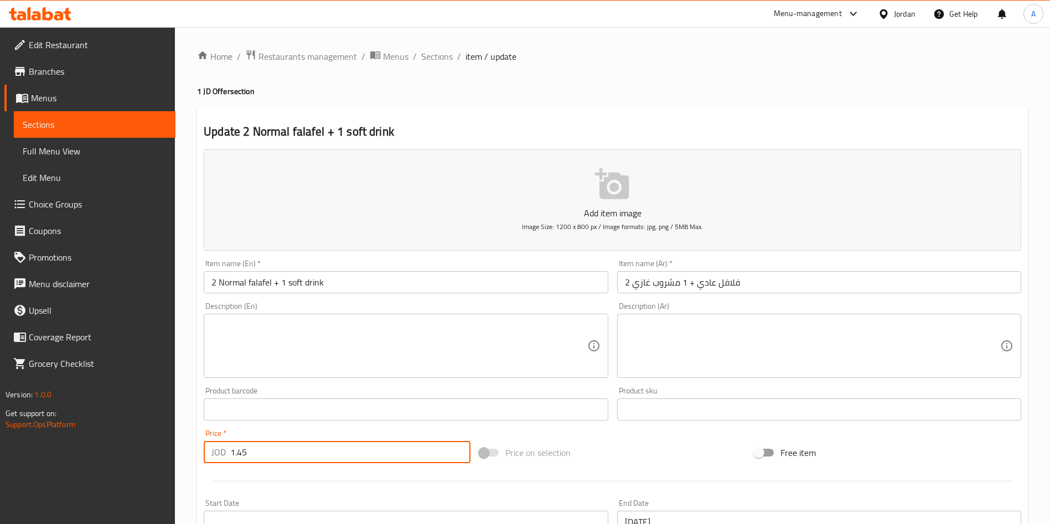
click at [260, 444] on input "1.45" at bounding box center [350, 452] width 240 height 22
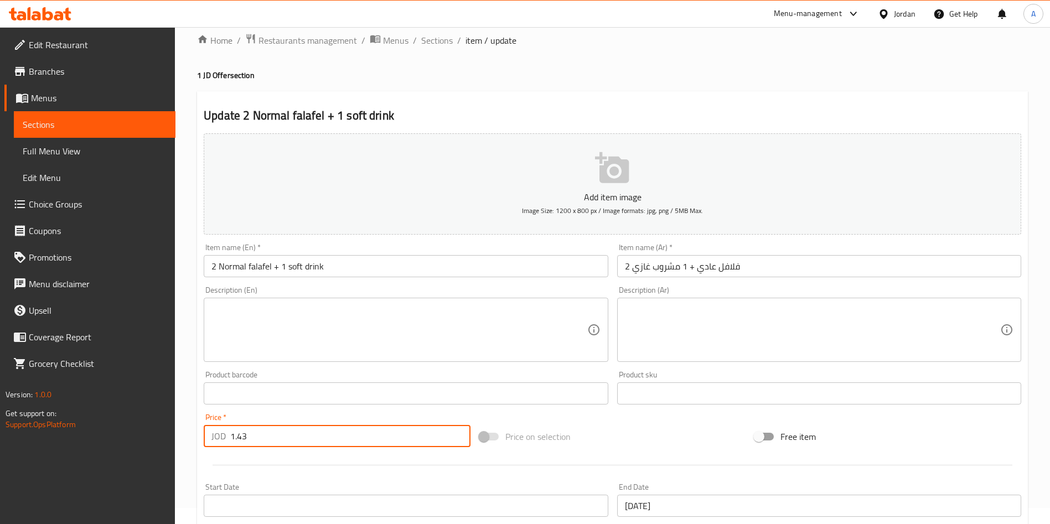
scroll to position [258, 0]
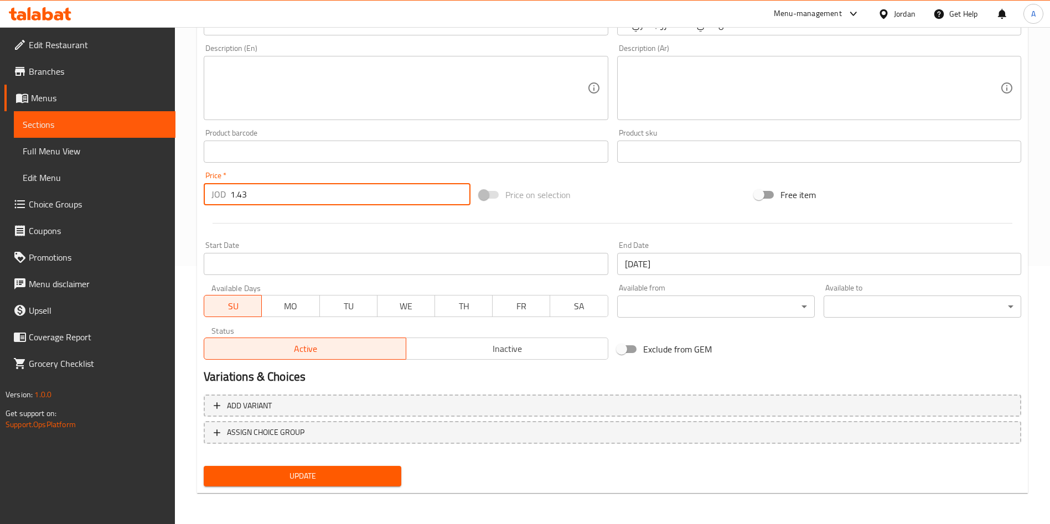
type input "1.43"
click at [364, 467] on button "Update" at bounding box center [303, 476] width 198 height 20
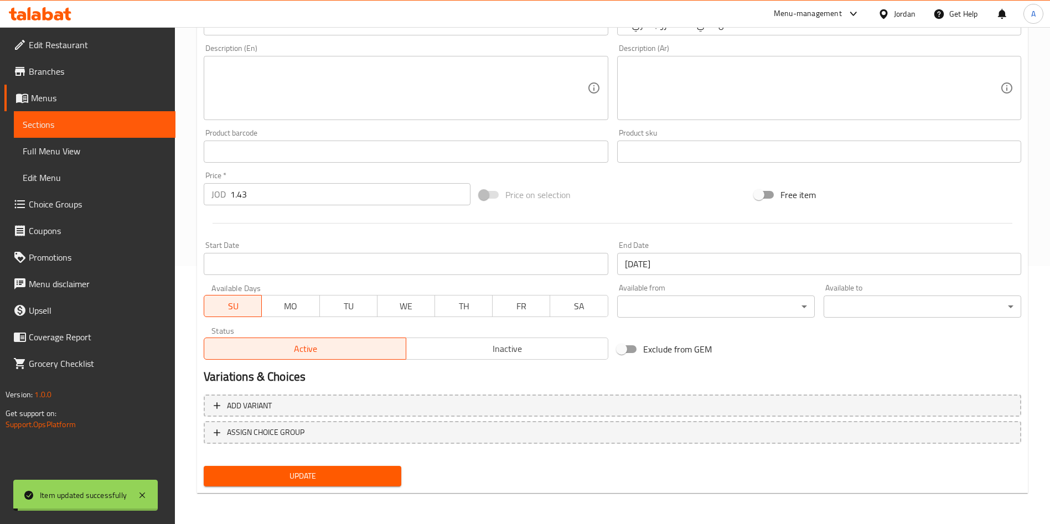
click at [112, 126] on span "Sections" at bounding box center [95, 124] width 144 height 13
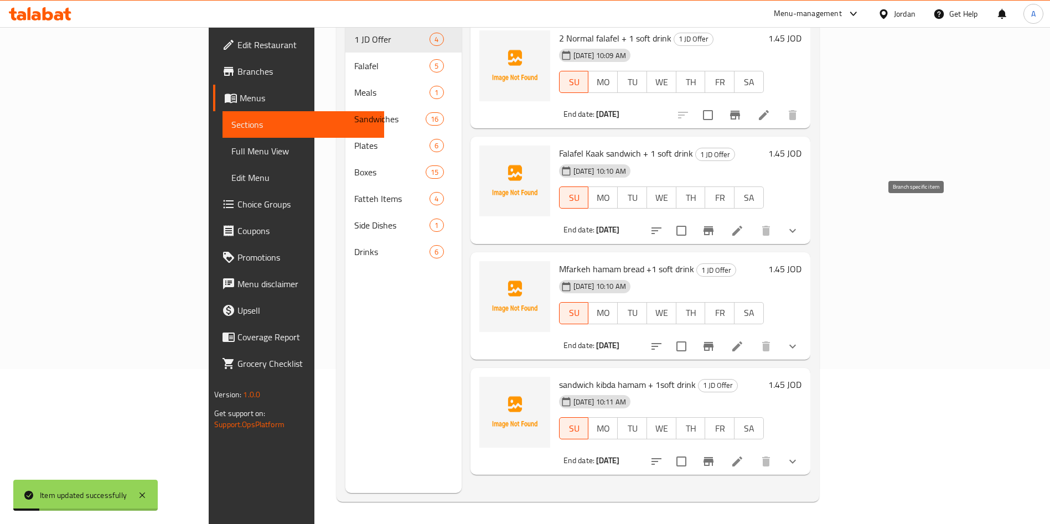
scroll to position [72, 0]
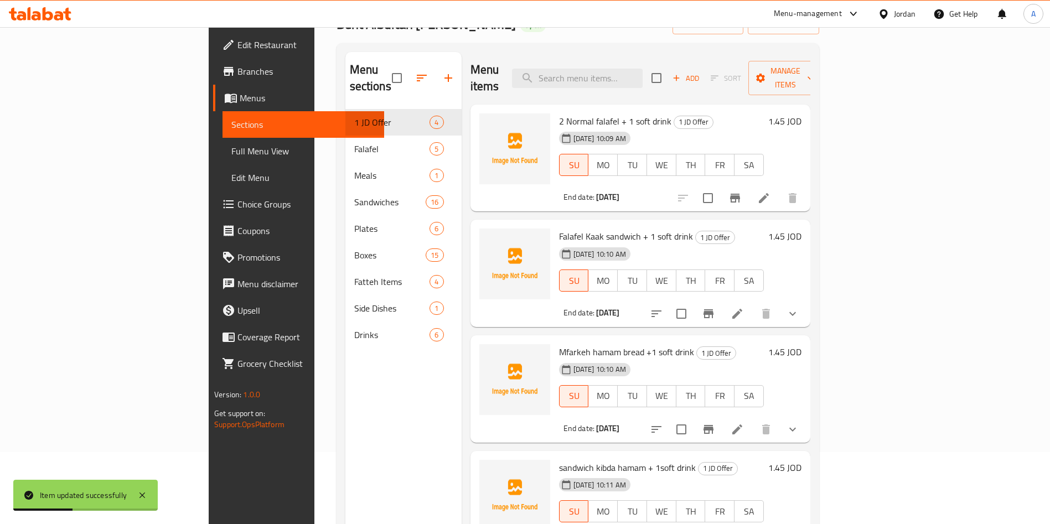
click at [753, 305] on li at bounding box center [737, 314] width 31 height 20
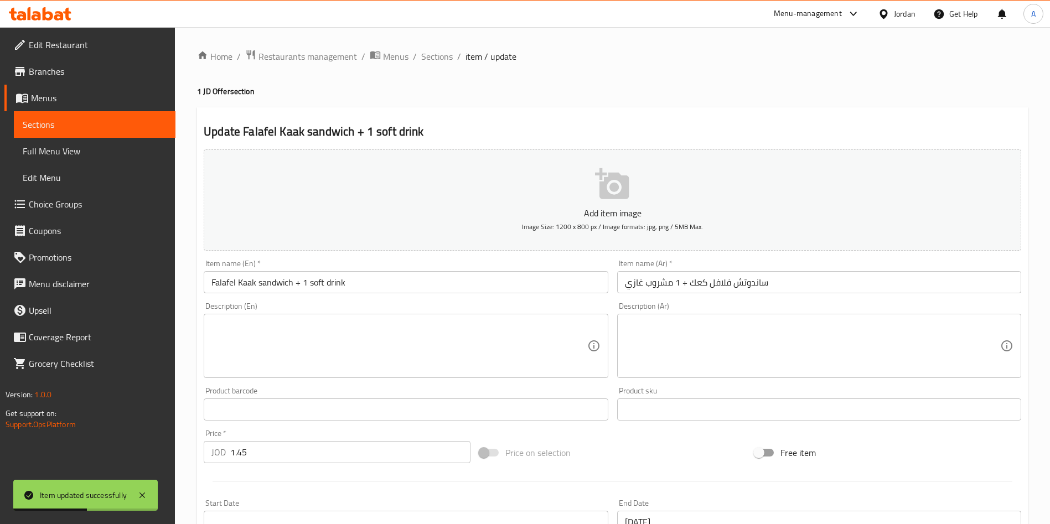
scroll to position [166, 0]
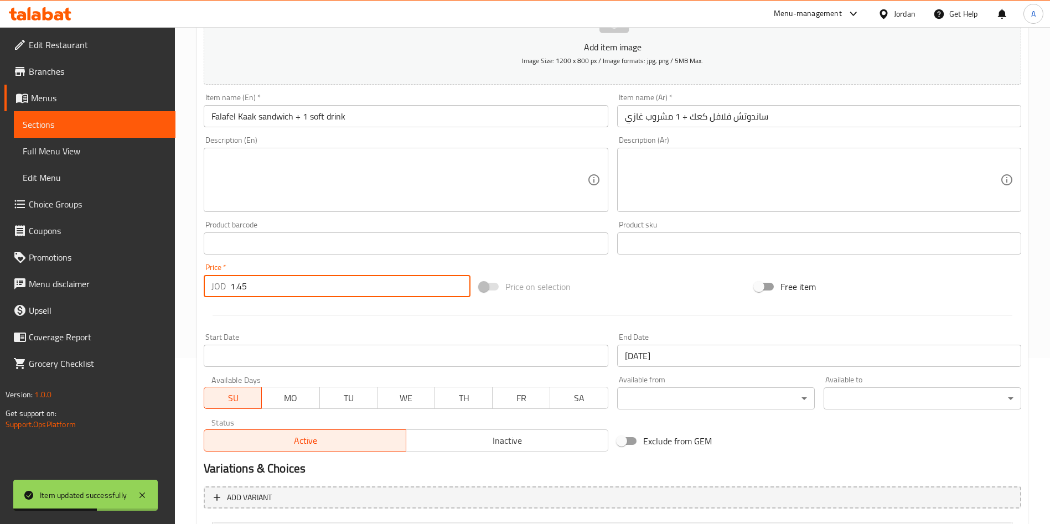
click at [300, 291] on input "1.45" at bounding box center [350, 286] width 240 height 22
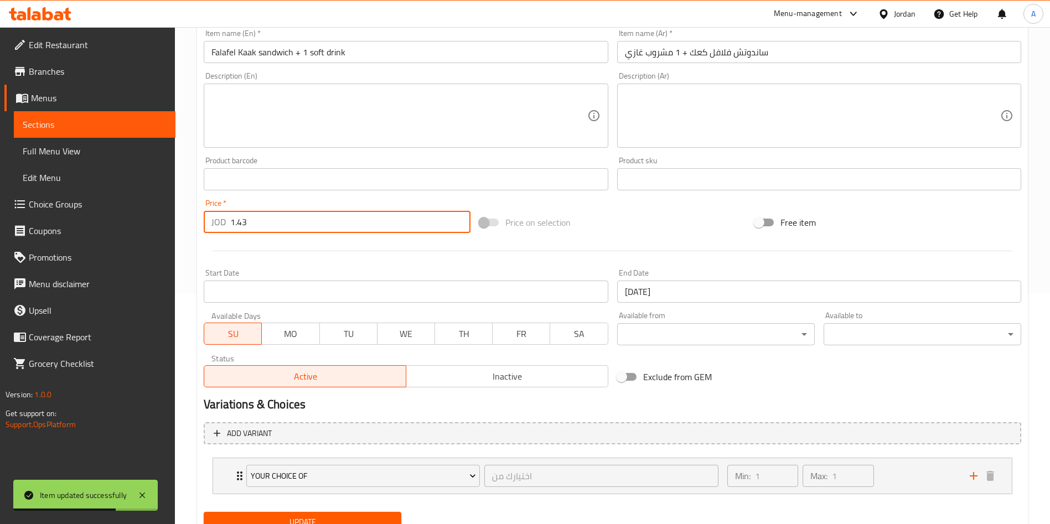
scroll to position [276, 0]
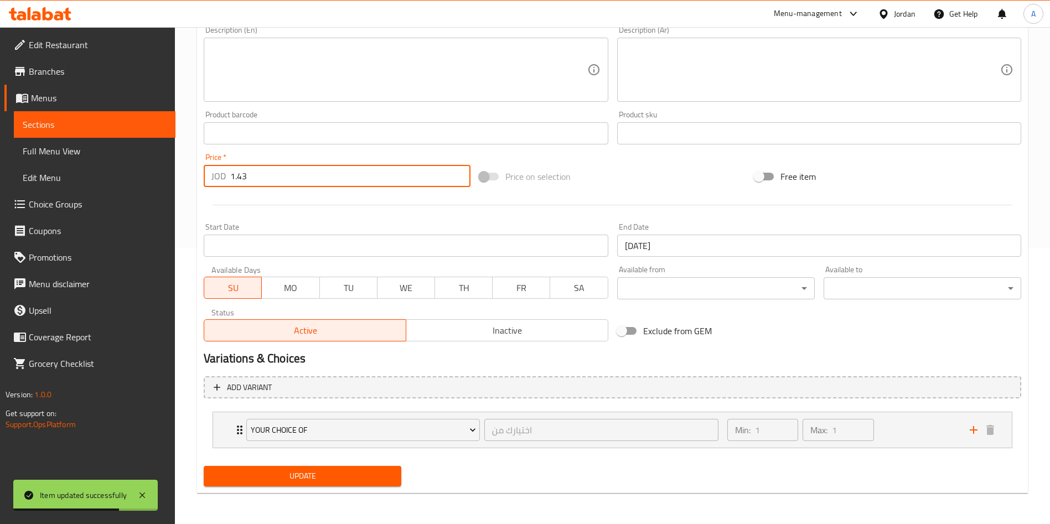
type input "1.43"
click at [279, 467] on button "Update" at bounding box center [303, 476] width 198 height 20
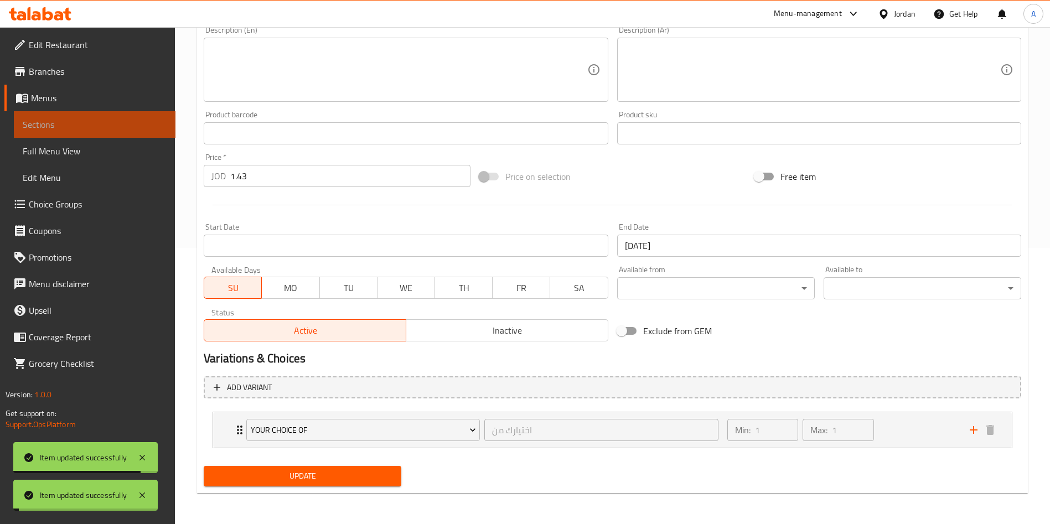
click at [118, 127] on span "Sections" at bounding box center [95, 124] width 144 height 13
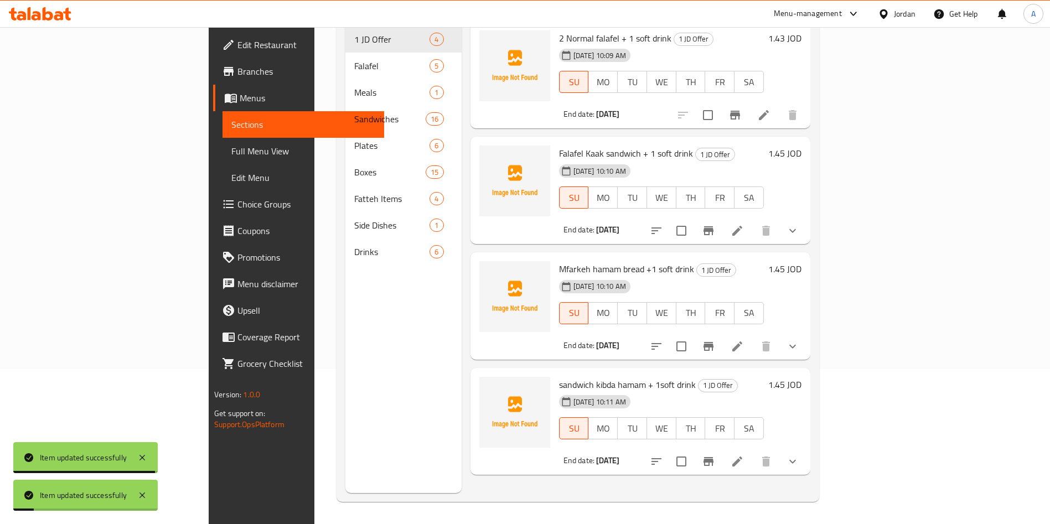
click at [744, 340] on icon at bounding box center [736, 346] width 13 height 13
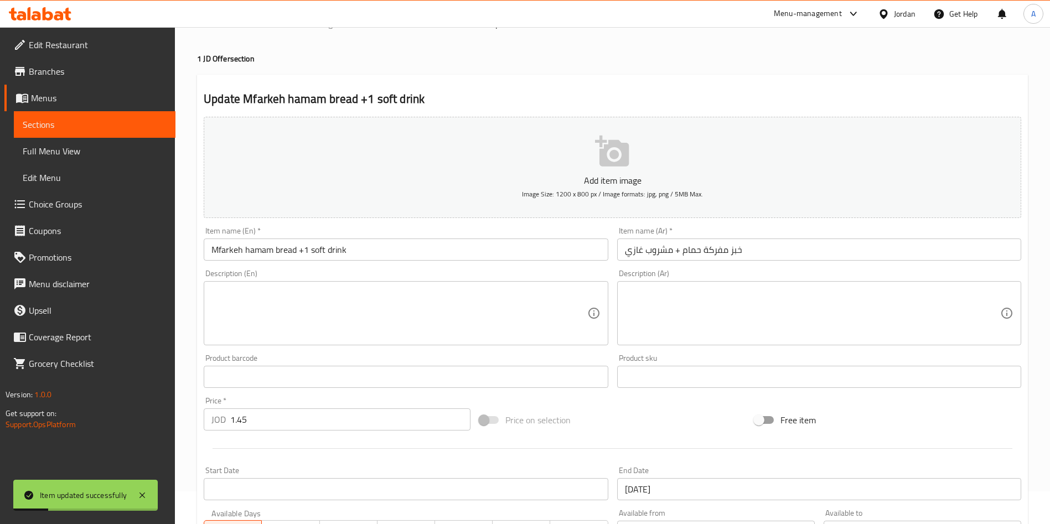
scroll to position [83, 0]
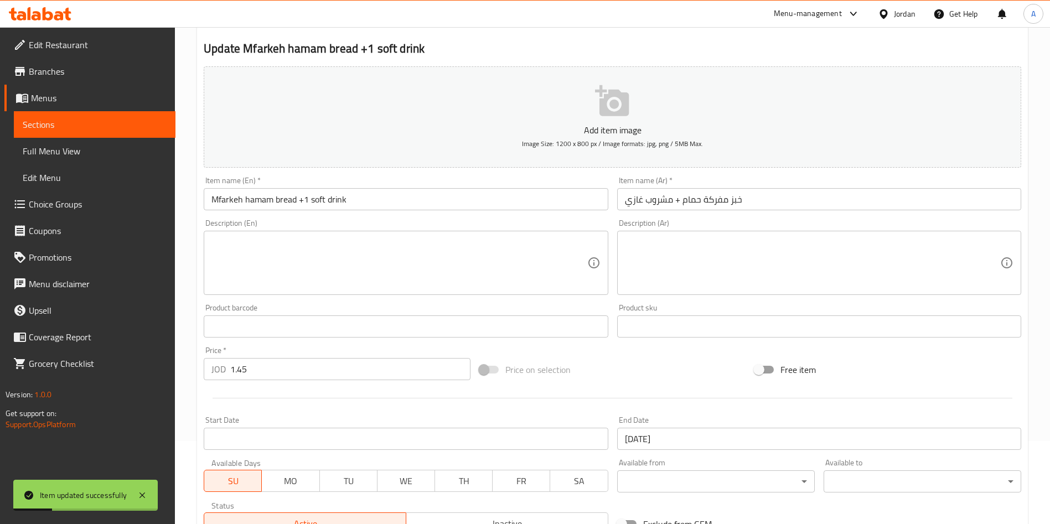
click at [271, 367] on input "1.45" at bounding box center [350, 369] width 240 height 22
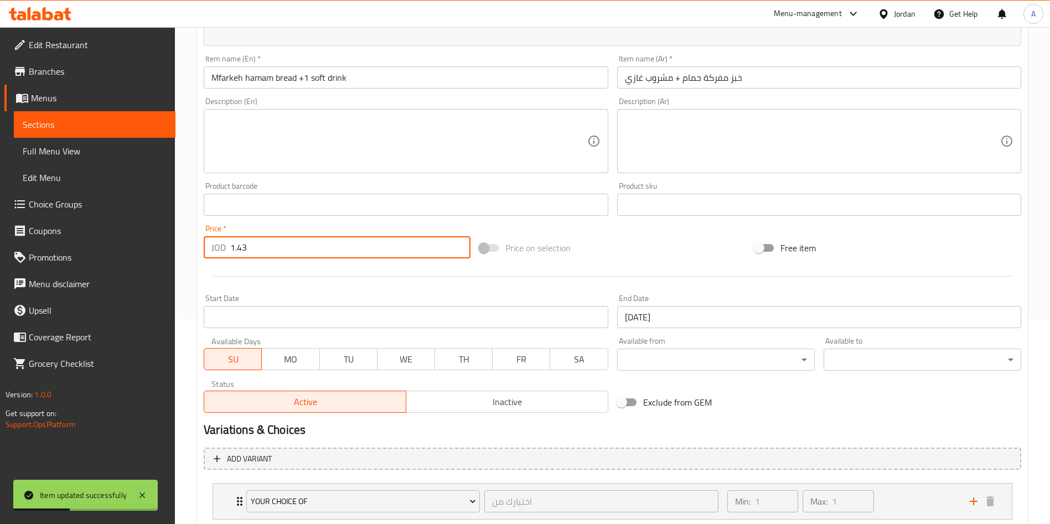
scroll to position [276, 0]
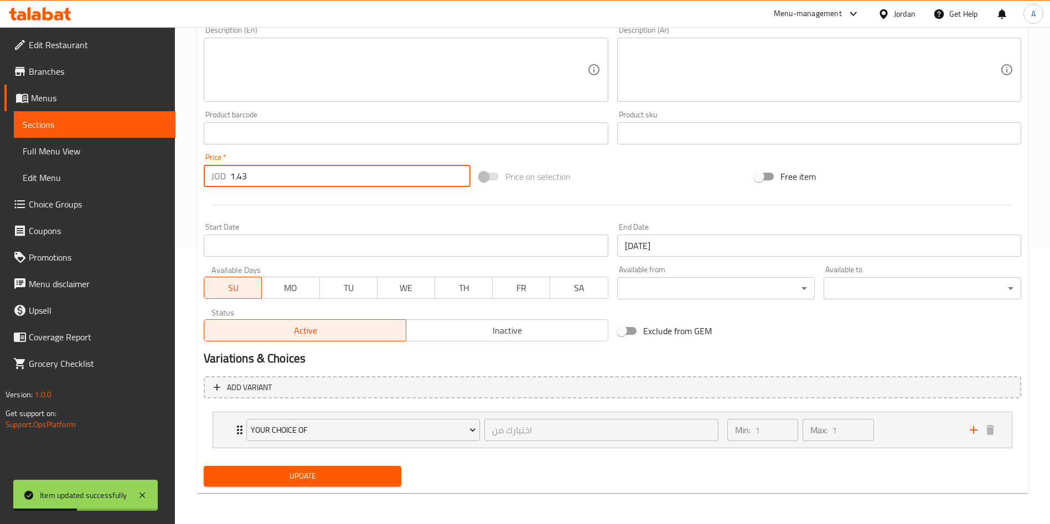
type input "1.43"
click at [338, 485] on button "Update" at bounding box center [303, 476] width 198 height 20
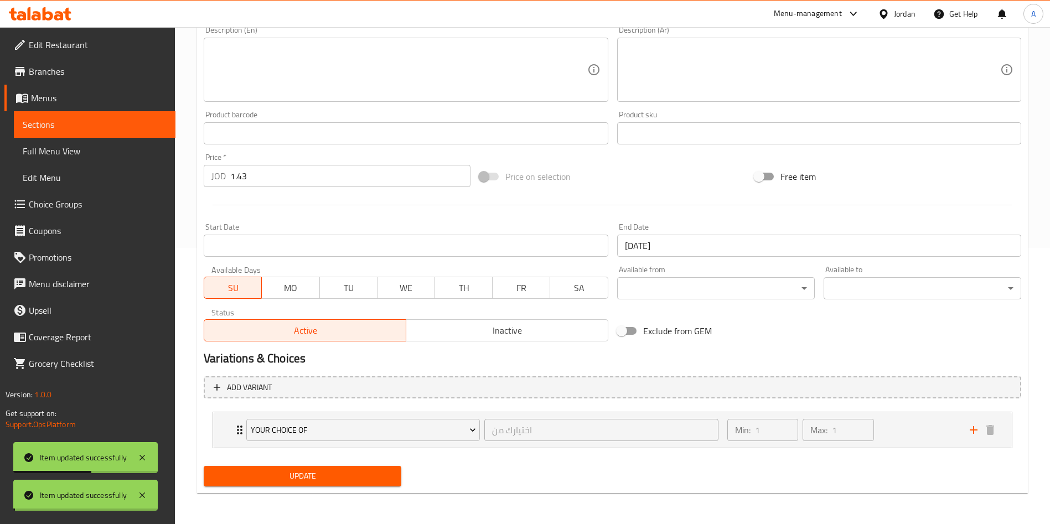
click at [96, 123] on span "Sections" at bounding box center [95, 124] width 144 height 13
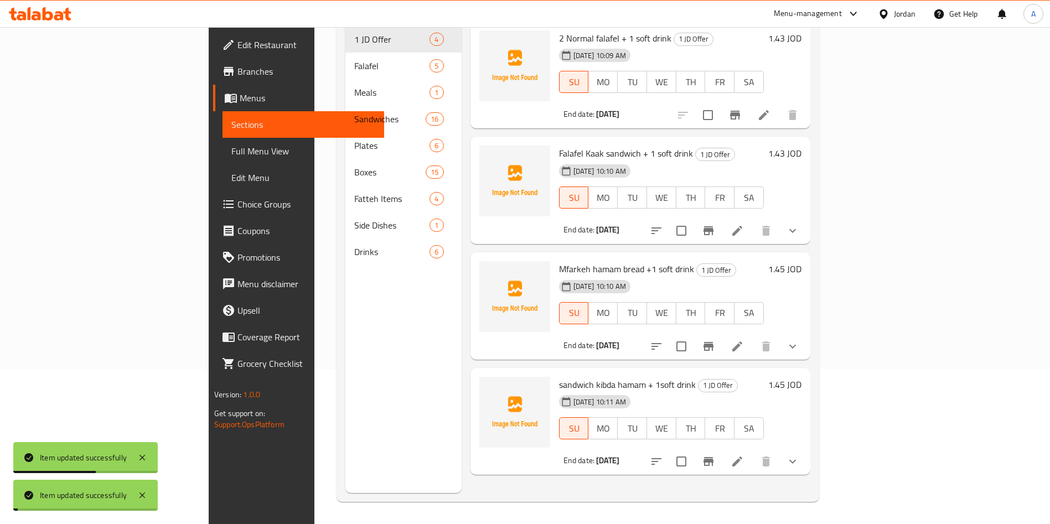
scroll to position [155, 0]
click at [744, 455] on icon at bounding box center [736, 461] width 13 height 13
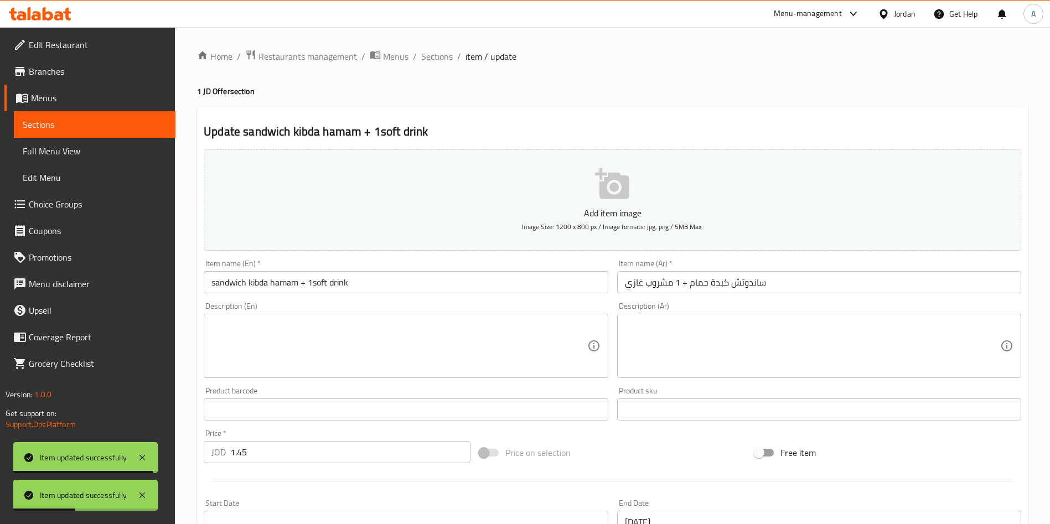
click at [292, 454] on input "1.45" at bounding box center [350, 452] width 240 height 22
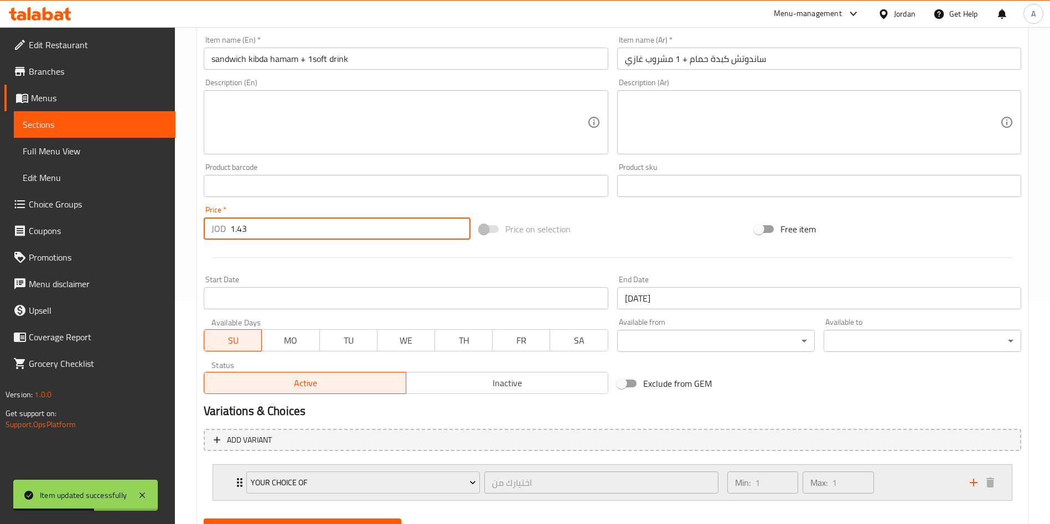
scroll to position [276, 0]
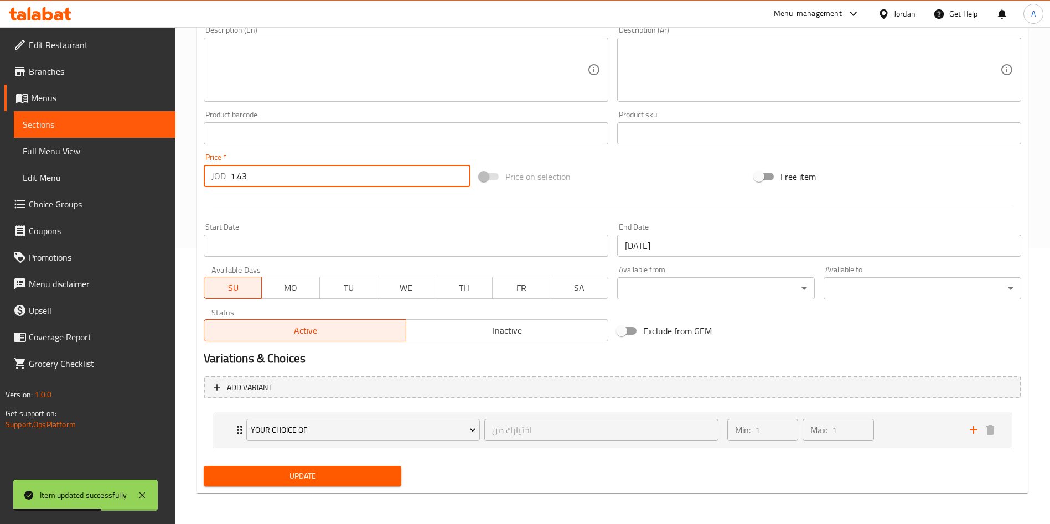
type input "1.43"
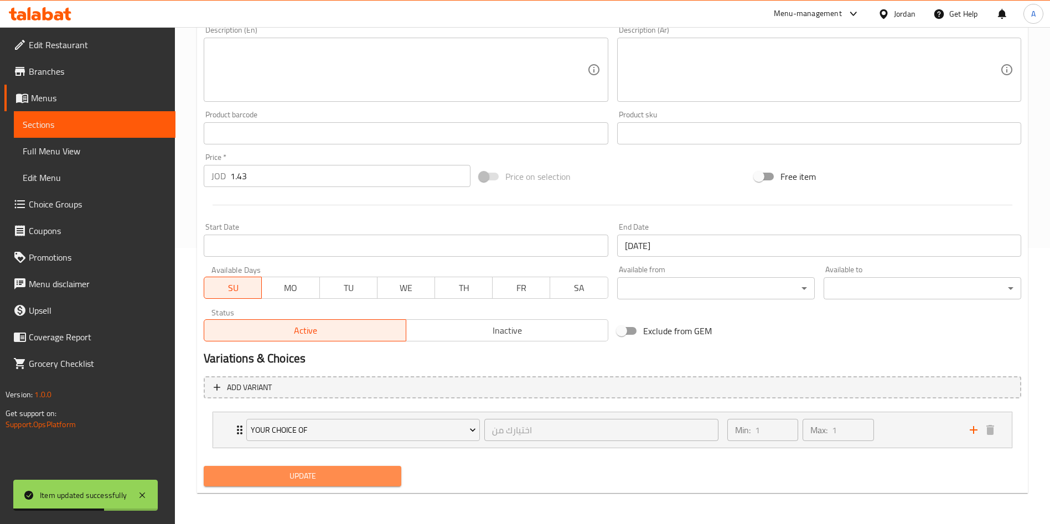
click at [335, 476] on span "Update" at bounding box center [302, 476] width 180 height 14
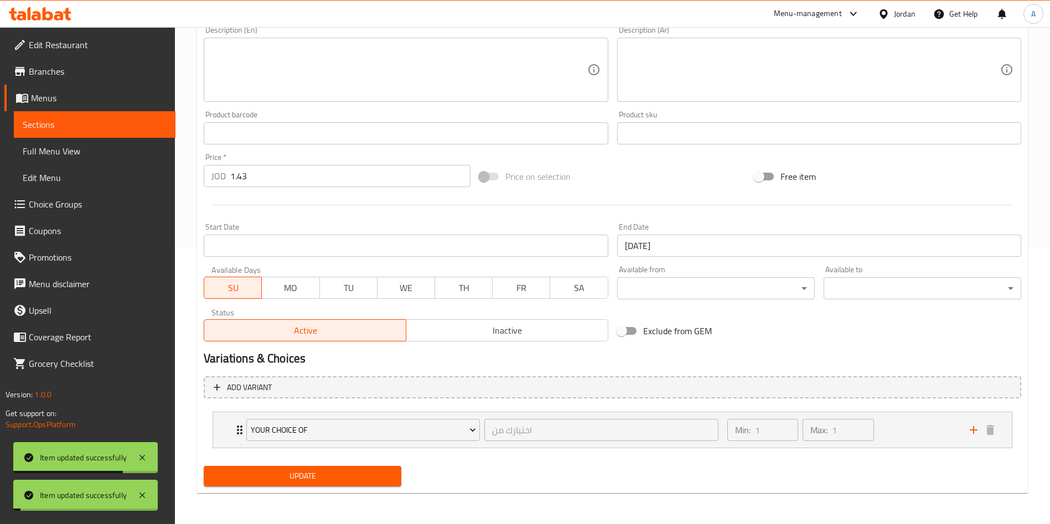
click at [118, 125] on span "Sections" at bounding box center [95, 124] width 144 height 13
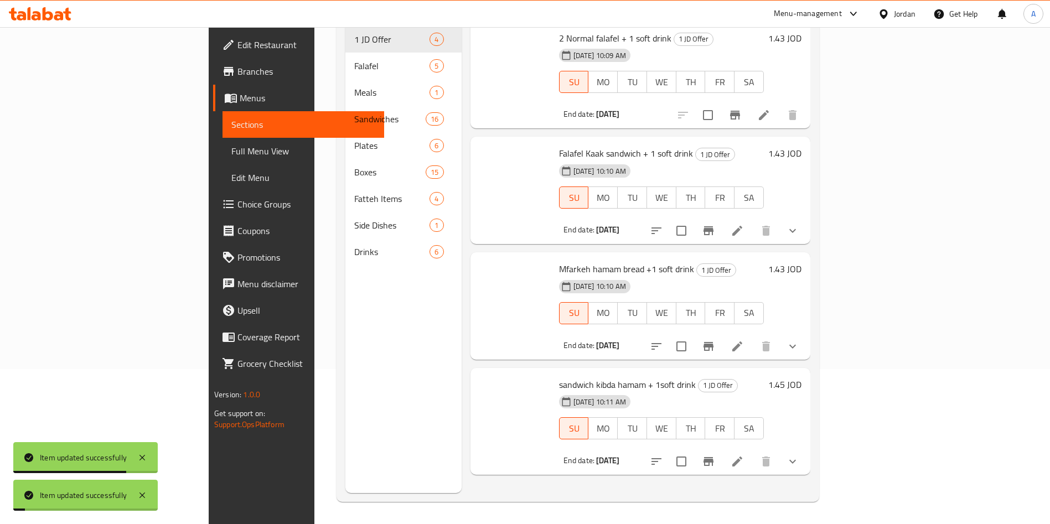
scroll to position [155, 0]
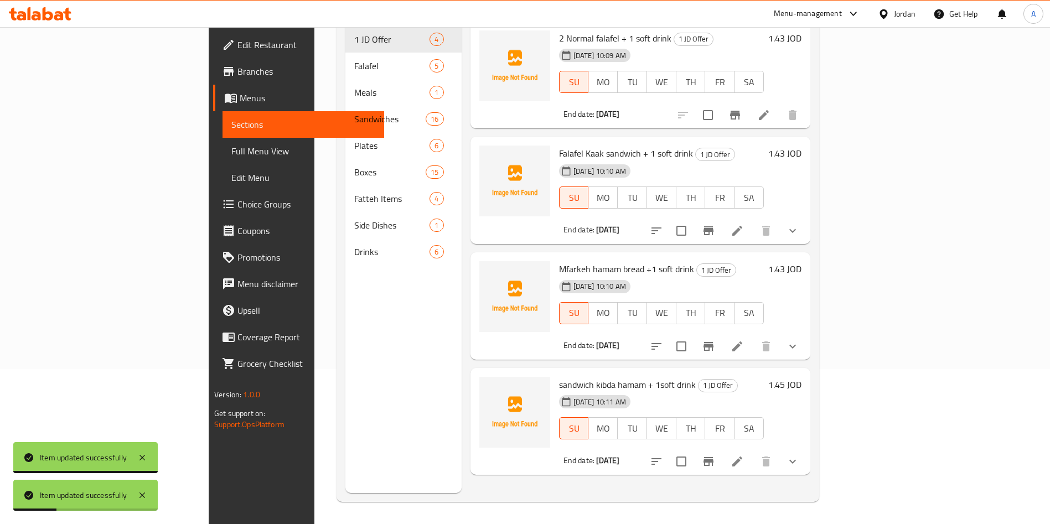
click at [753, 452] on li at bounding box center [737, 462] width 31 height 20
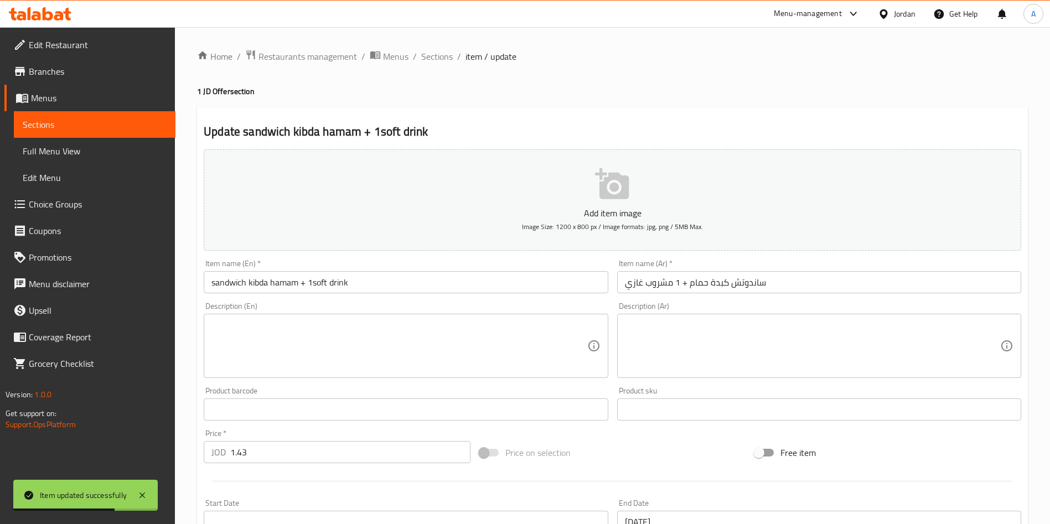
click at [55, 8] on icon at bounding box center [40, 13] width 63 height 13
